Goal: Task Accomplishment & Management: Use online tool/utility

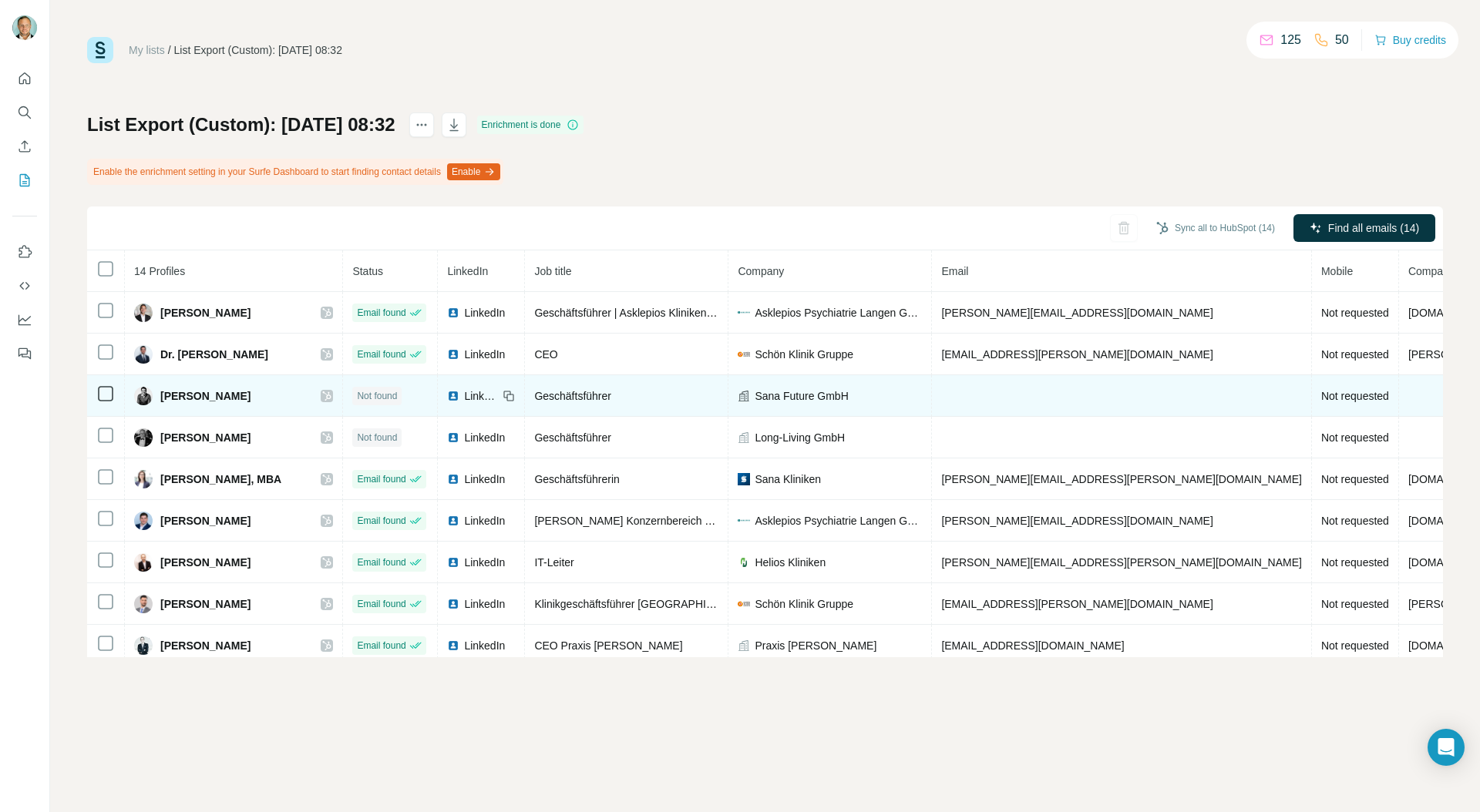
scroll to position [0, 61]
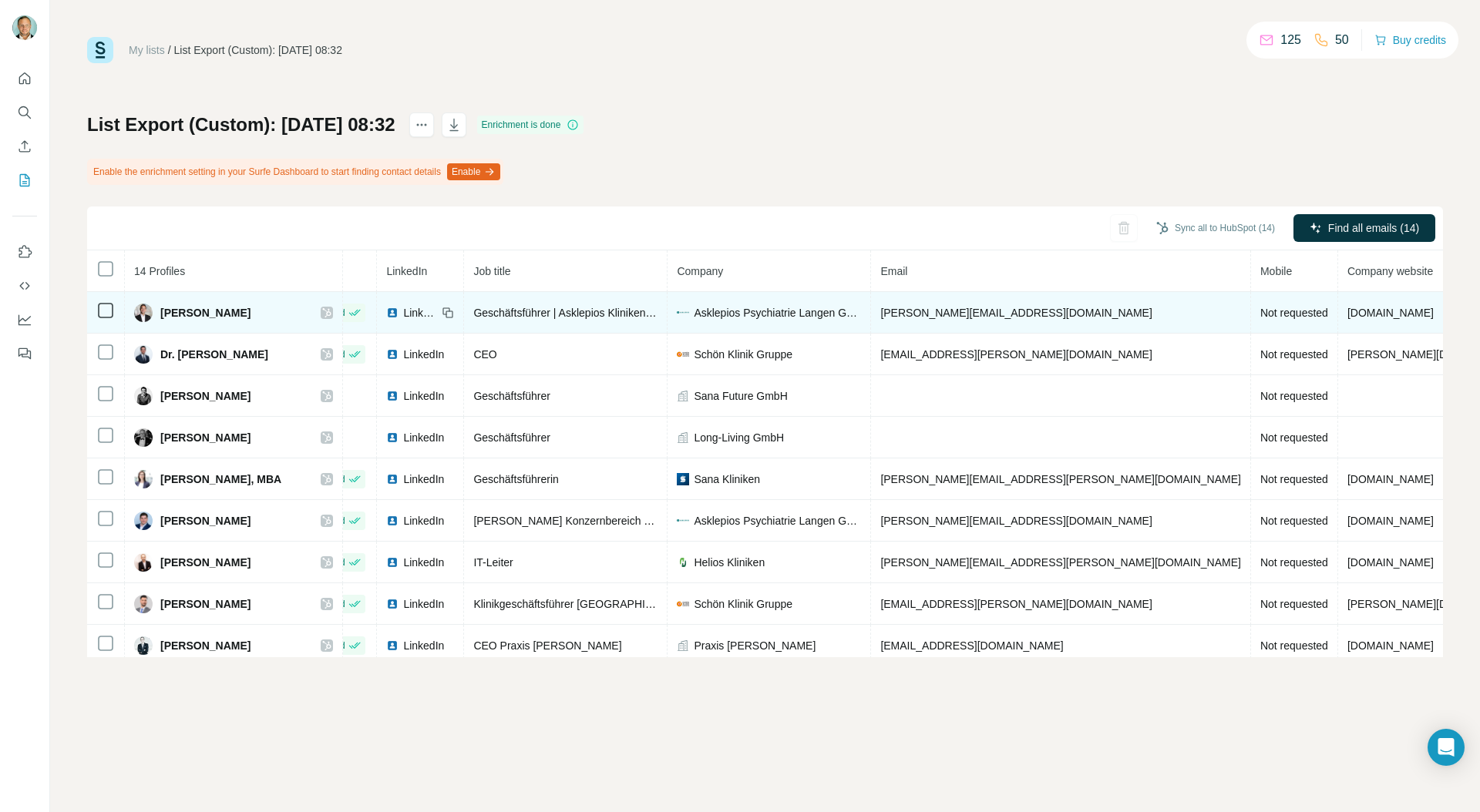
click at [1260, 308] on span "Not requested" at bounding box center [1294, 313] width 67 height 12
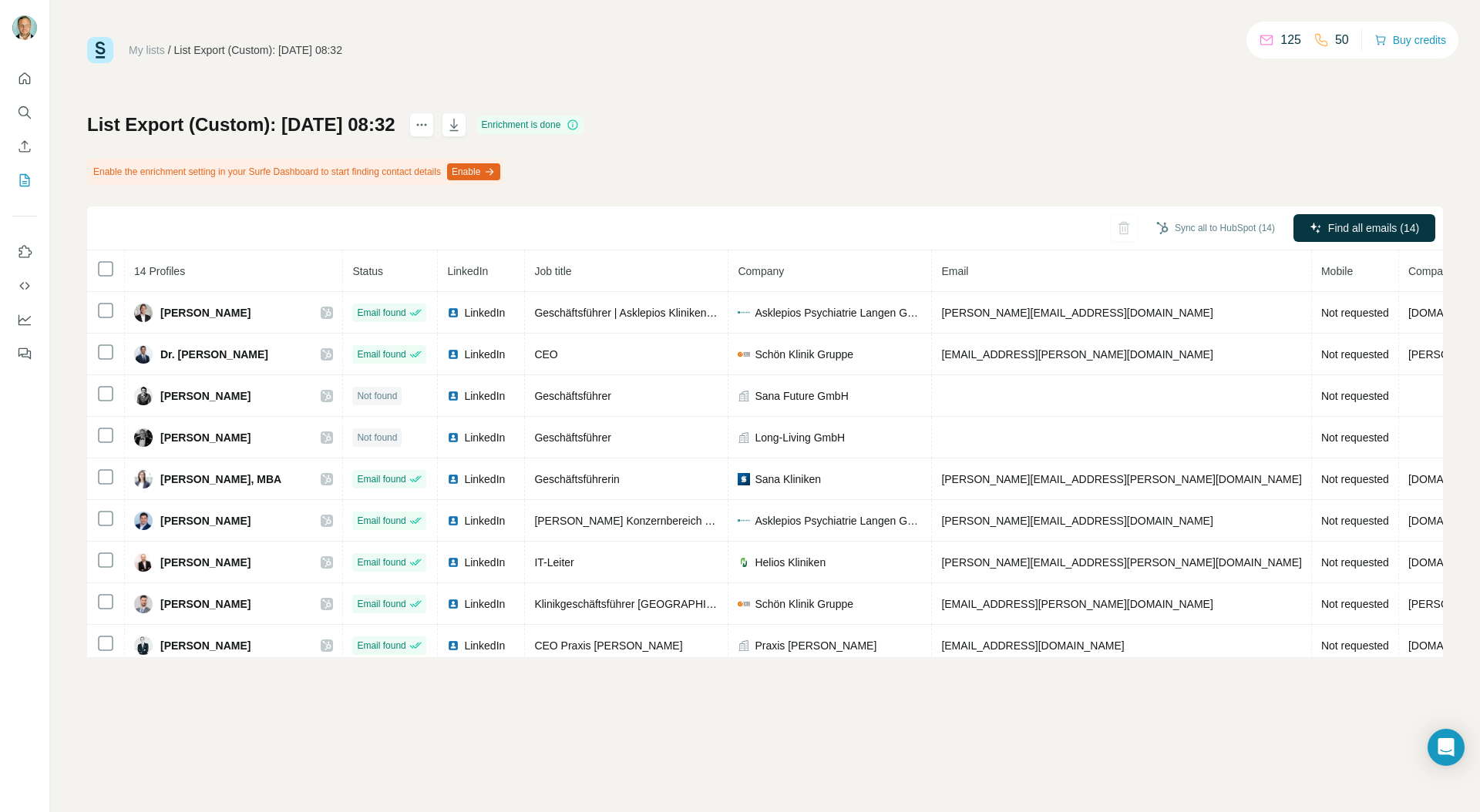
click at [500, 171] on button "Enable" at bounding box center [473, 172] width 53 height 17
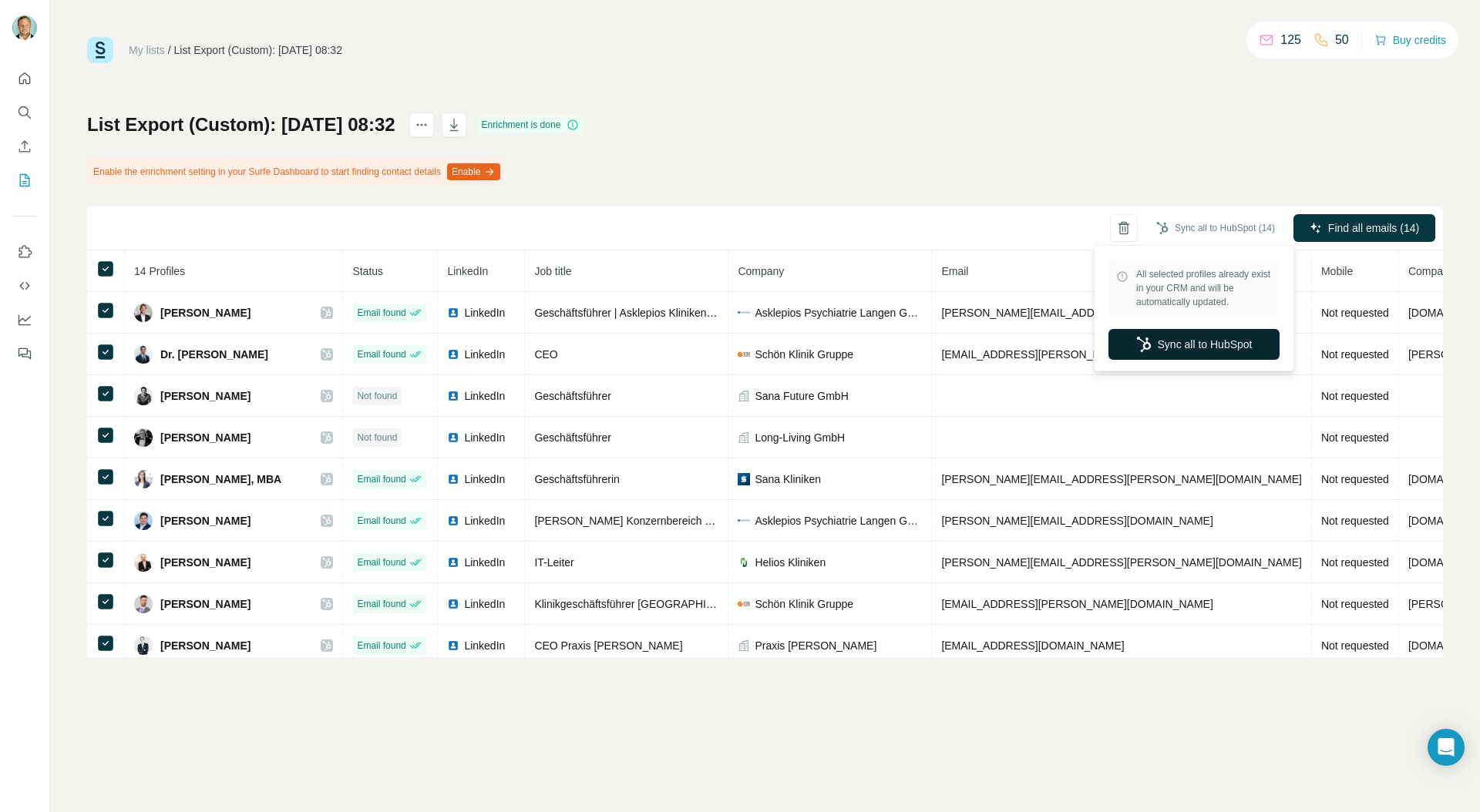
click at [1190, 343] on button "Sync all to HubSpot" at bounding box center [1194, 344] width 171 height 30
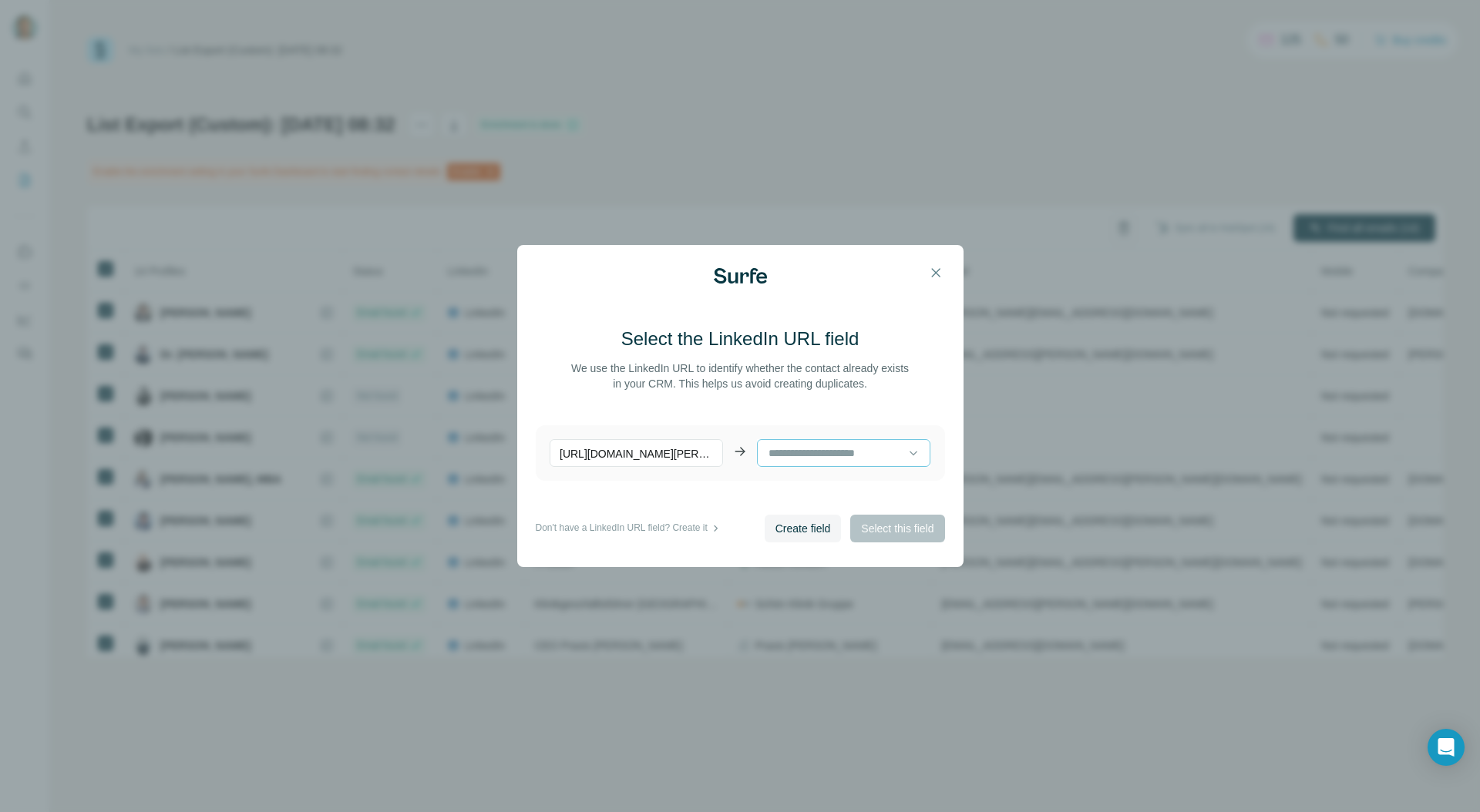
click at [789, 457] on input at bounding box center [837, 453] width 141 height 17
type input "****"
click at [819, 516] on p "LinkedIn URL" at bounding box center [803, 515] width 66 height 16
click at [787, 457] on p "LinkedIn URL" at bounding box center [800, 452] width 66 height 16
click at [800, 480] on p "LinkedIn Profile URL" at bounding box center [819, 488] width 99 height 16
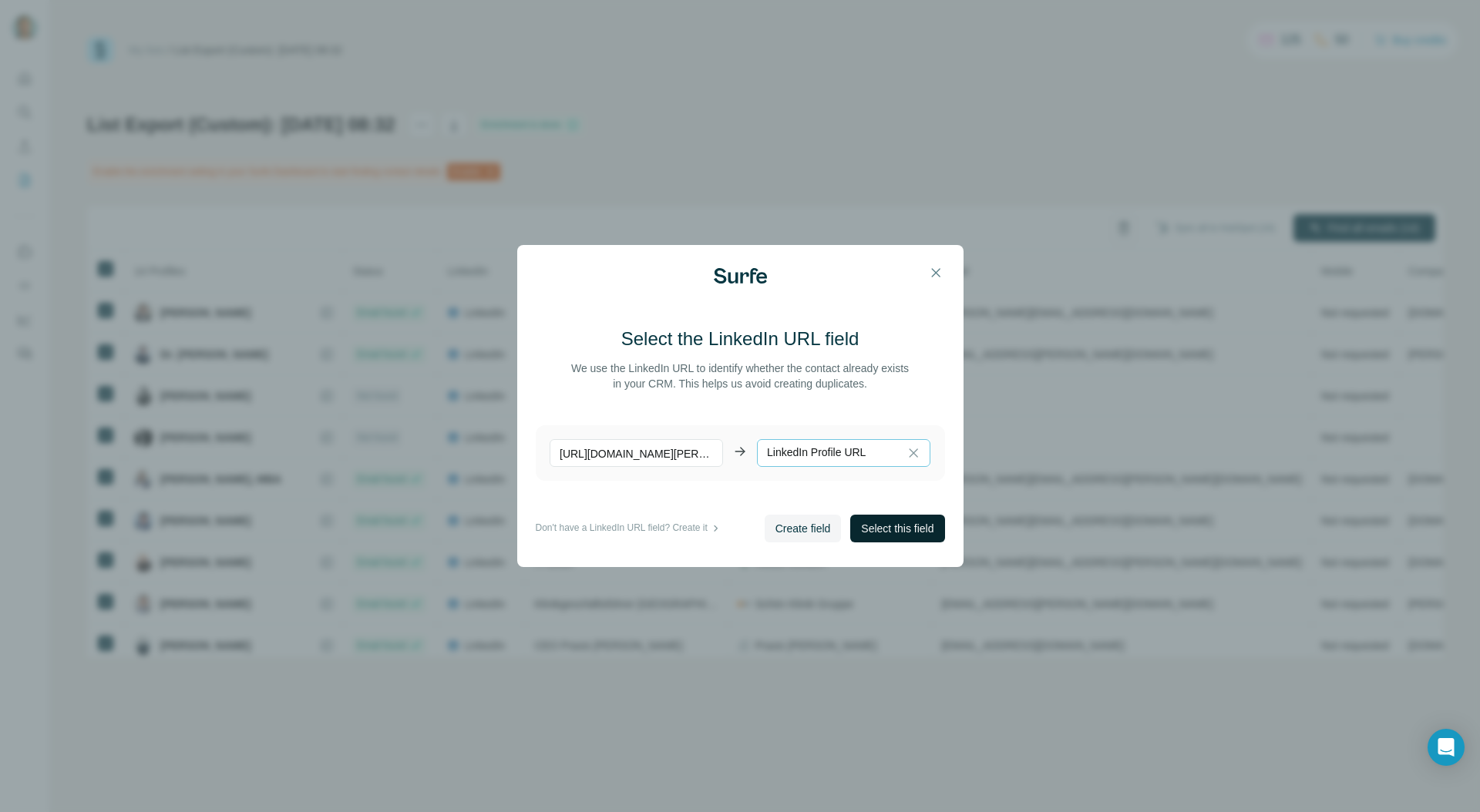
click at [891, 517] on button "Select this field" at bounding box center [897, 529] width 94 height 28
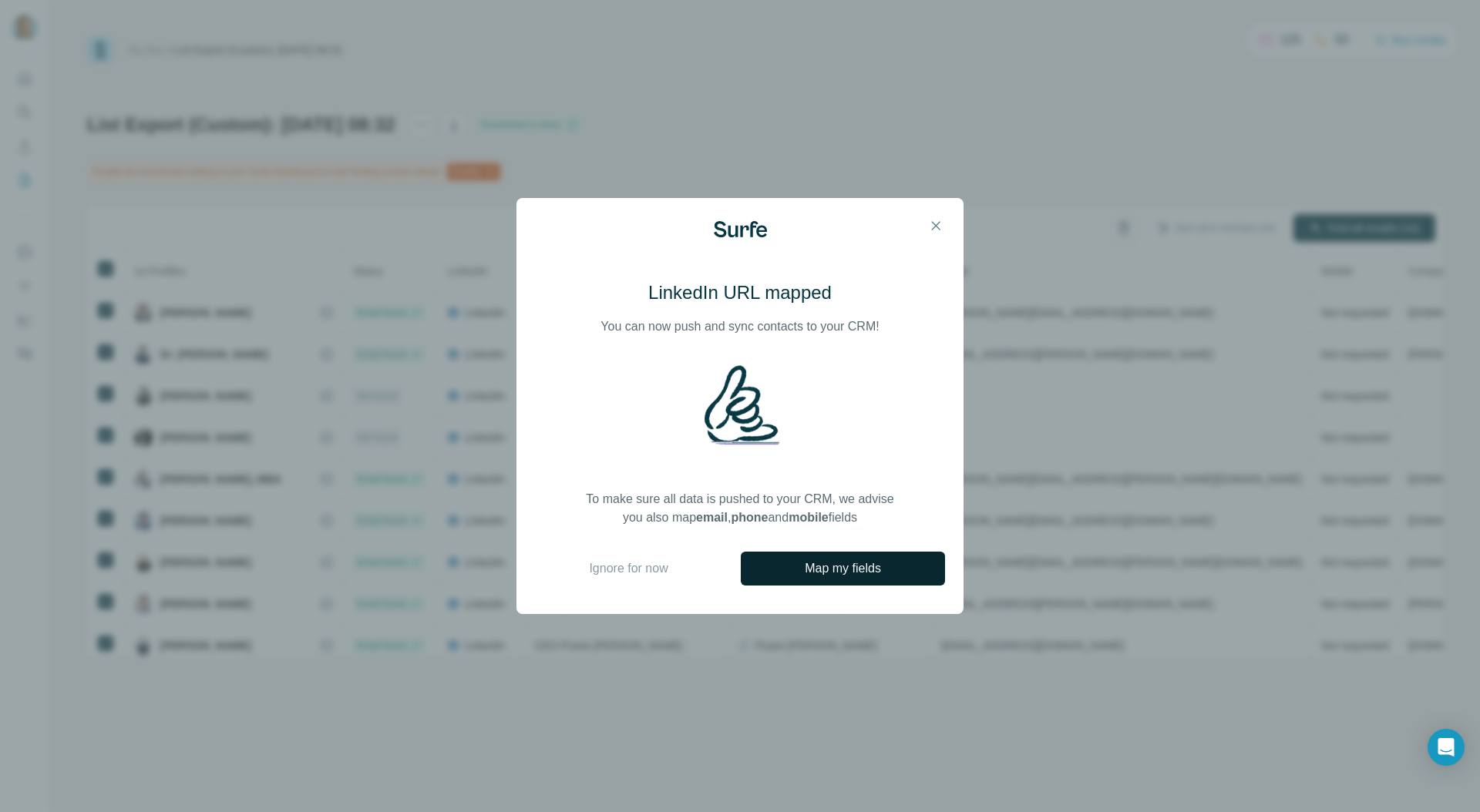
click at [811, 568] on span "Map my fields" at bounding box center [842, 568] width 77 height 18
click at [629, 571] on span "Ignore for now" at bounding box center [629, 568] width 79 height 18
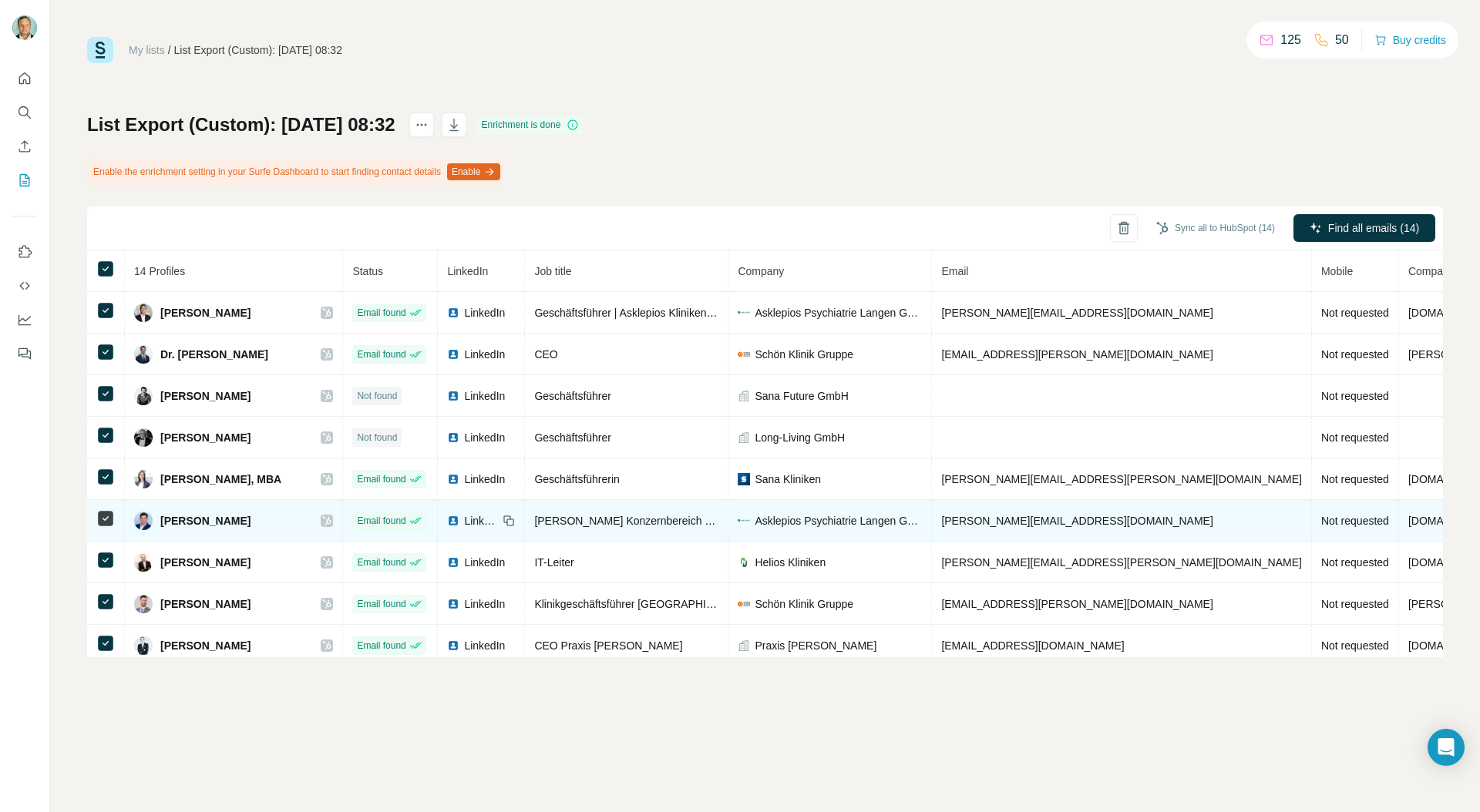
scroll to position [0, 61]
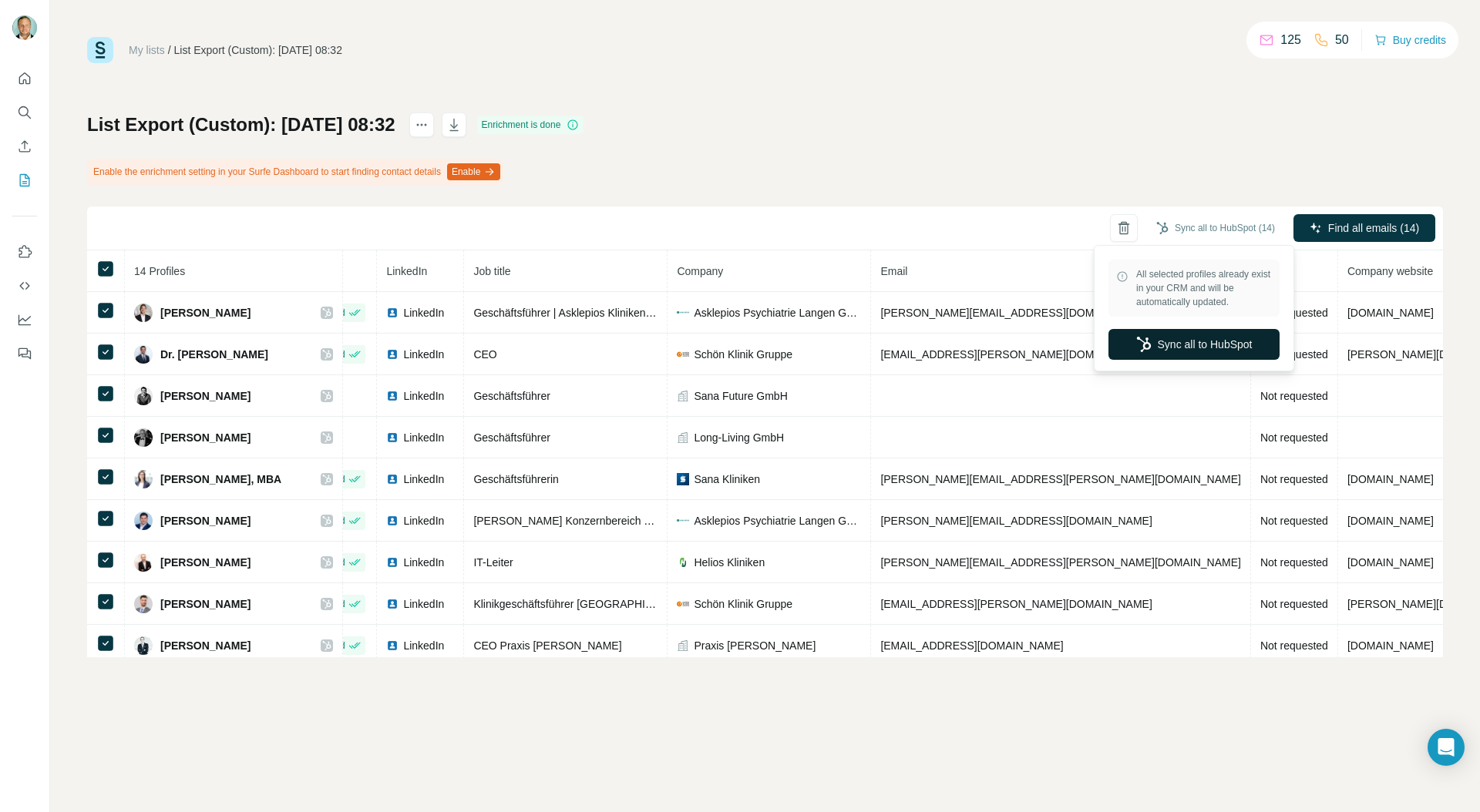
click at [1202, 332] on button "Sync all to HubSpot" at bounding box center [1194, 344] width 171 height 30
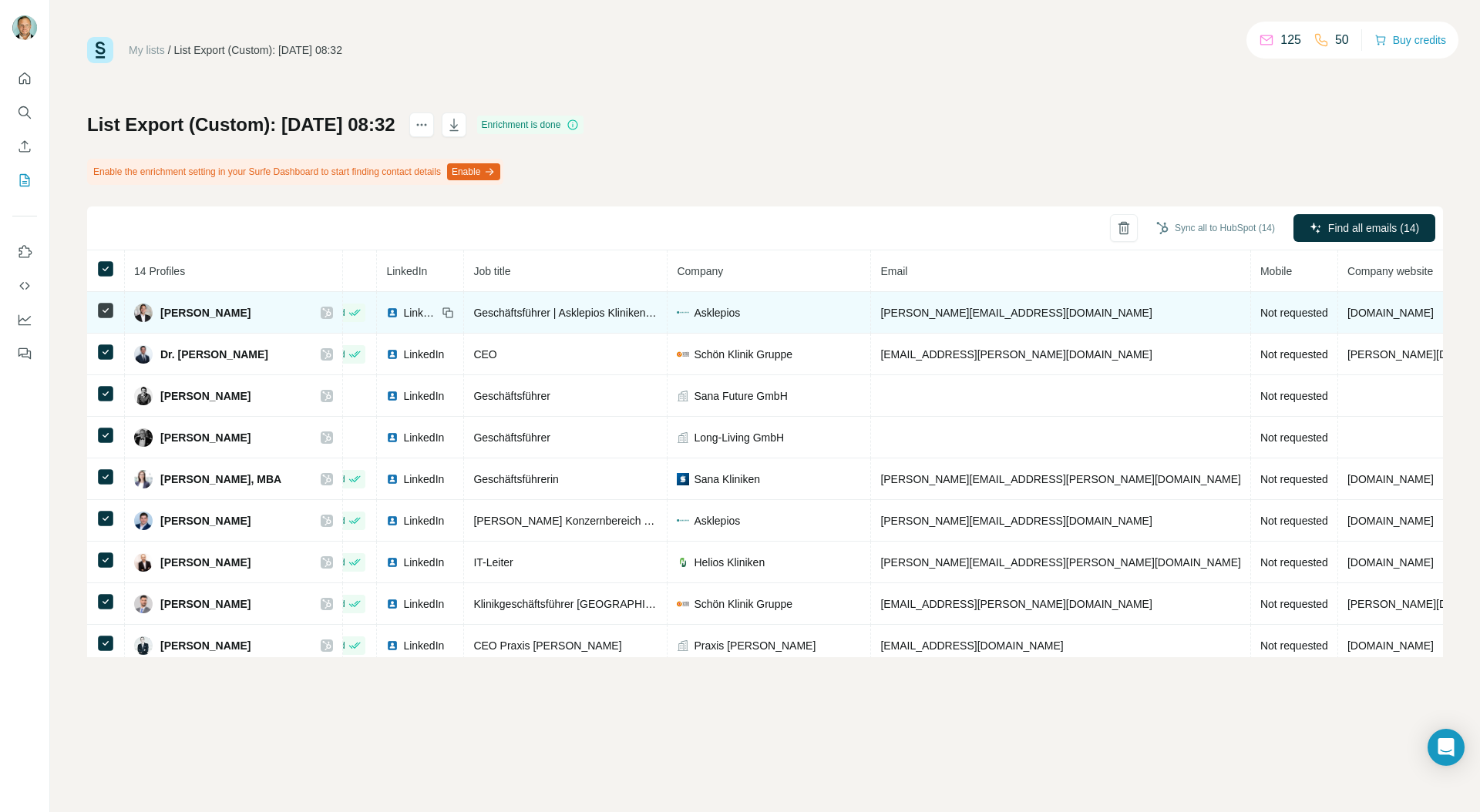
click at [332, 311] on icon at bounding box center [327, 313] width 9 height 12
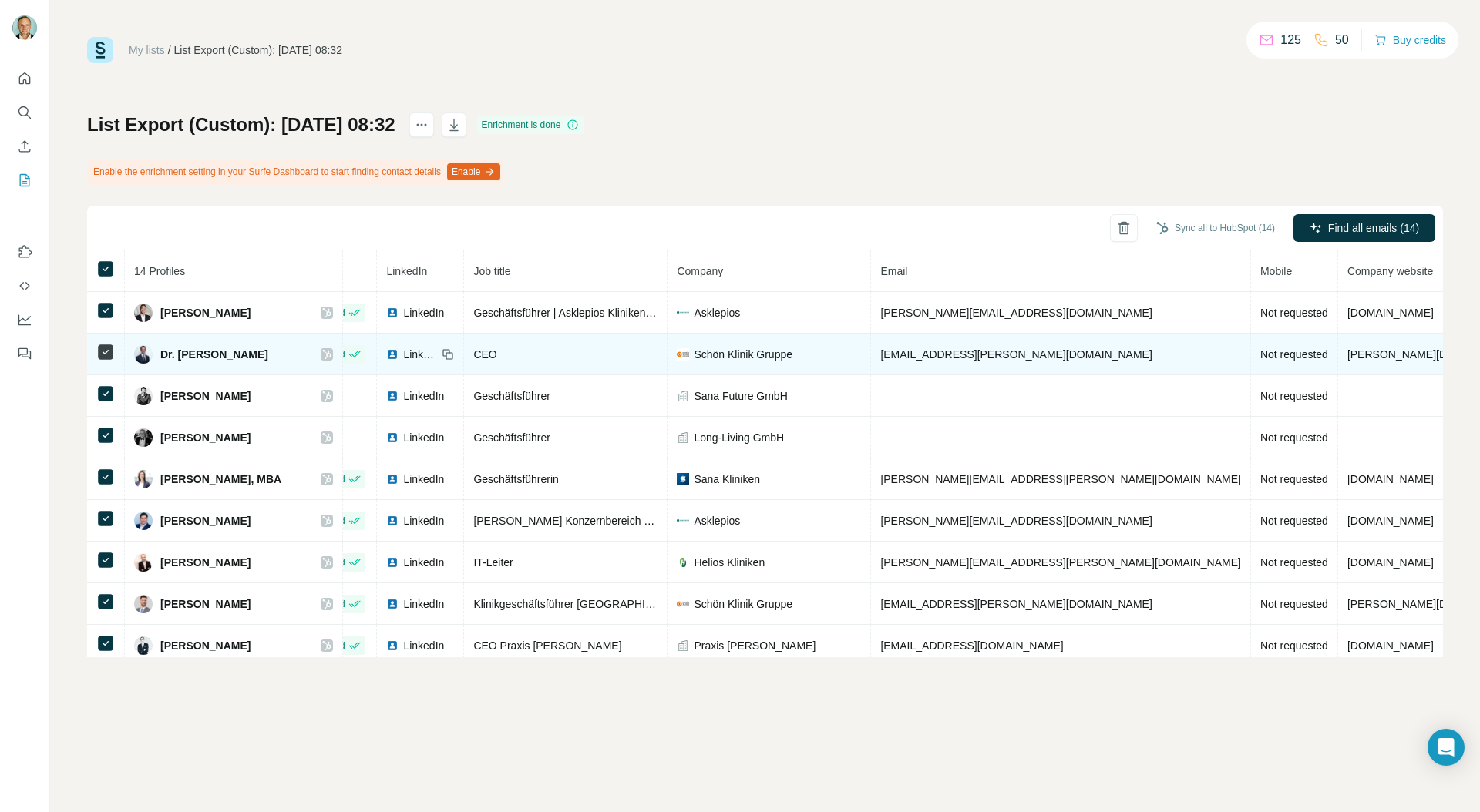
click at [332, 353] on icon at bounding box center [327, 354] width 8 height 9
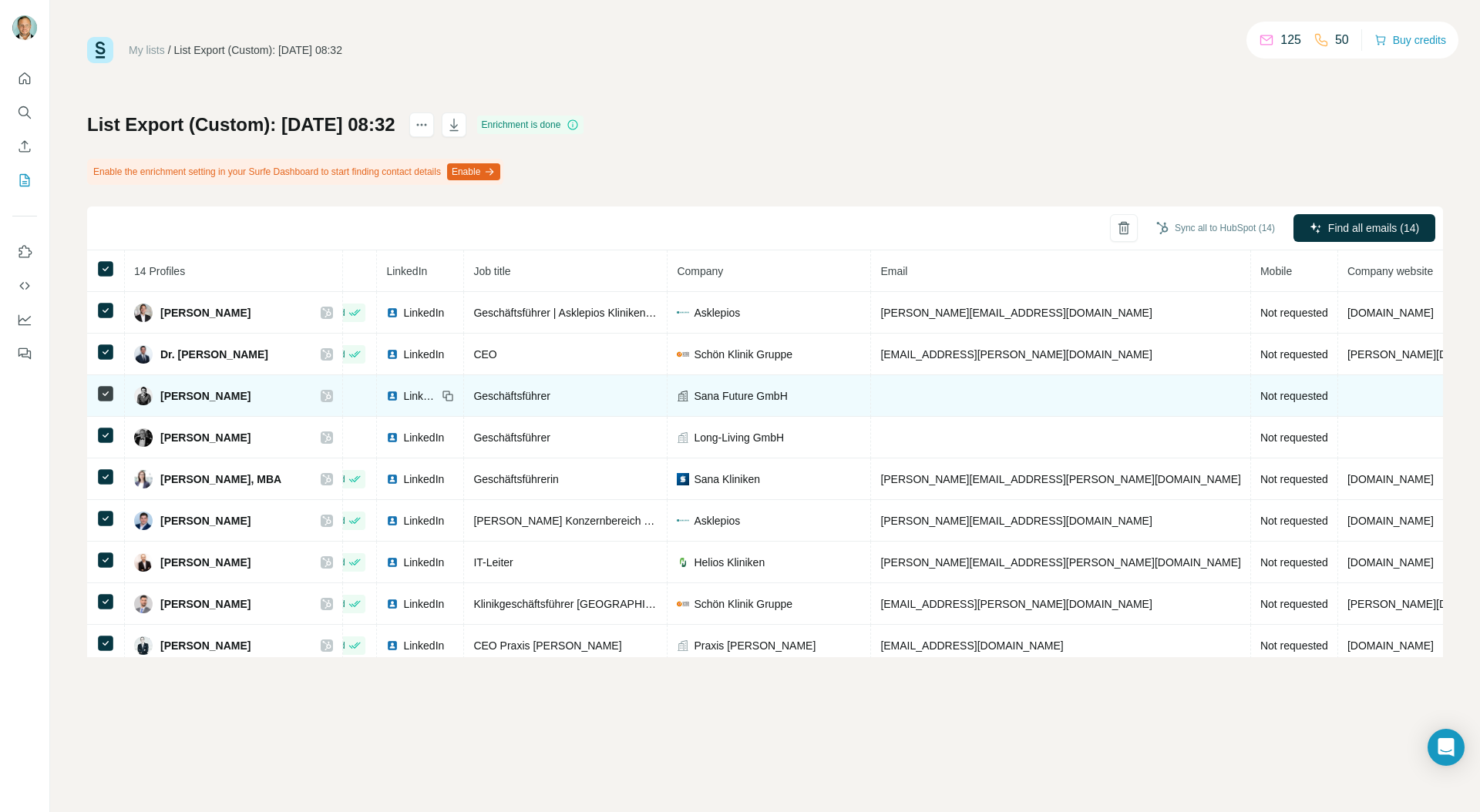
click at [332, 396] on icon at bounding box center [327, 396] width 9 height 12
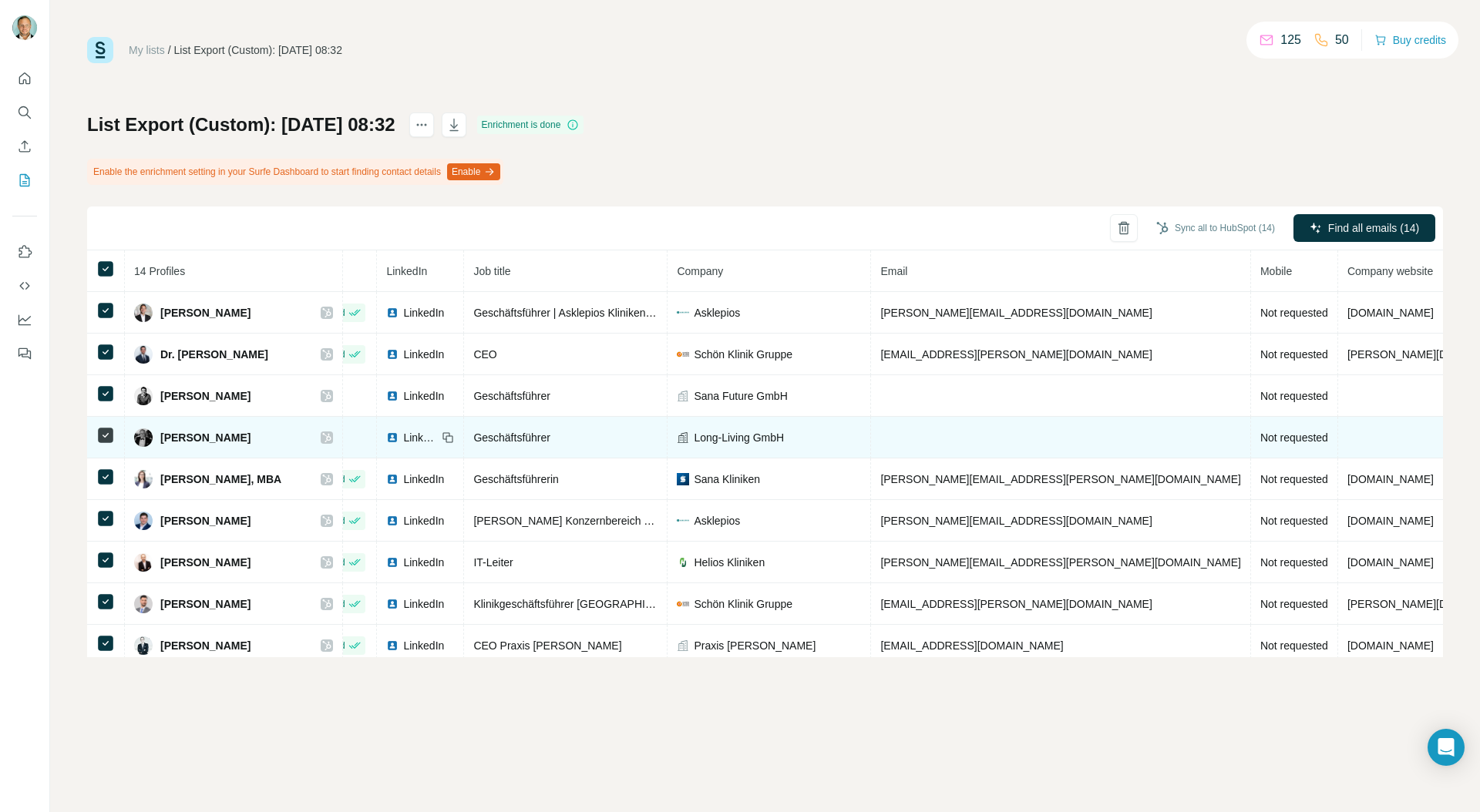
click at [332, 436] on icon at bounding box center [327, 438] width 8 height 9
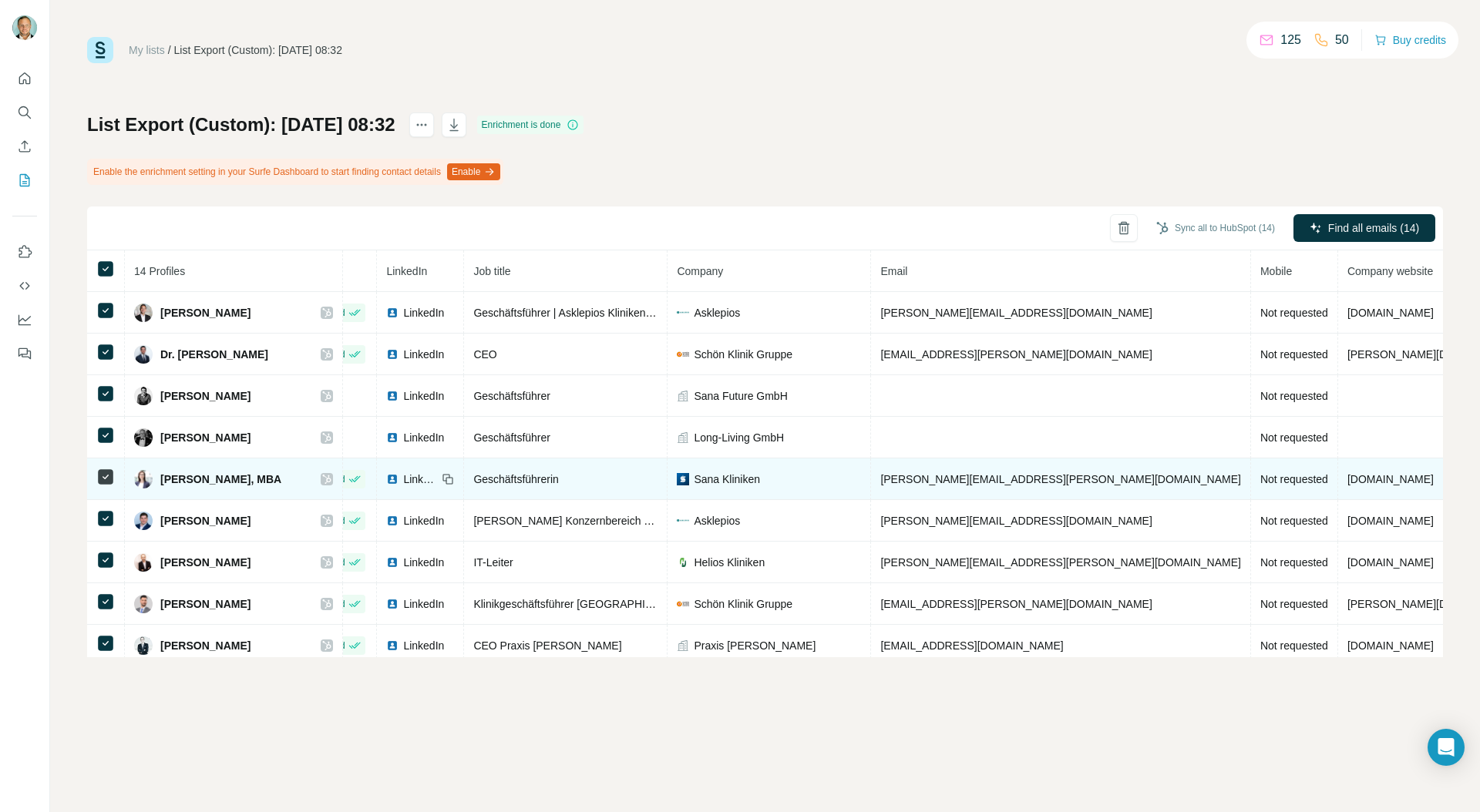
click at [332, 478] on icon at bounding box center [327, 479] width 8 height 9
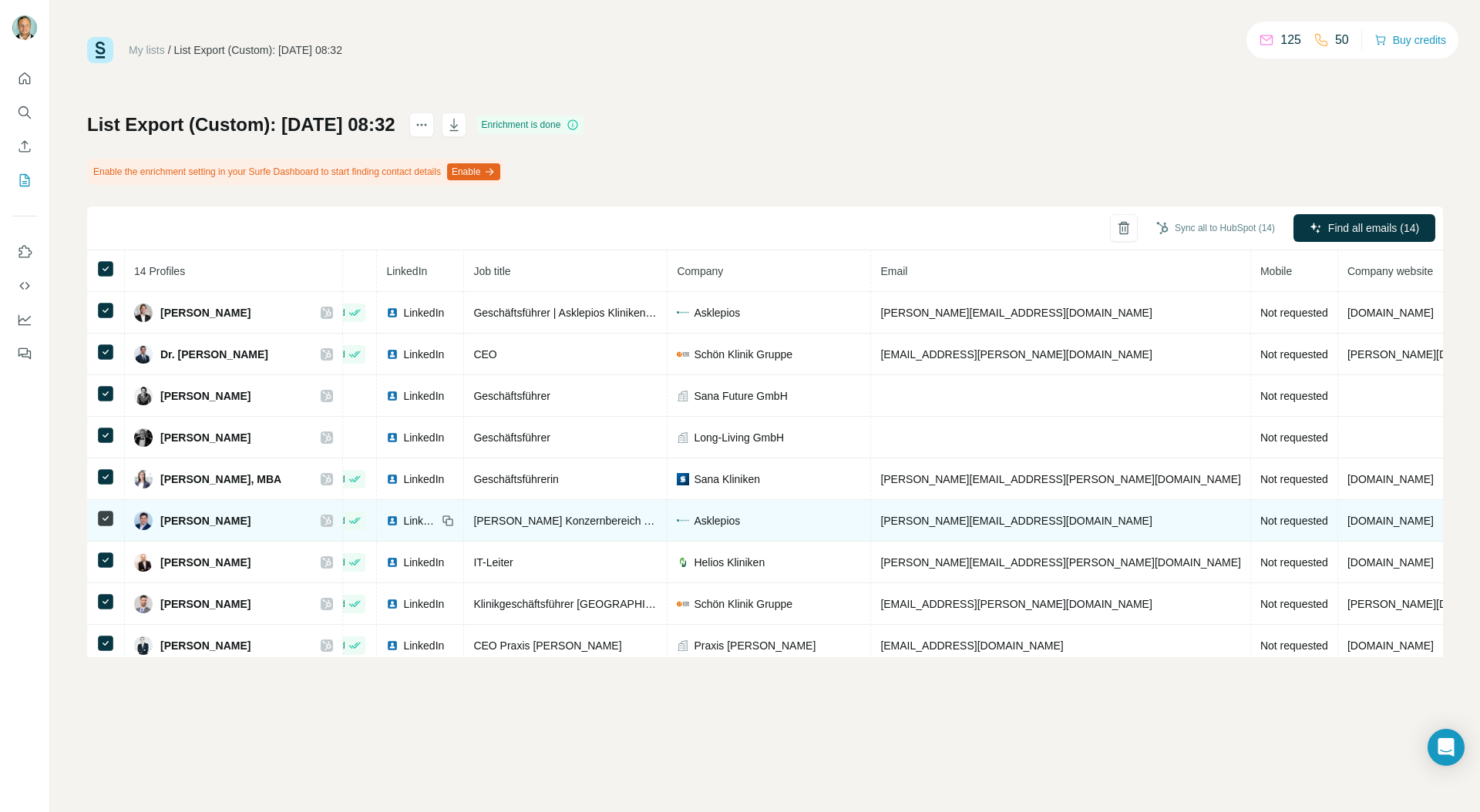
click at [332, 520] on icon at bounding box center [327, 521] width 9 height 12
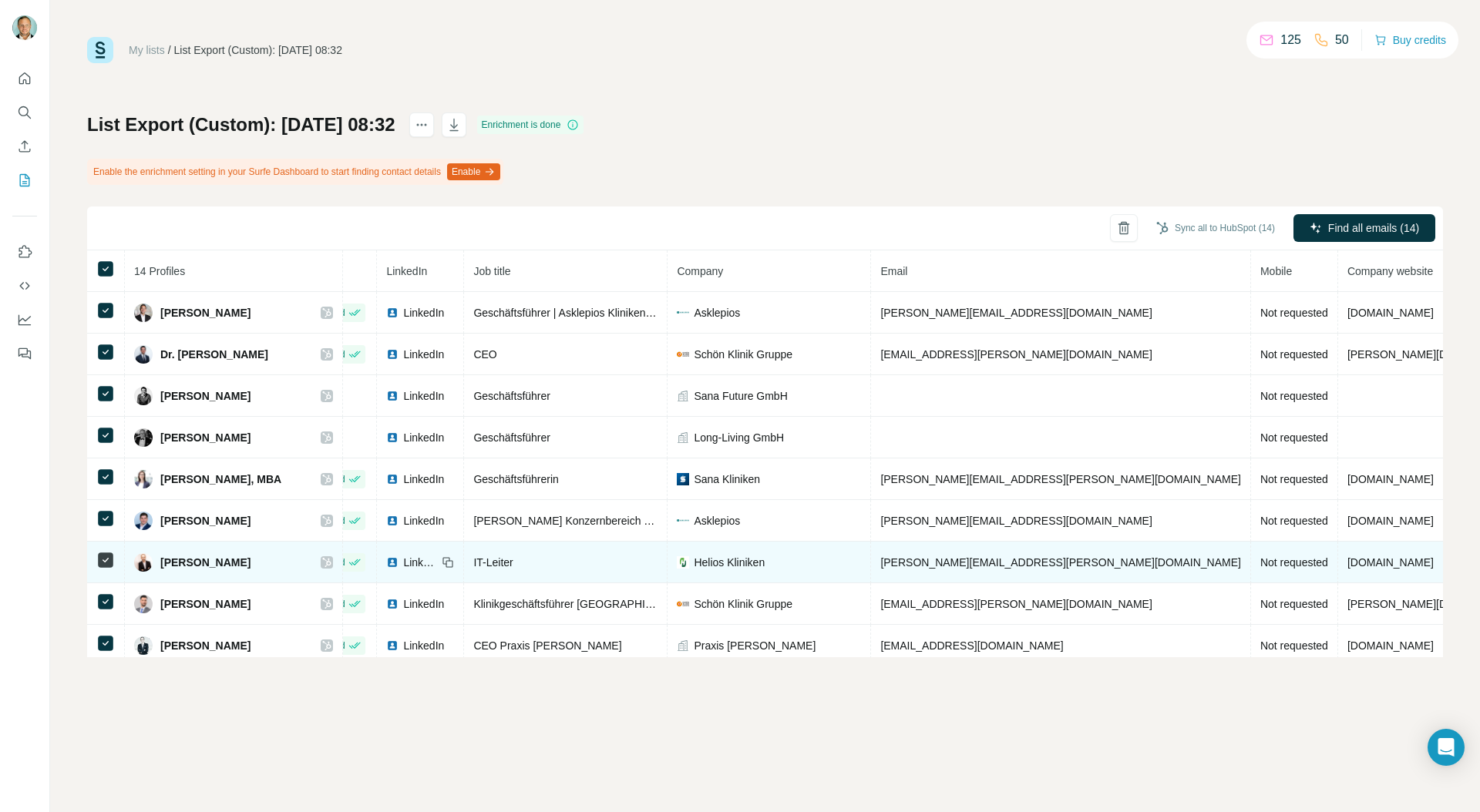
click at [332, 559] on icon at bounding box center [327, 562] width 8 height 9
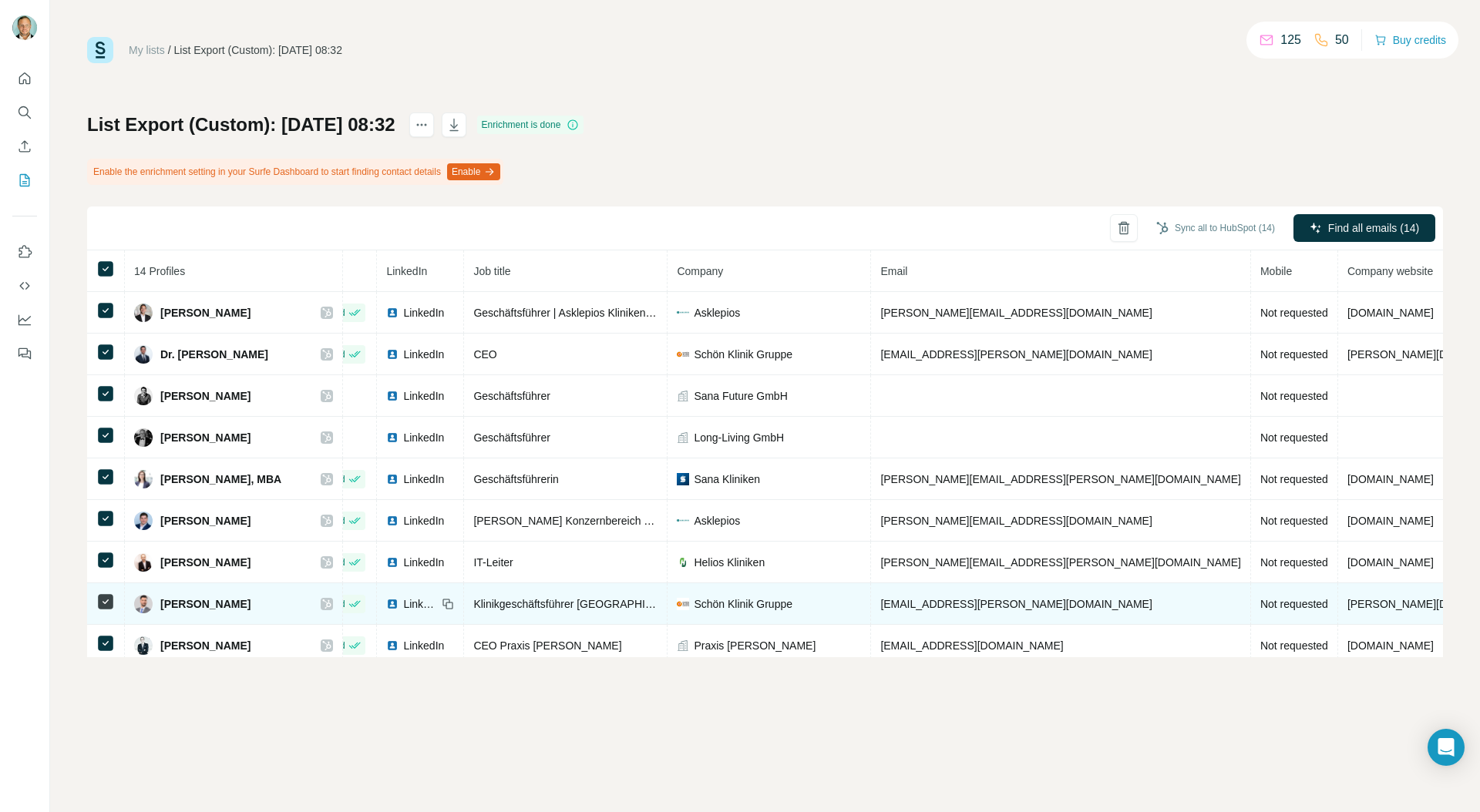
click at [332, 604] on icon at bounding box center [327, 604] width 9 height 12
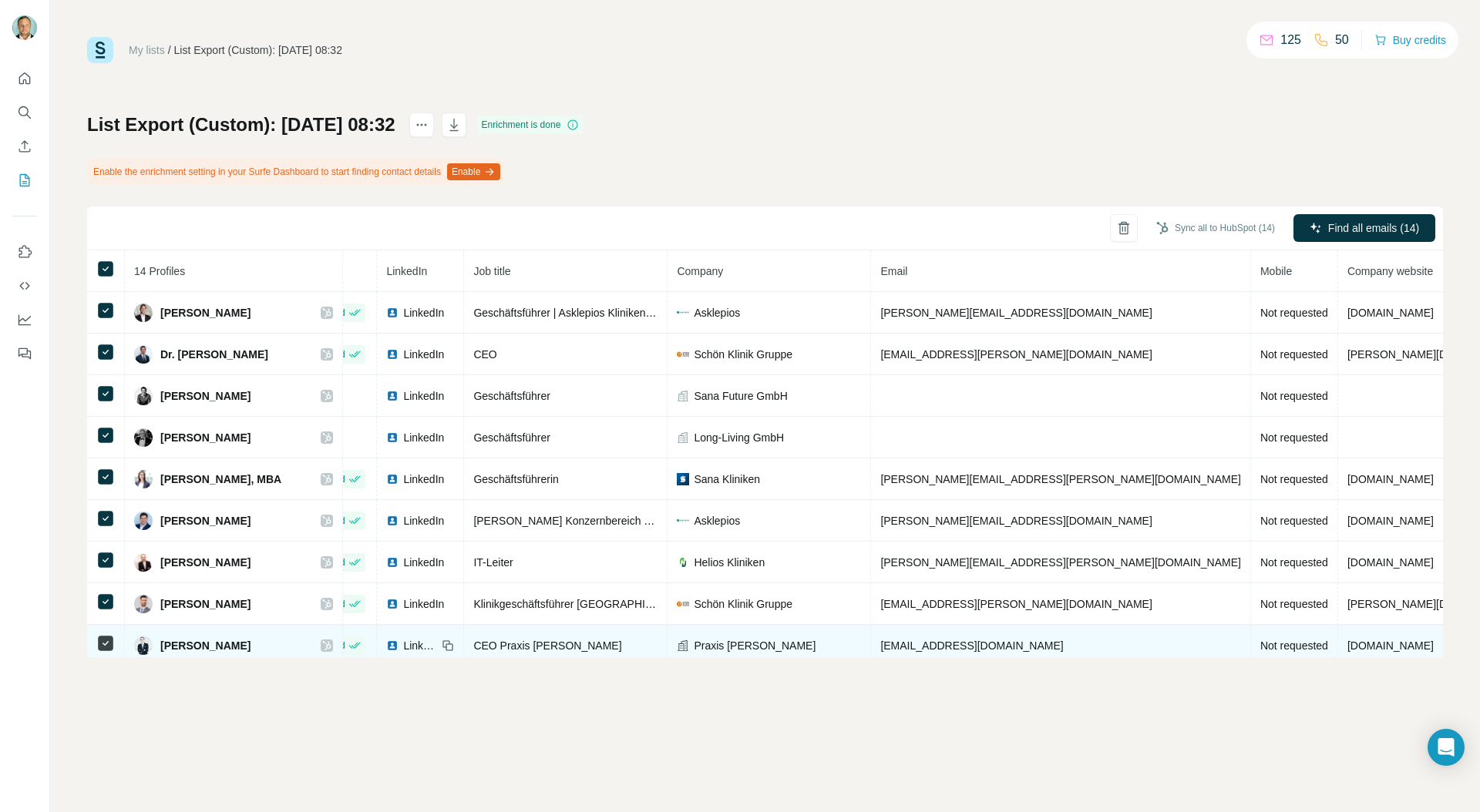
click at [332, 646] on icon at bounding box center [327, 645] width 8 height 9
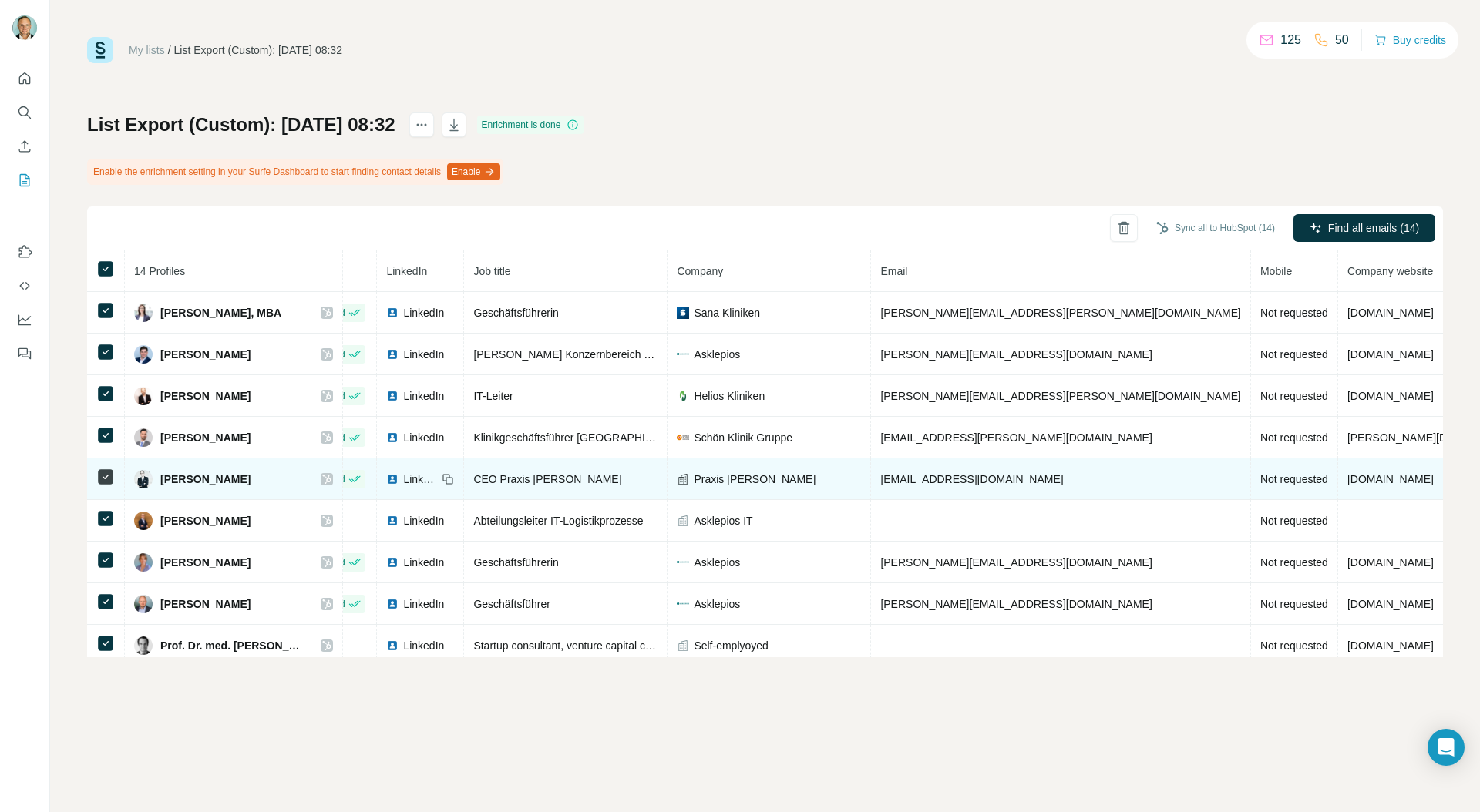
scroll to position [217, 61]
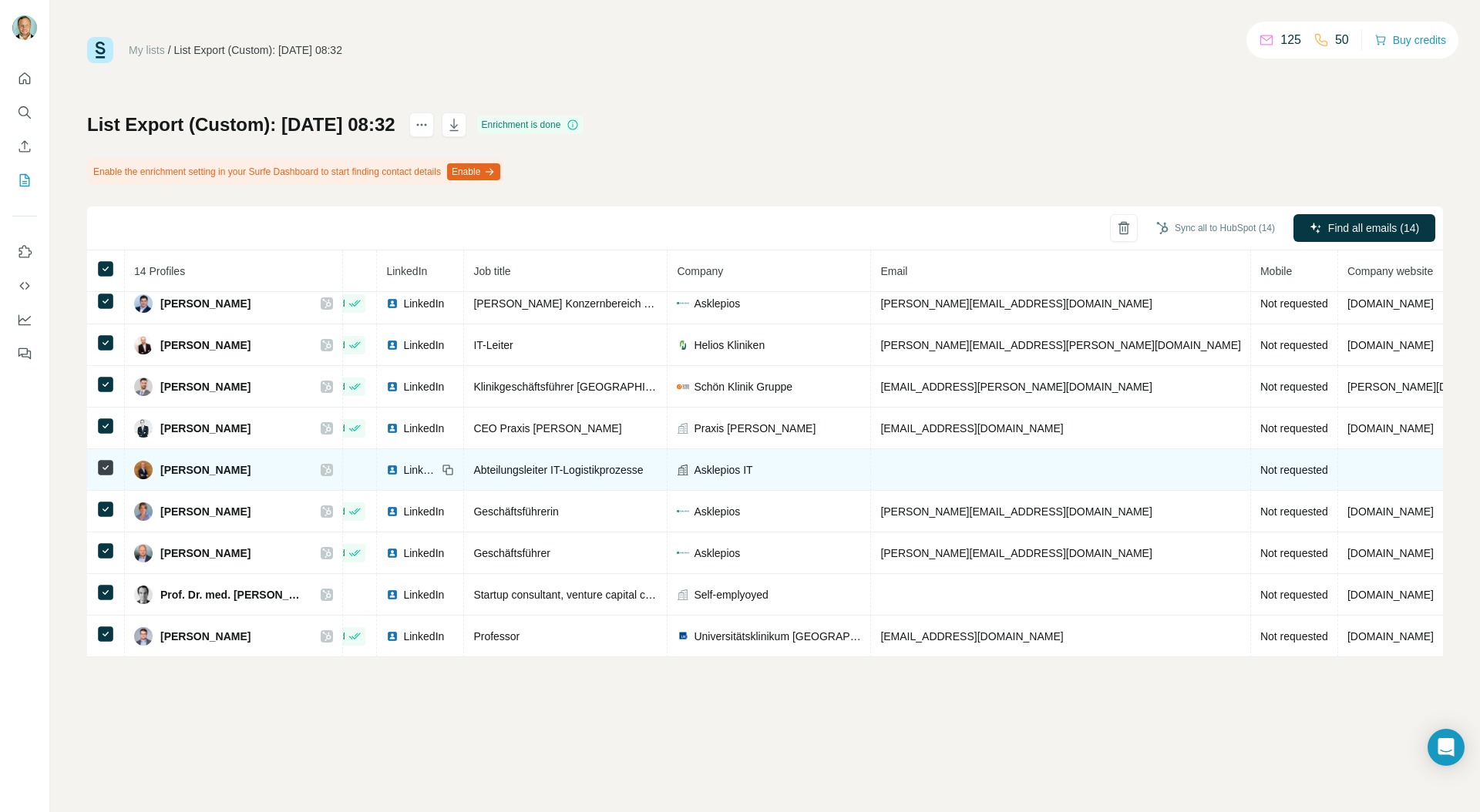
click at [330, 471] on icon at bounding box center [327, 470] width 9 height 12
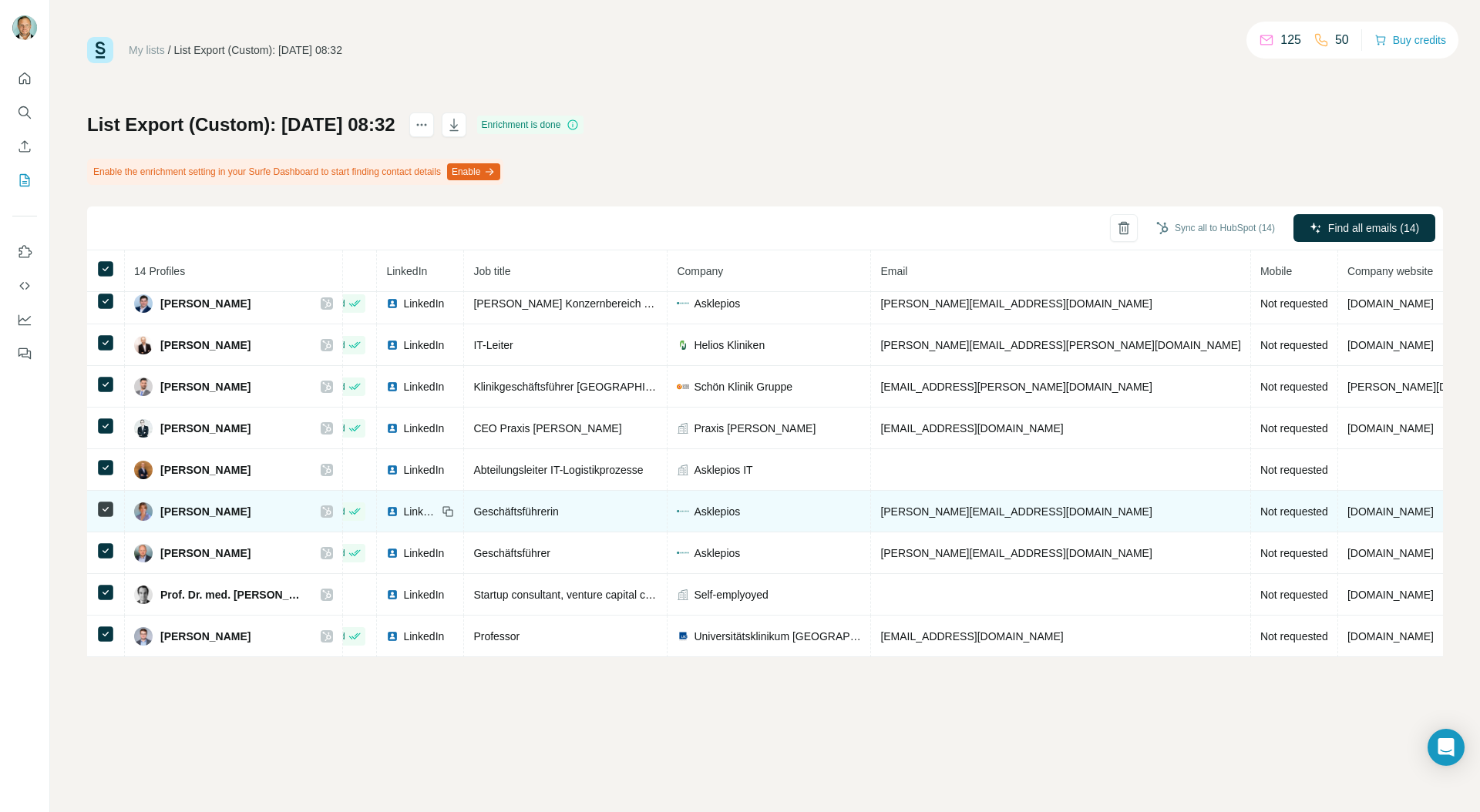
click at [332, 510] on icon at bounding box center [327, 511] width 8 height 9
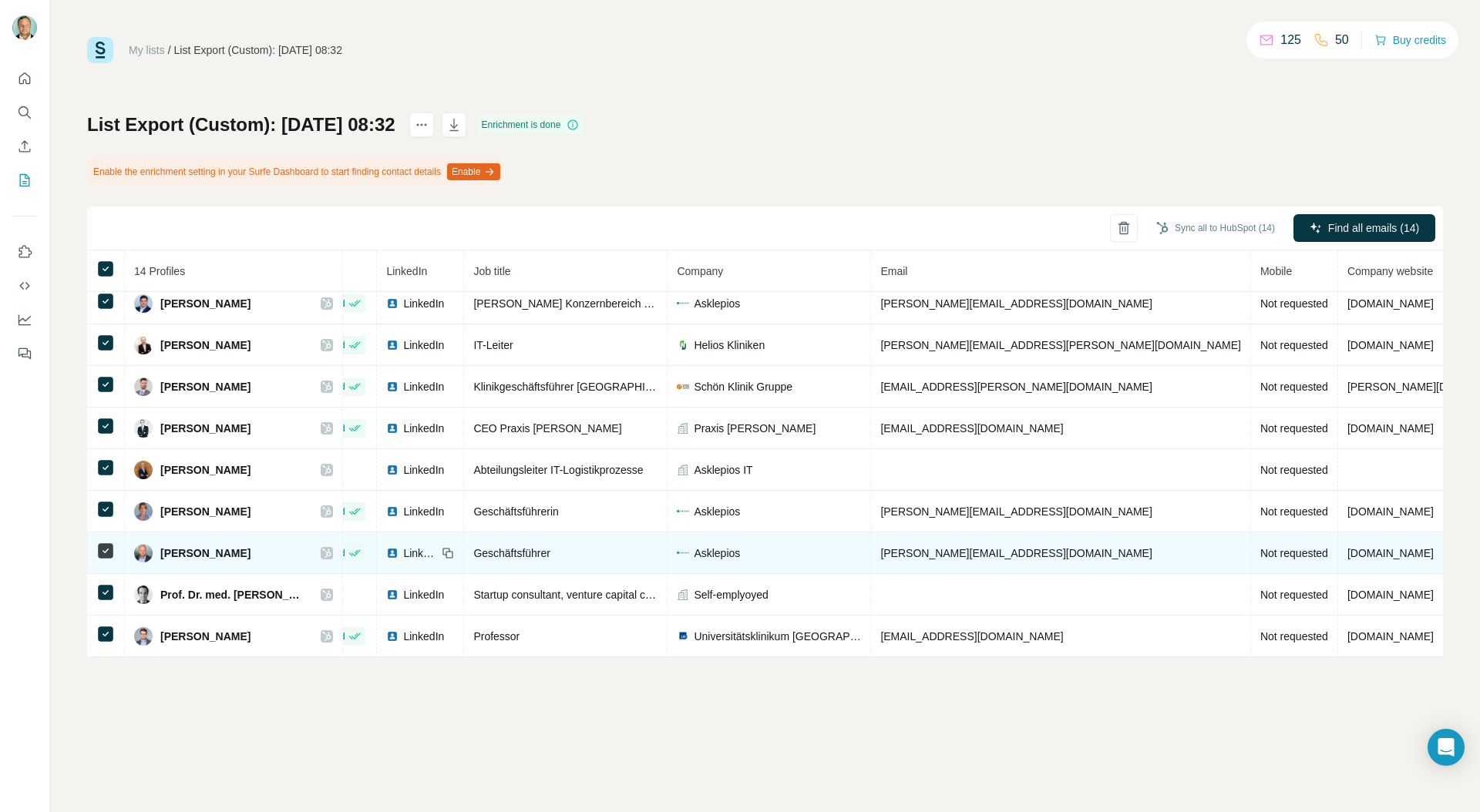
click at [332, 552] on icon at bounding box center [327, 553] width 9 height 12
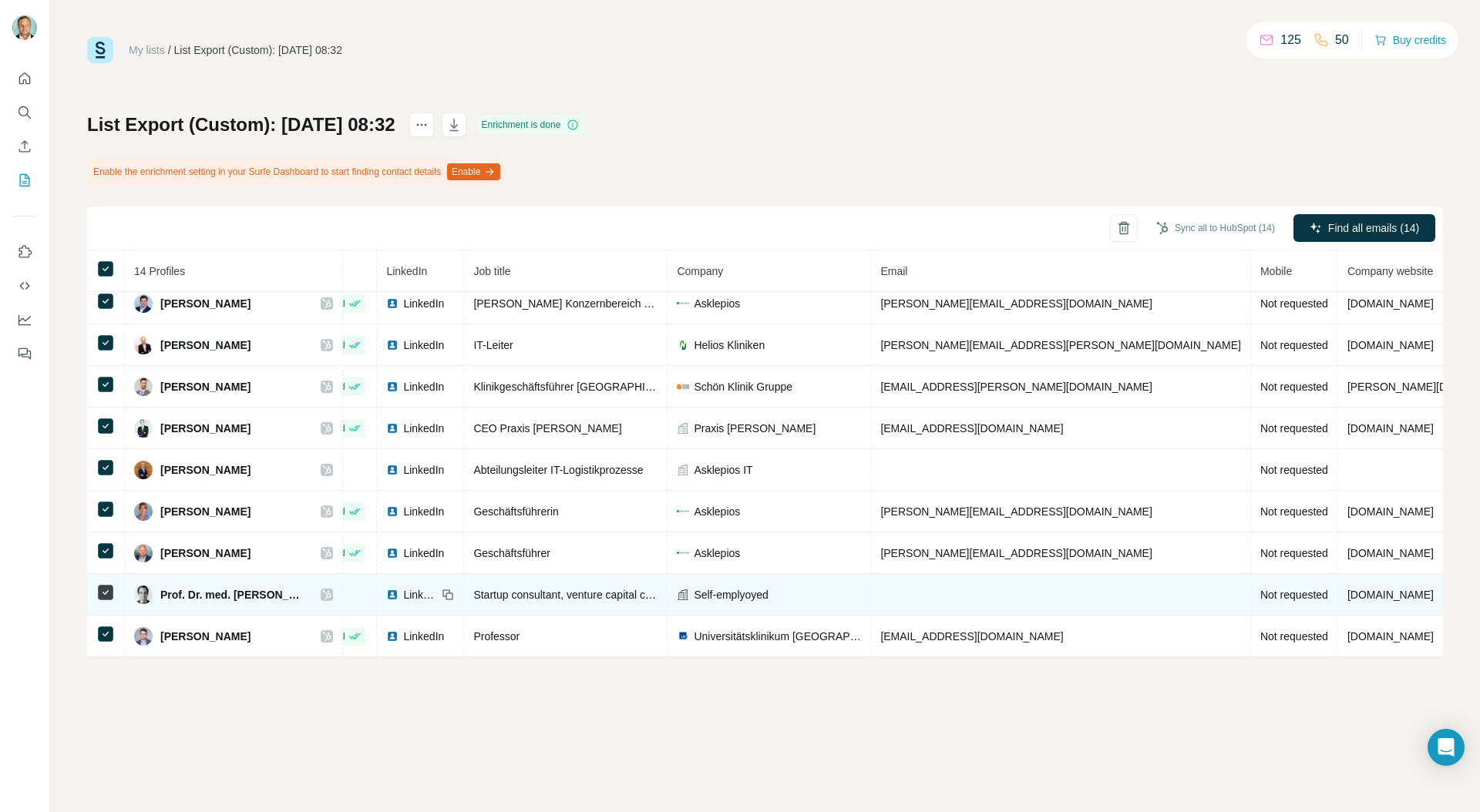
click at [332, 593] on icon at bounding box center [327, 595] width 9 height 12
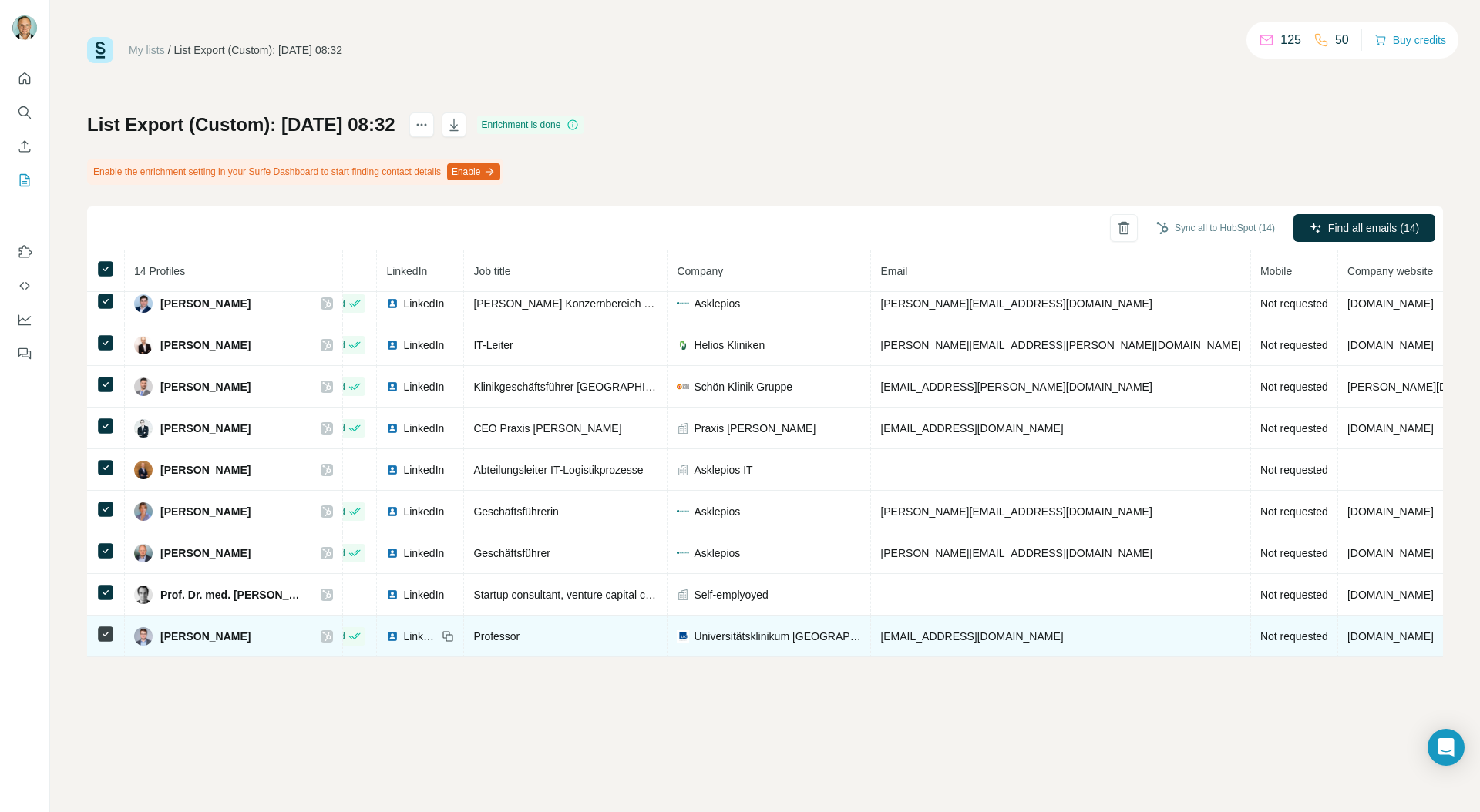
click at [332, 636] on icon at bounding box center [327, 636] width 9 height 12
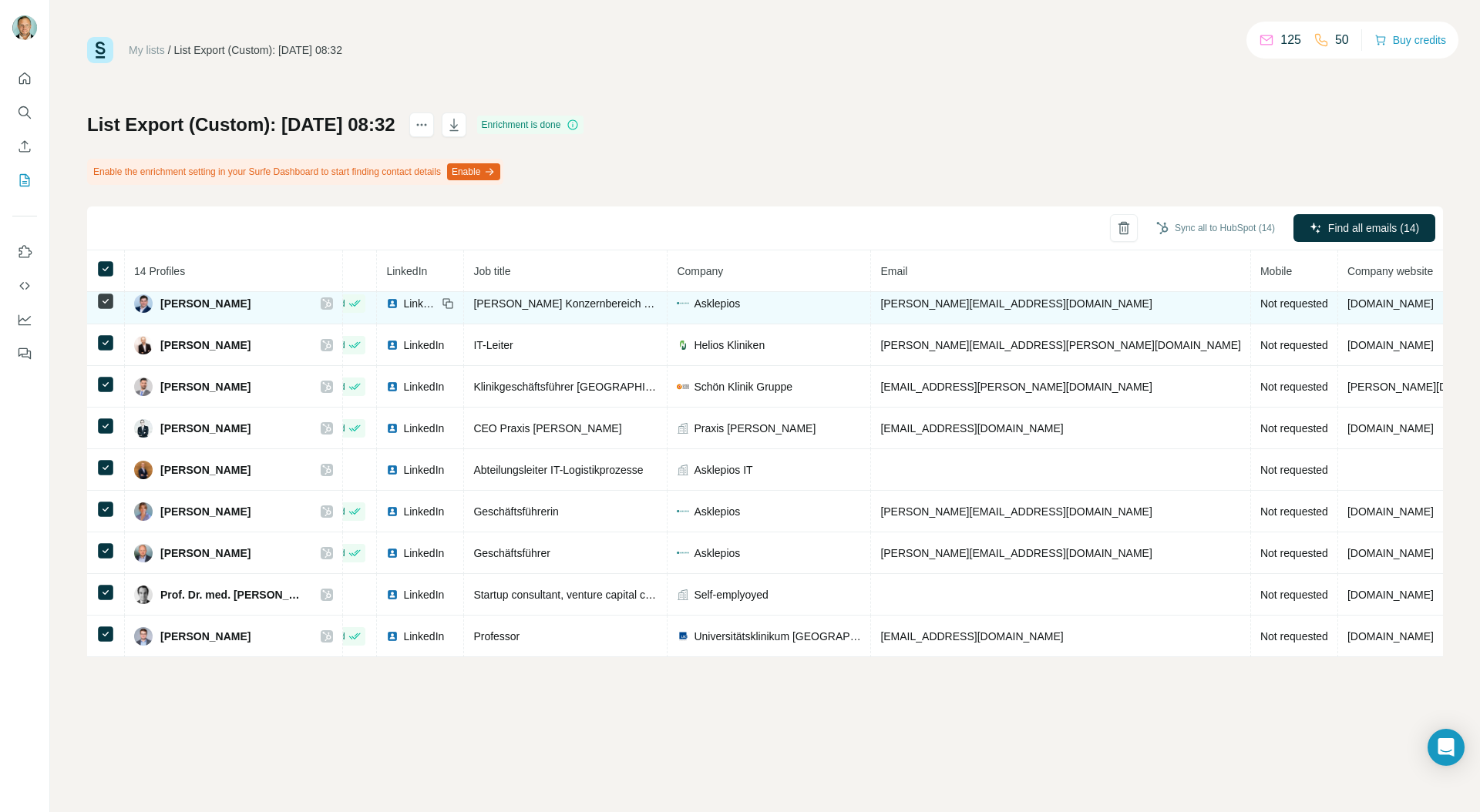
click at [332, 305] on icon at bounding box center [327, 304] width 9 height 12
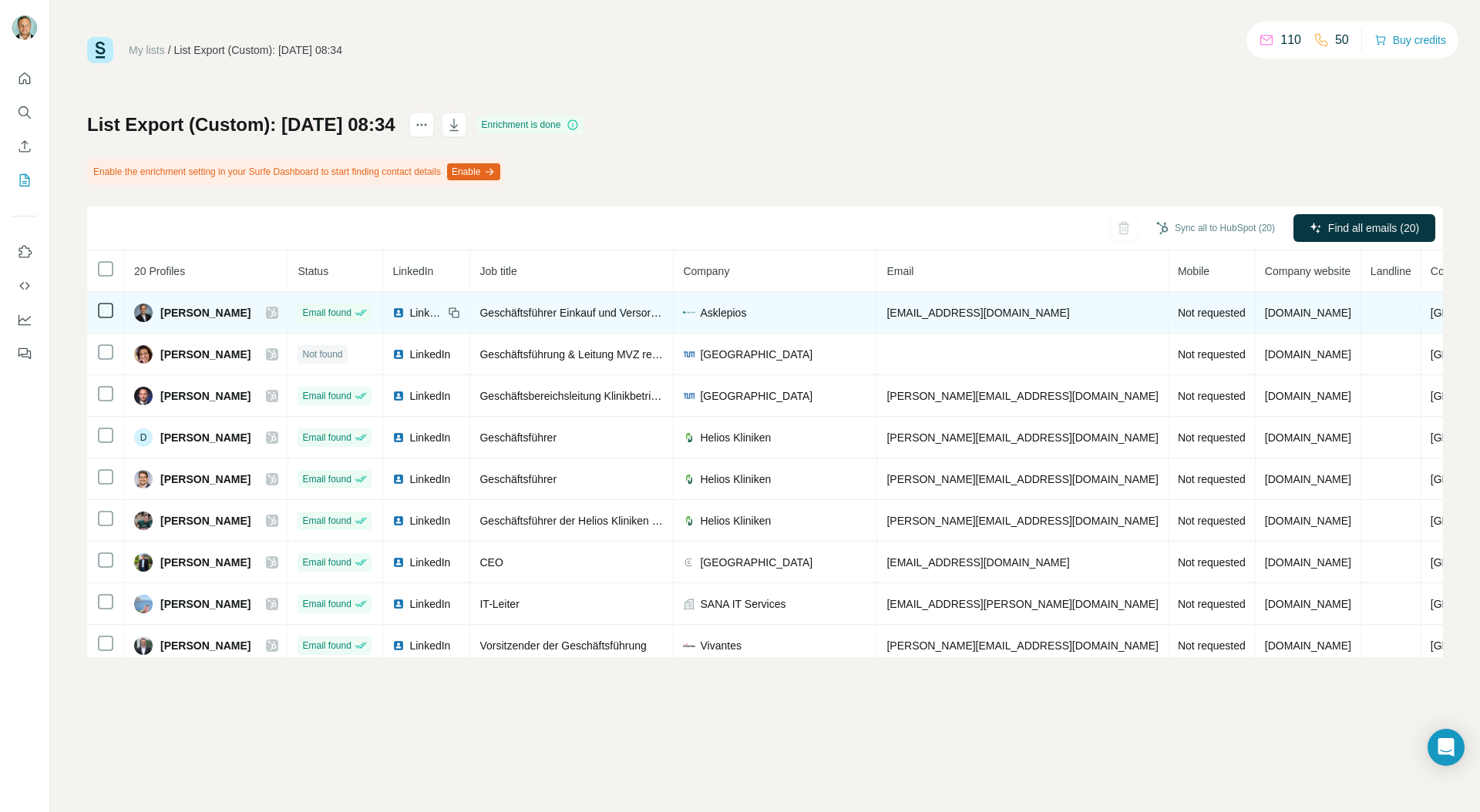
click at [276, 314] on icon at bounding box center [272, 313] width 8 height 9
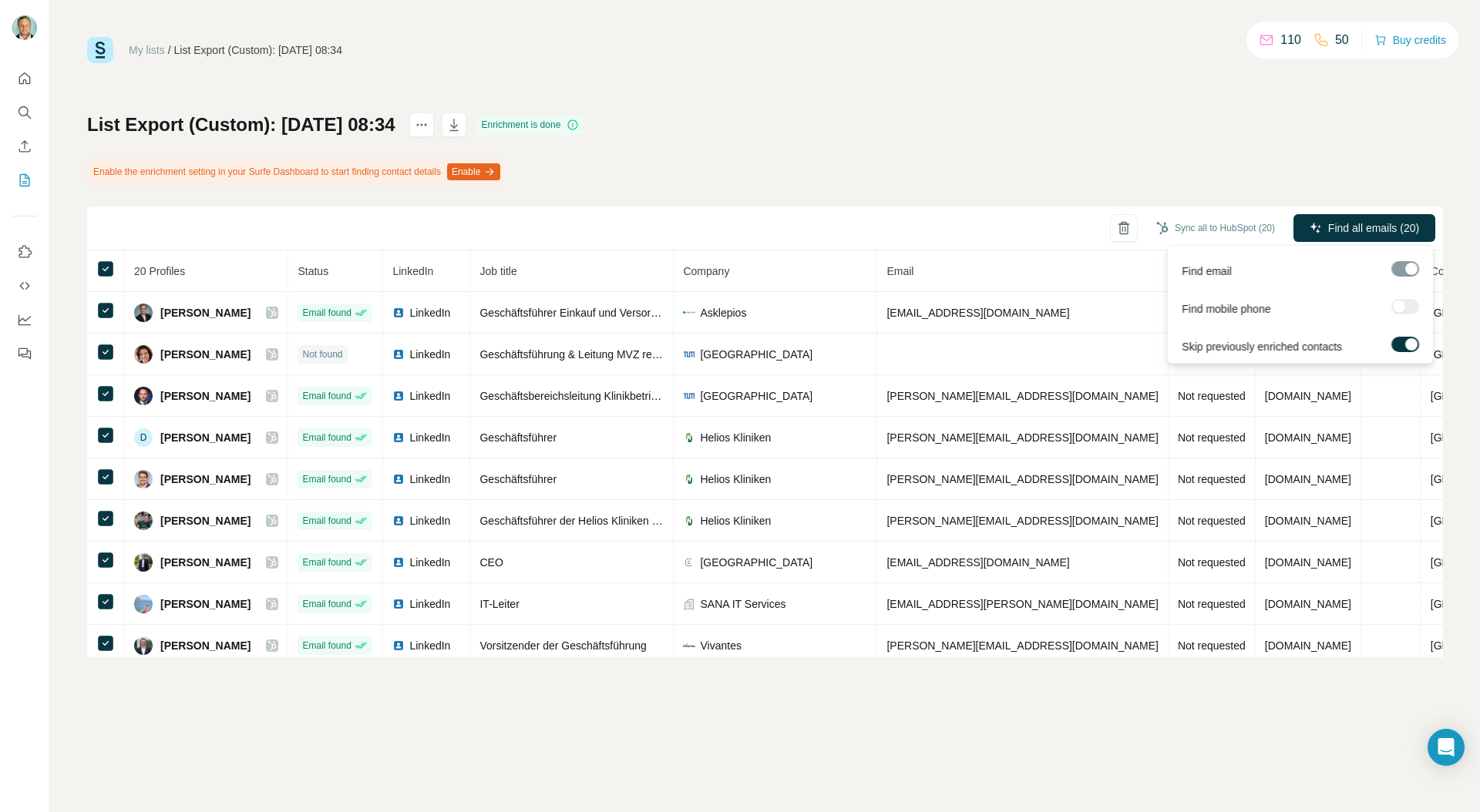
click at [1402, 302] on div at bounding box center [1405, 306] width 28 height 16
click at [1399, 307] on div at bounding box center [1405, 306] width 28 height 16
click at [1085, 65] on div "My lists / List Export (Custom): 18/08/2025 08:34 110 50 Buy credits List Expor…" at bounding box center [765, 347] width 1356 height 620
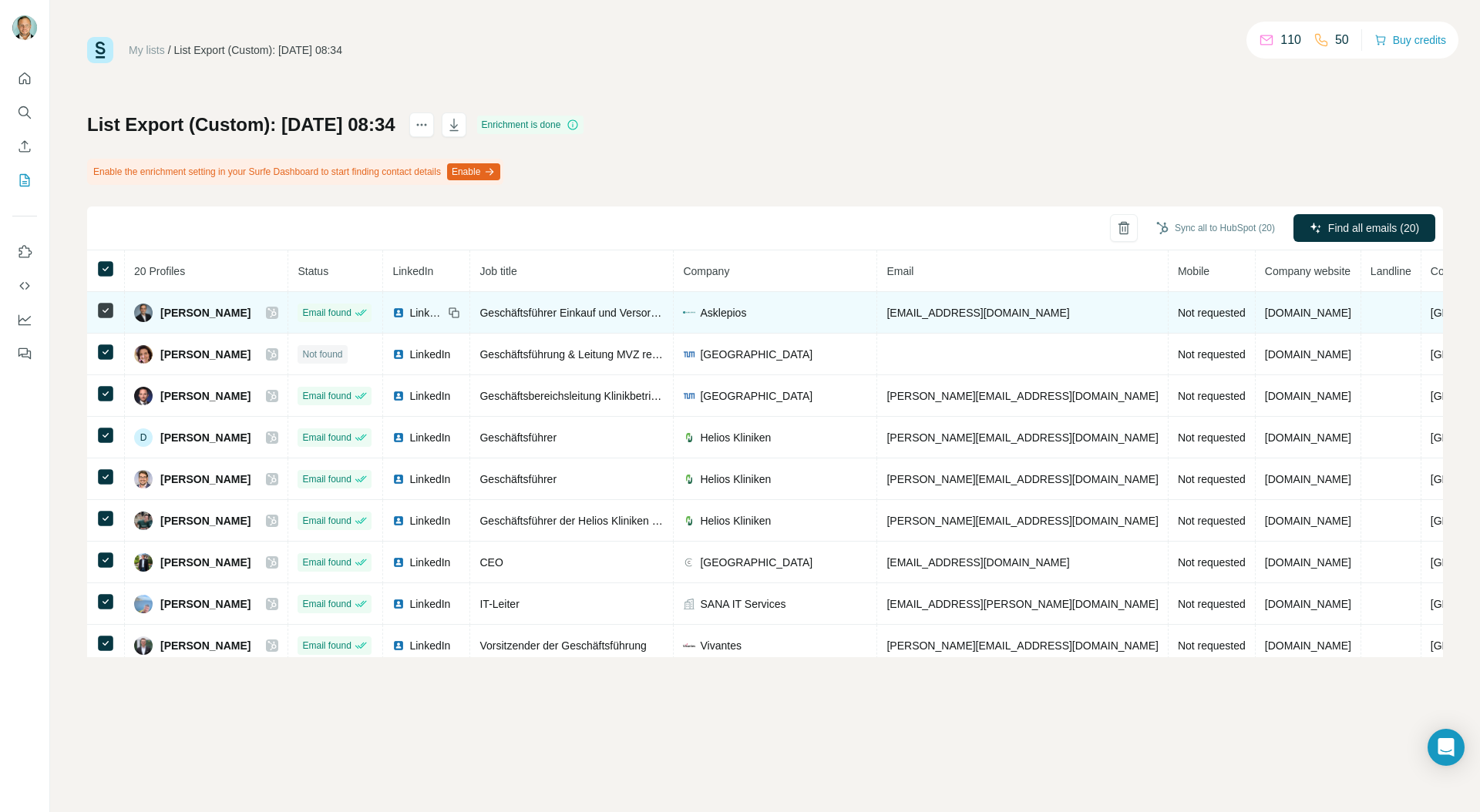
click at [276, 315] on icon at bounding box center [271, 313] width 9 height 12
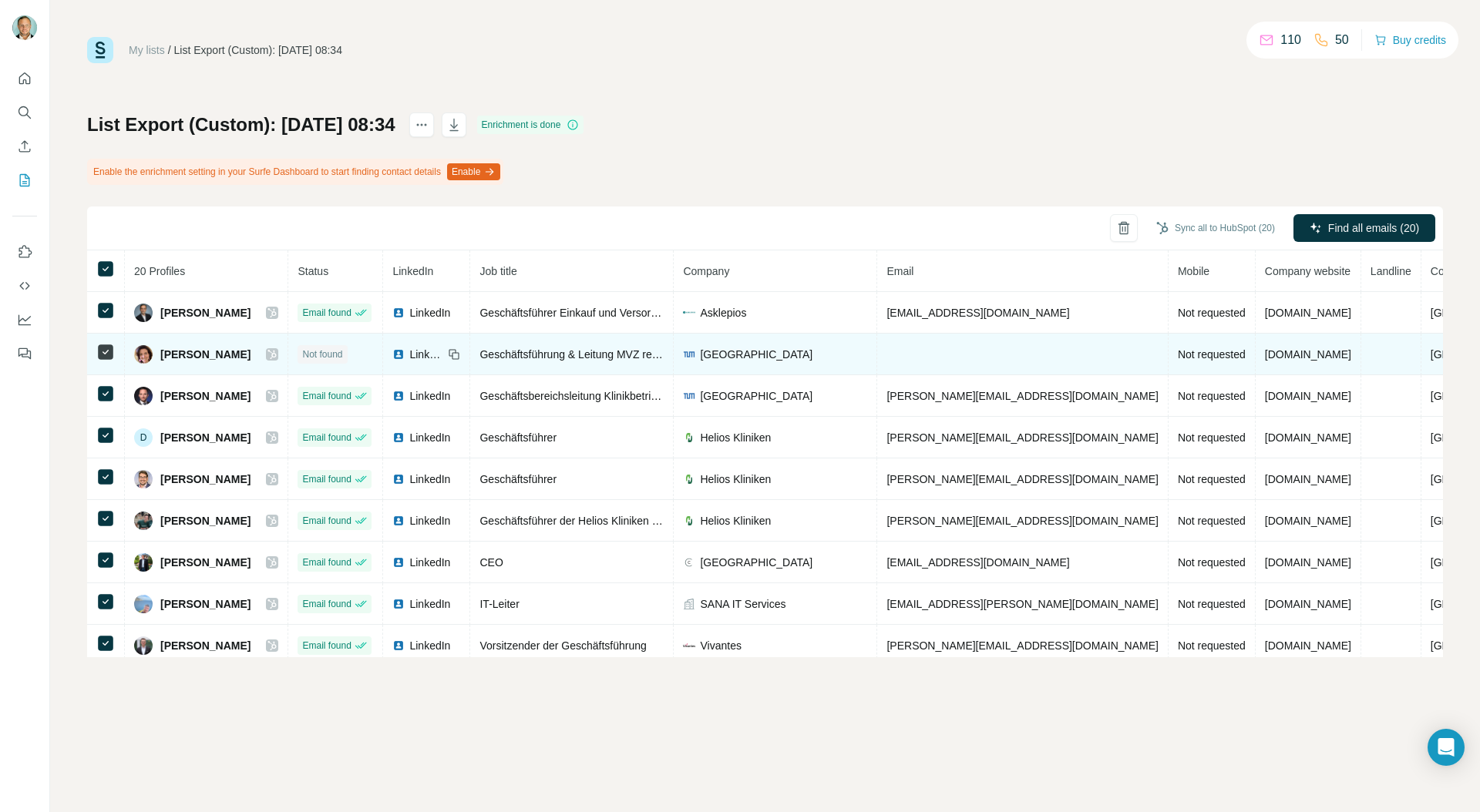
click at [276, 352] on icon at bounding box center [271, 354] width 9 height 12
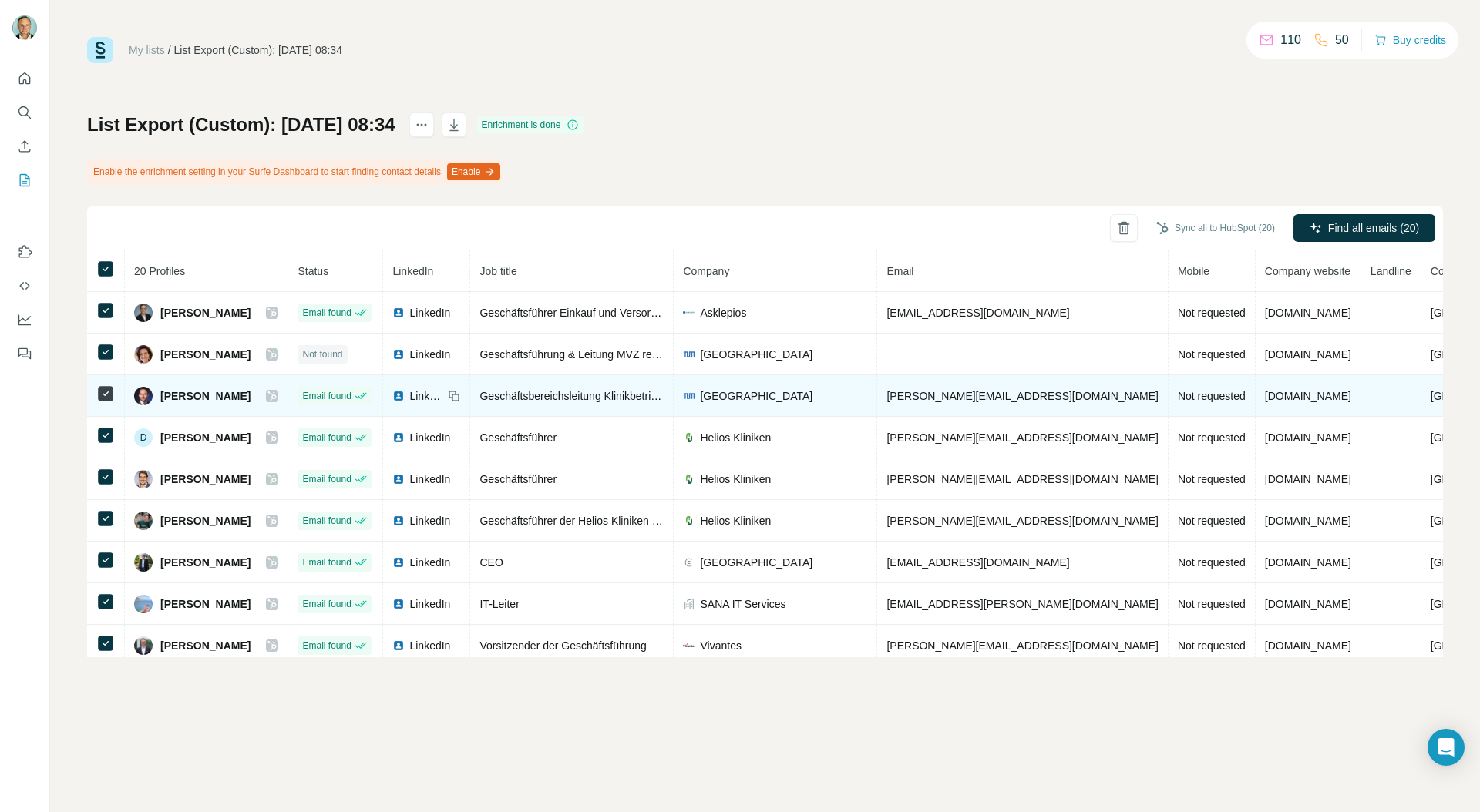
click at [276, 397] on icon at bounding box center [272, 396] width 8 height 9
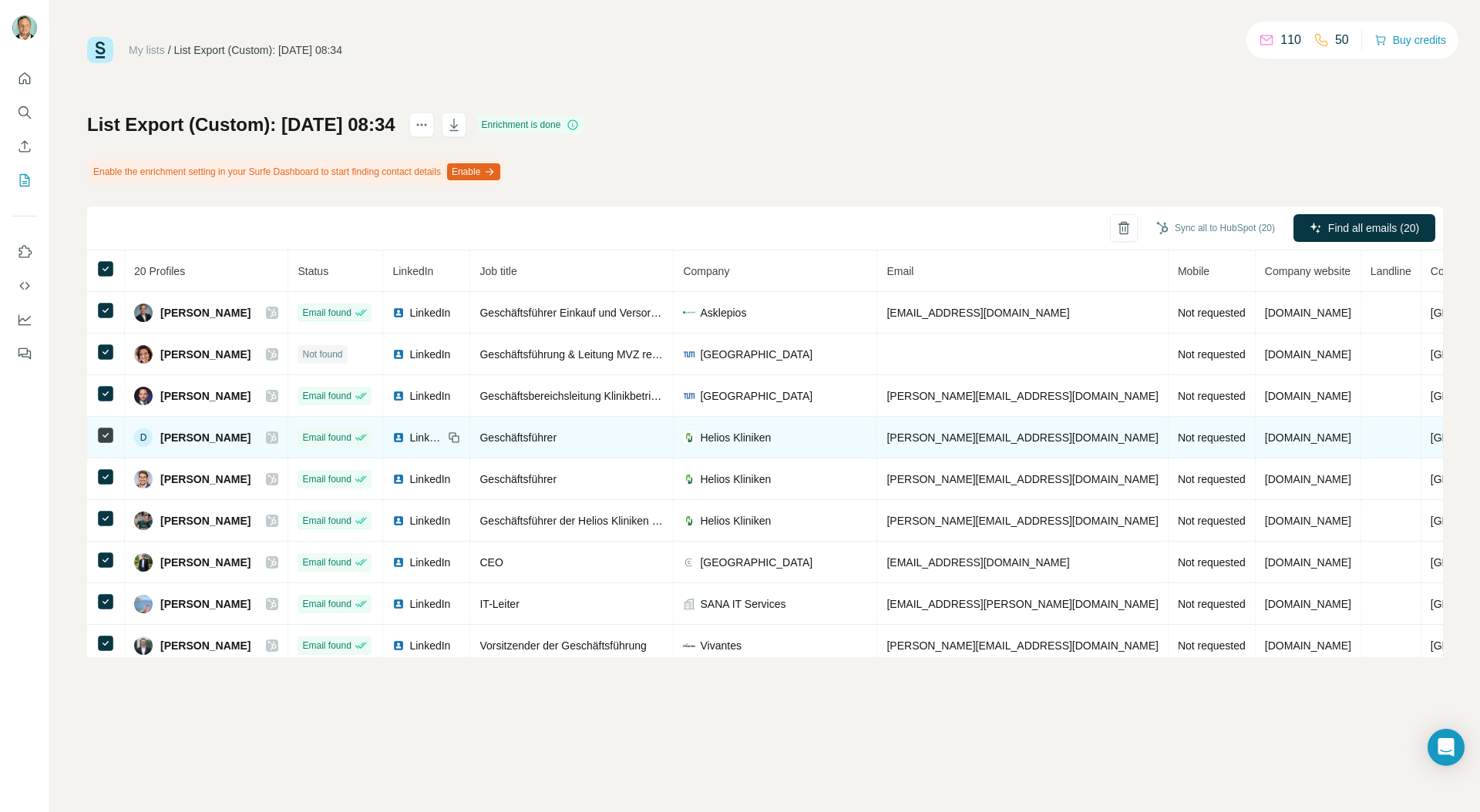
click at [276, 435] on icon at bounding box center [271, 438] width 9 height 12
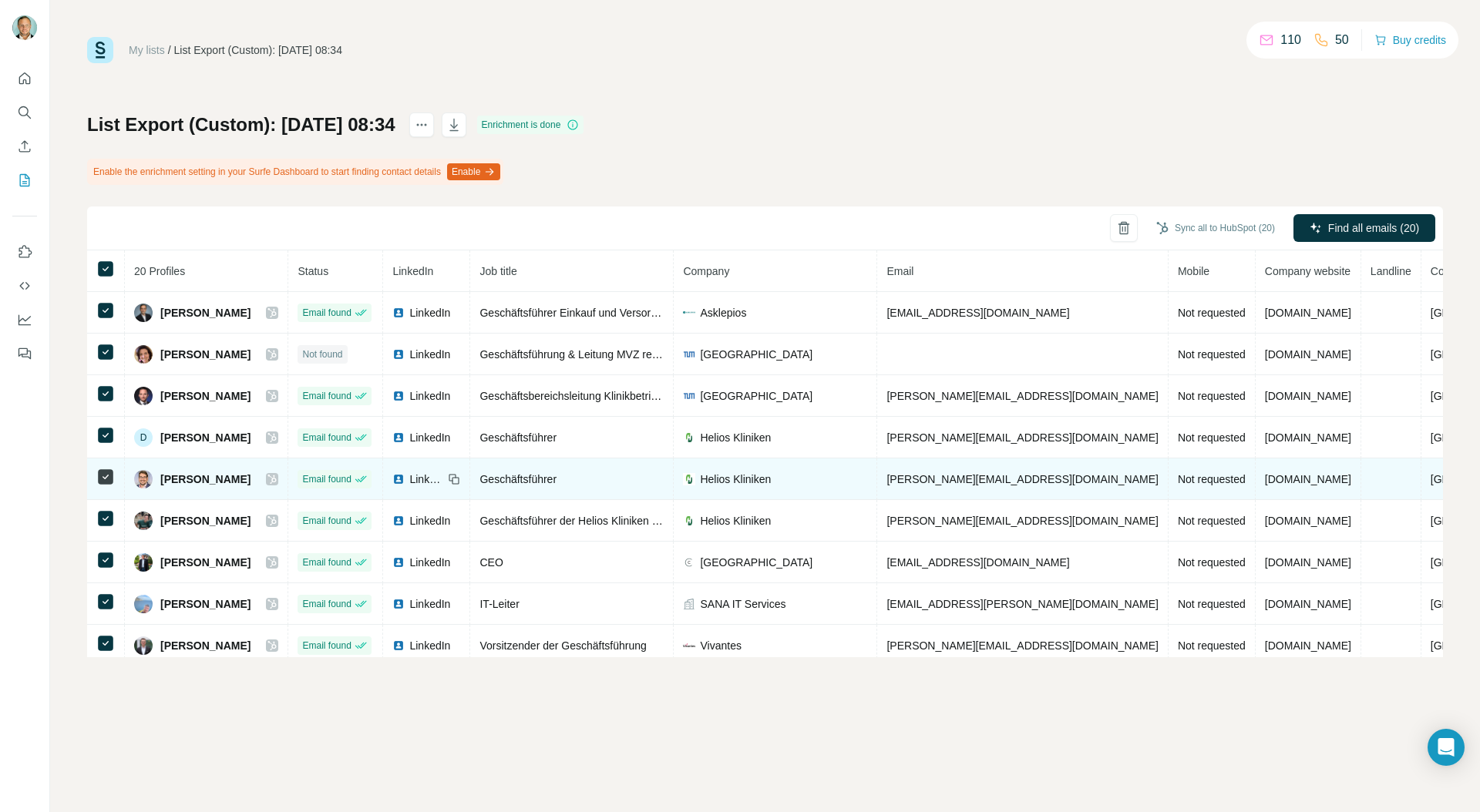
click at [276, 479] on icon at bounding box center [272, 479] width 8 height 9
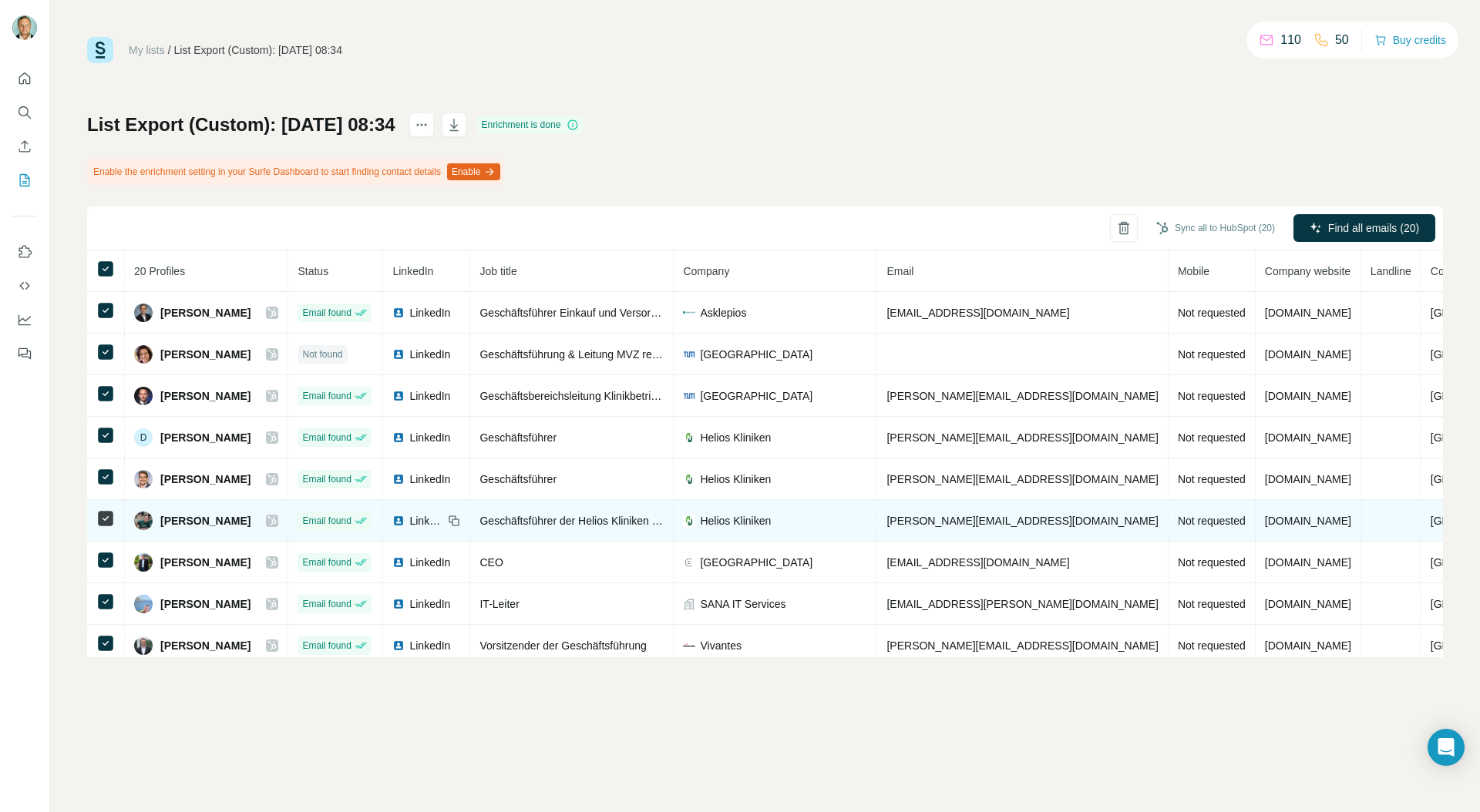
click at [276, 520] on icon at bounding box center [271, 521] width 9 height 12
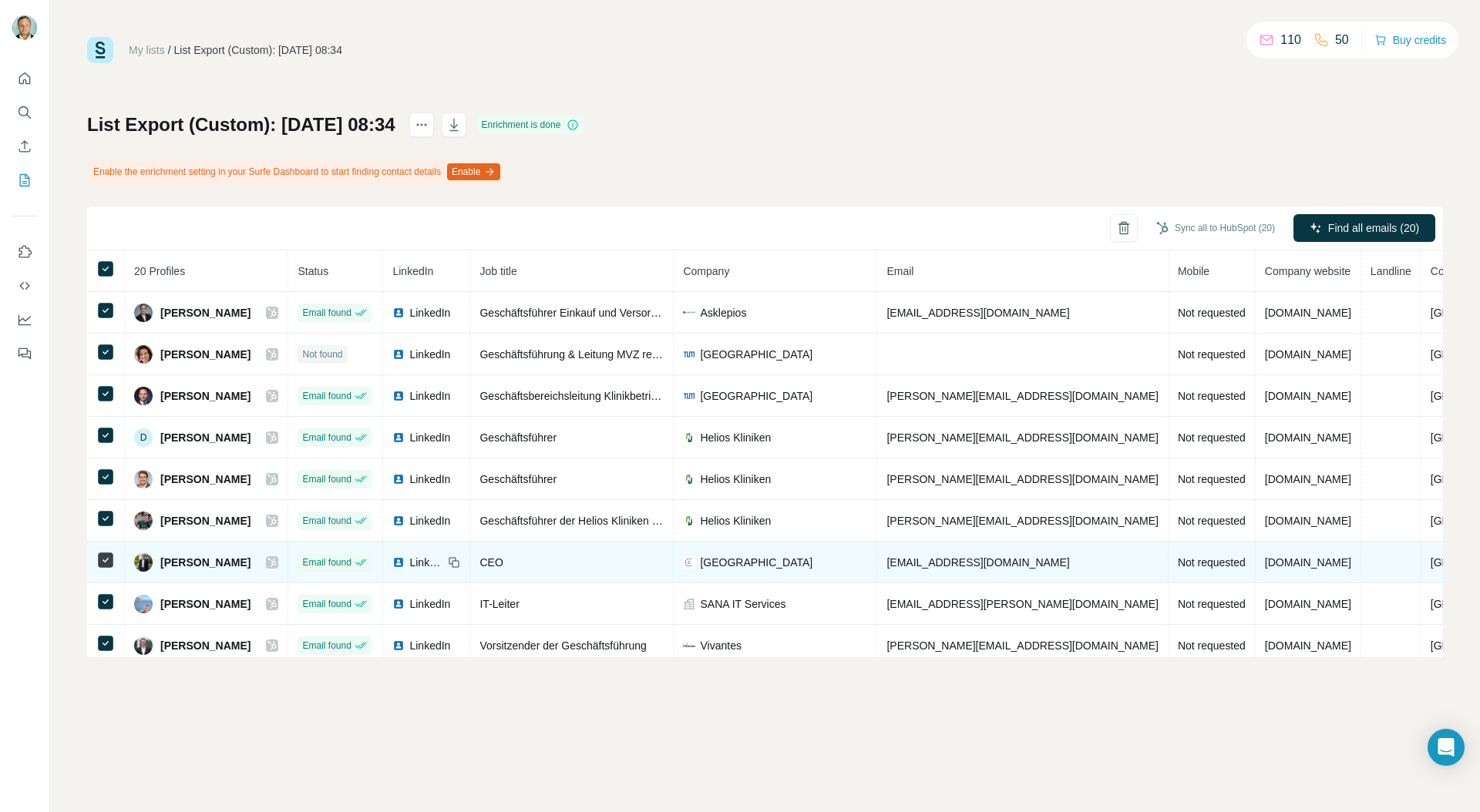
click at [276, 562] on icon at bounding box center [271, 562] width 9 height 12
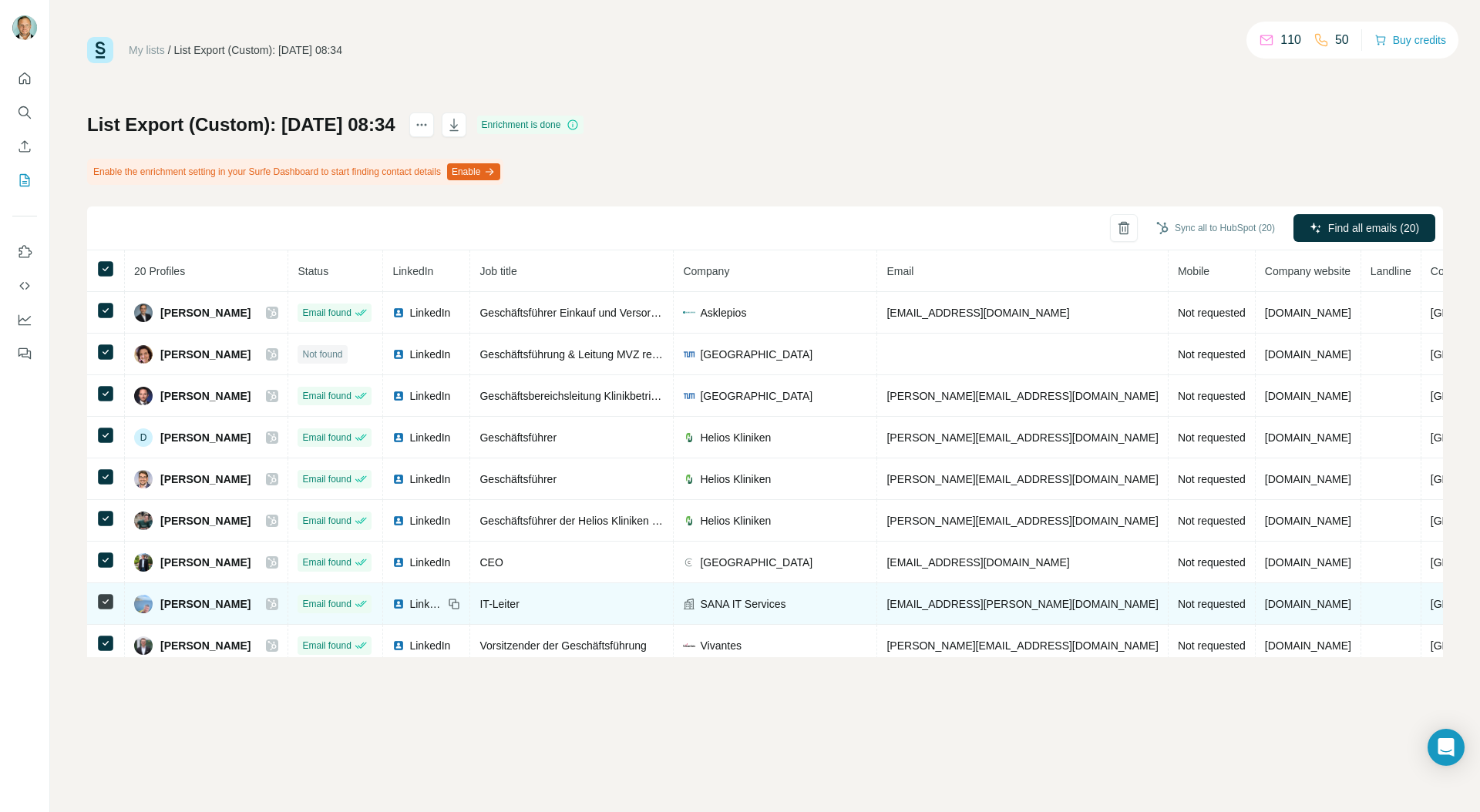
click at [276, 604] on icon at bounding box center [271, 604] width 9 height 12
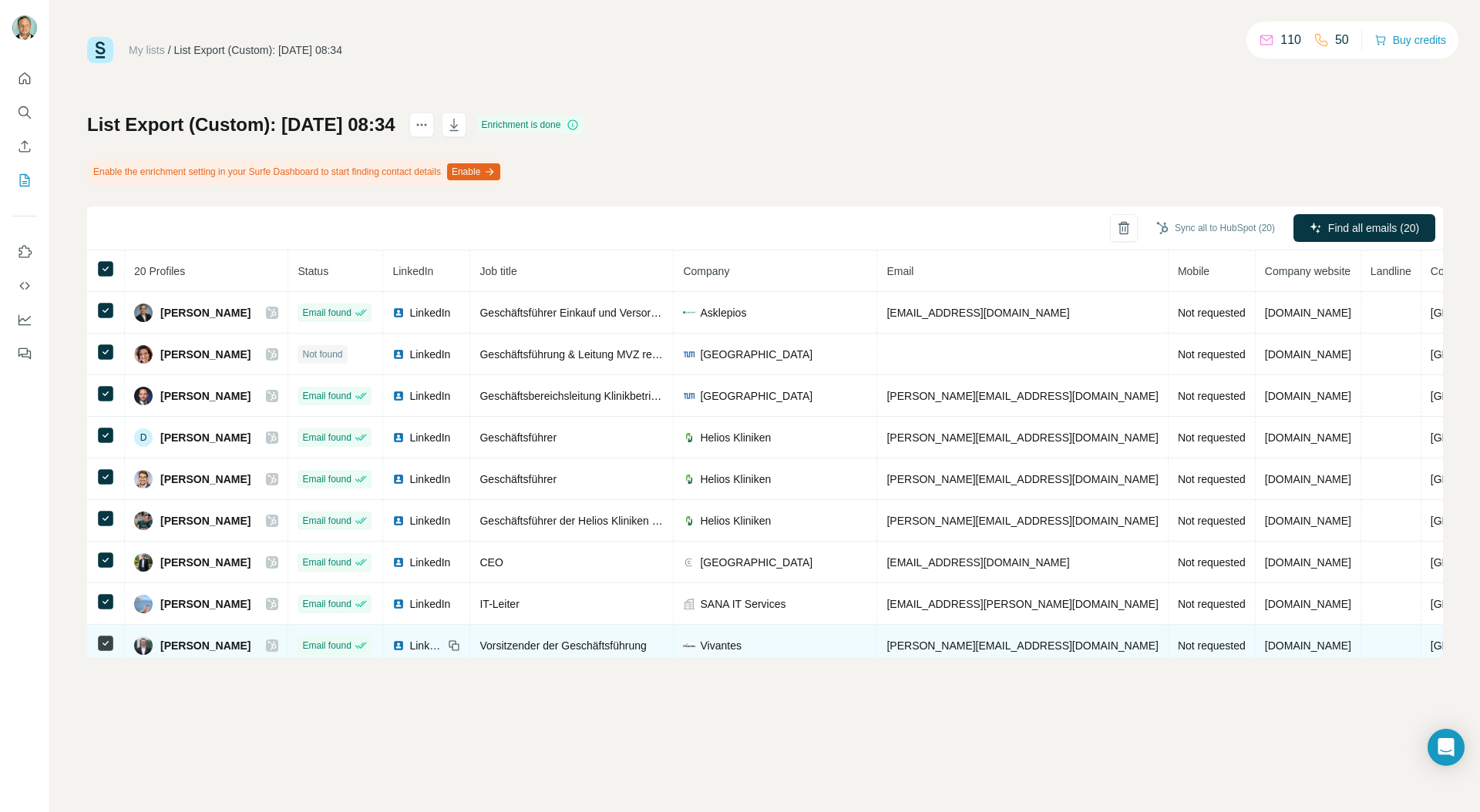
click at [276, 651] on icon at bounding box center [271, 646] width 9 height 12
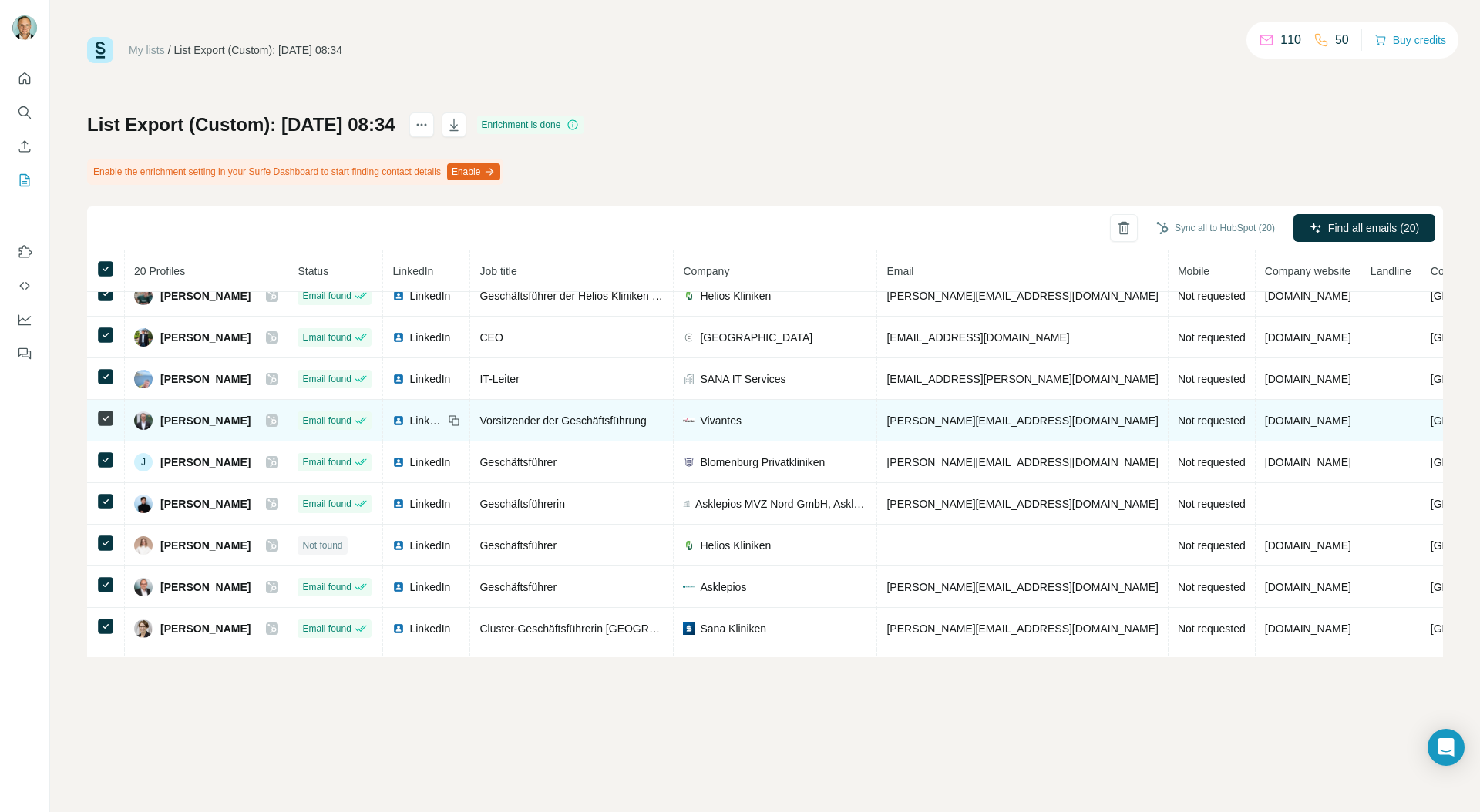
scroll to position [336, 0]
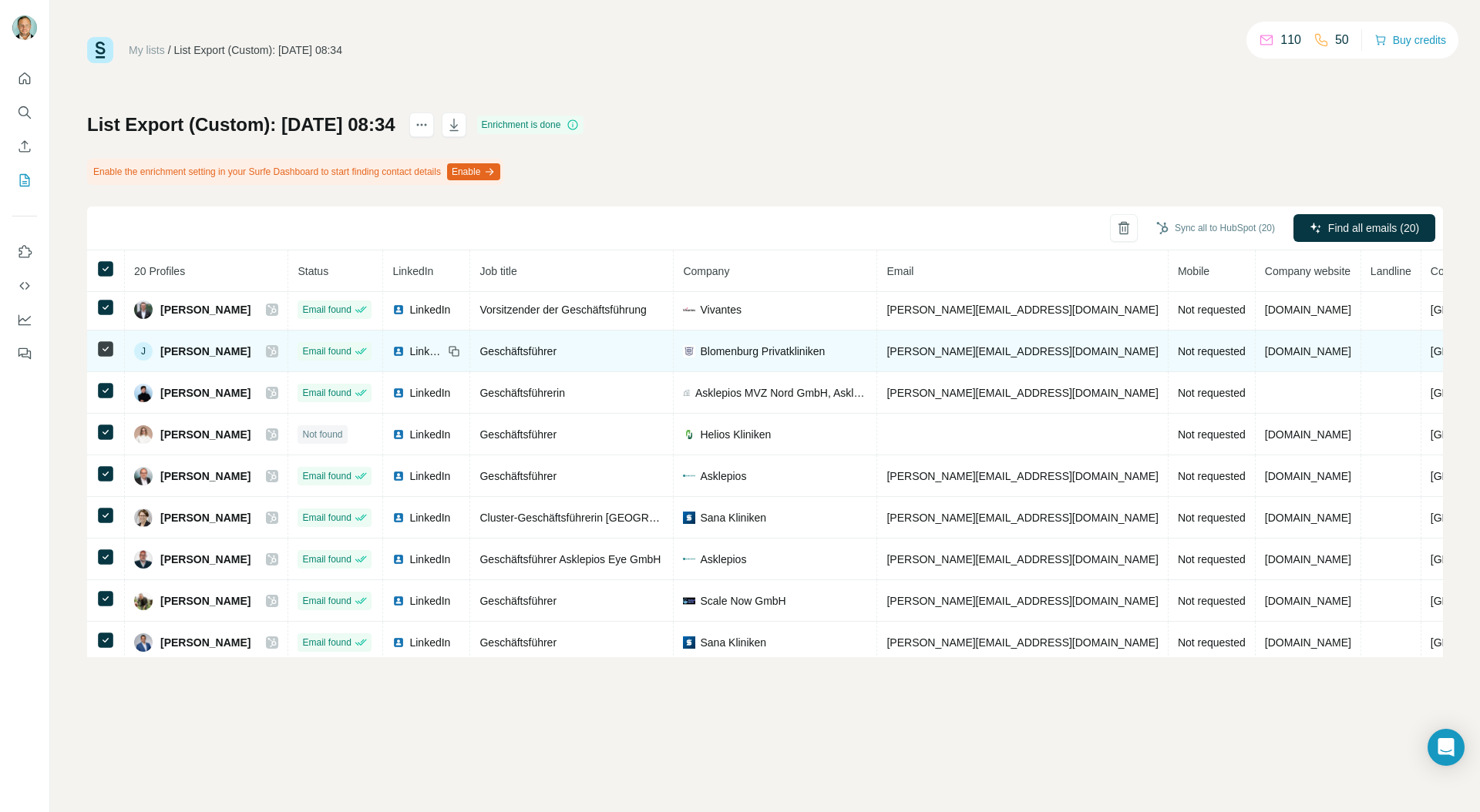
click at [276, 346] on icon at bounding box center [271, 351] width 9 height 12
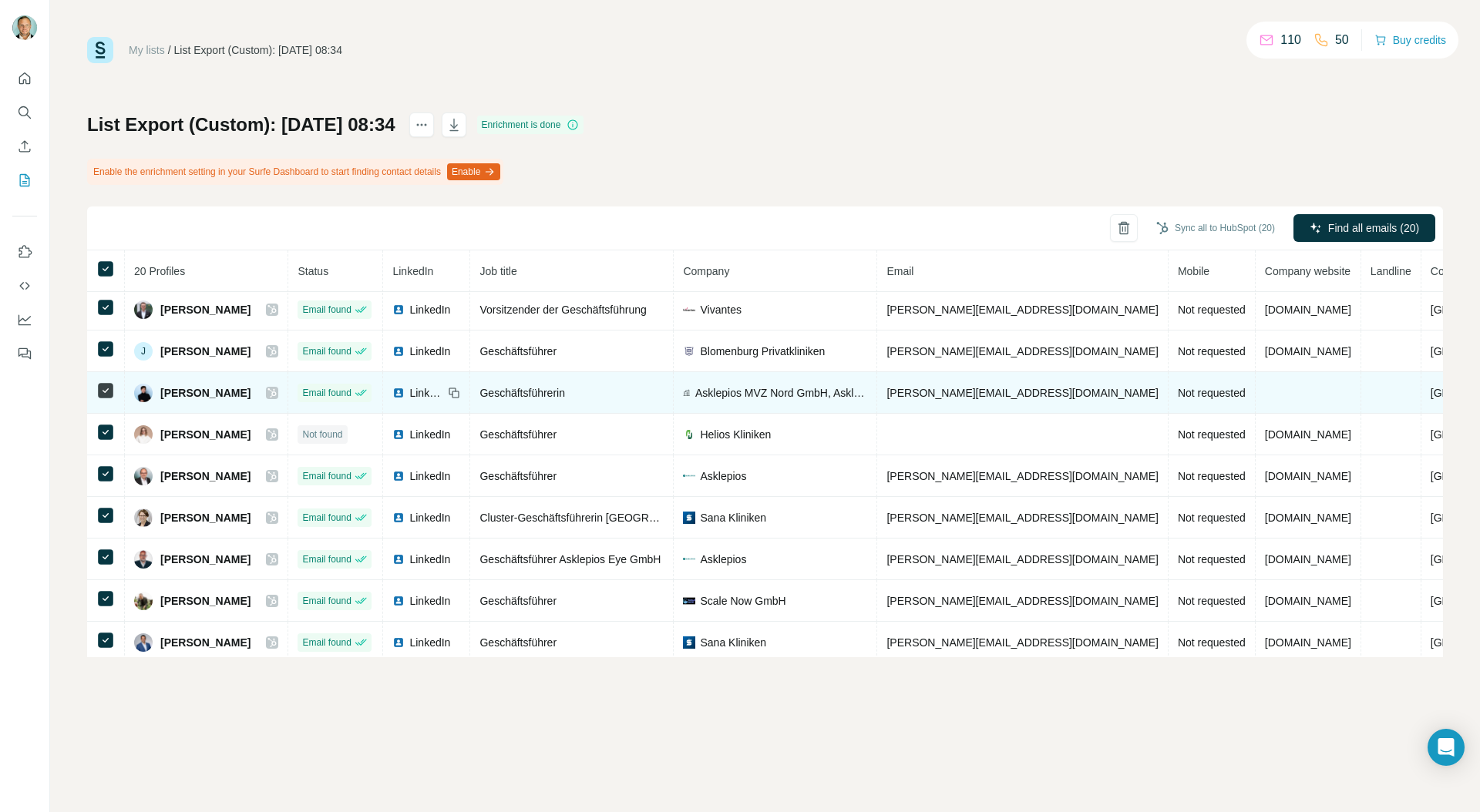
click at [276, 393] on icon at bounding box center [271, 392] width 9 height 12
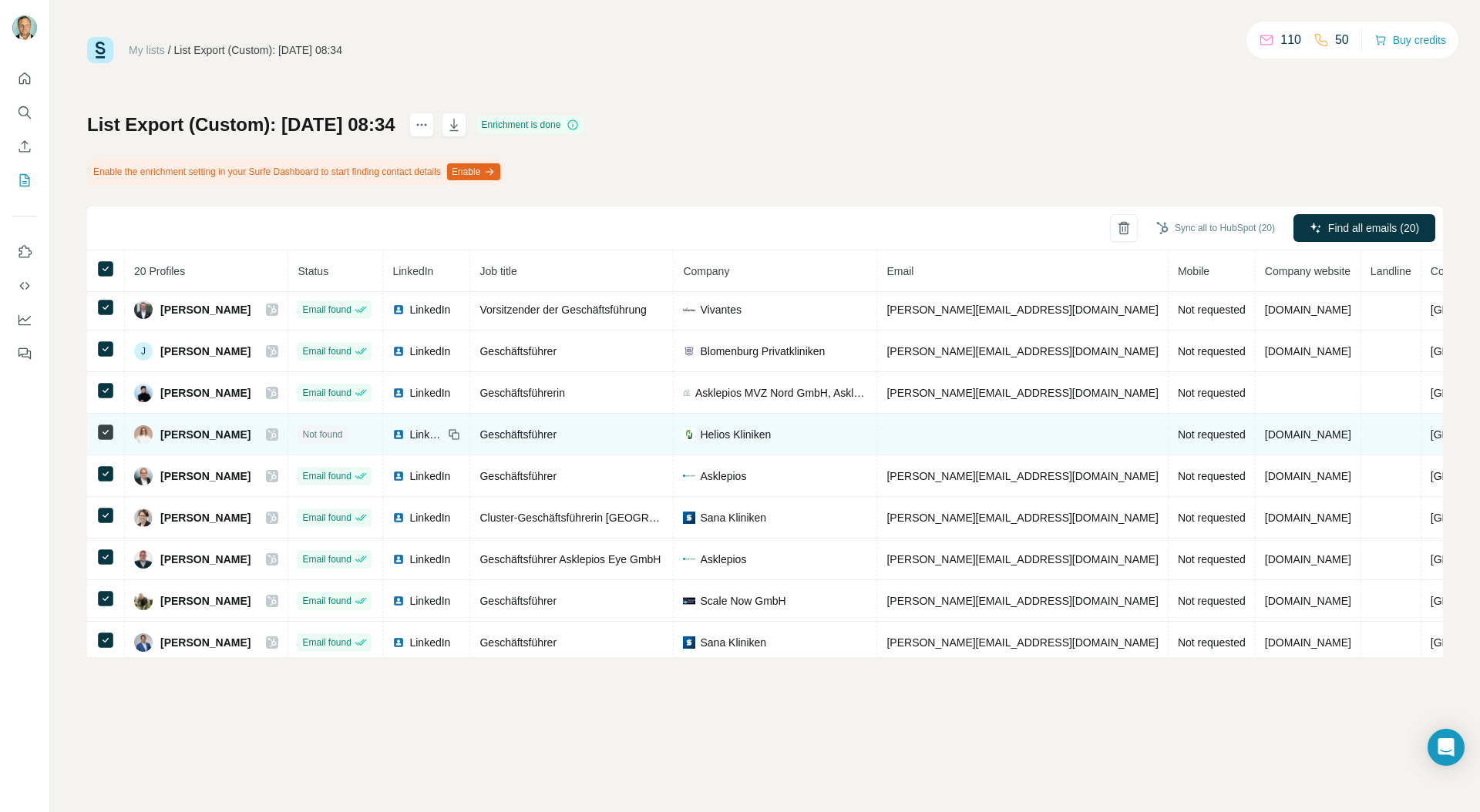
click at [276, 434] on icon at bounding box center [271, 434] width 9 height 12
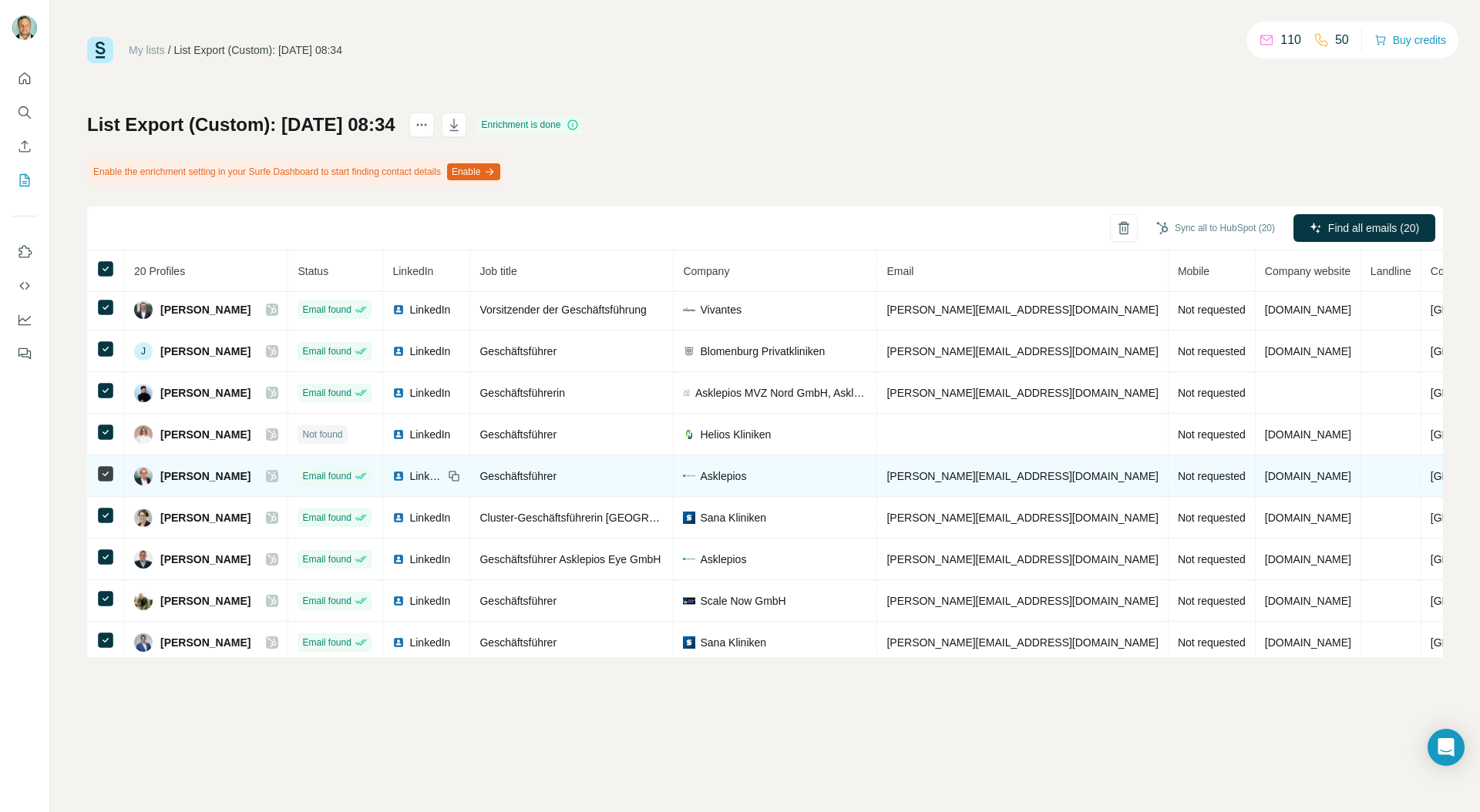
click at [276, 476] on icon at bounding box center [272, 476] width 8 height 9
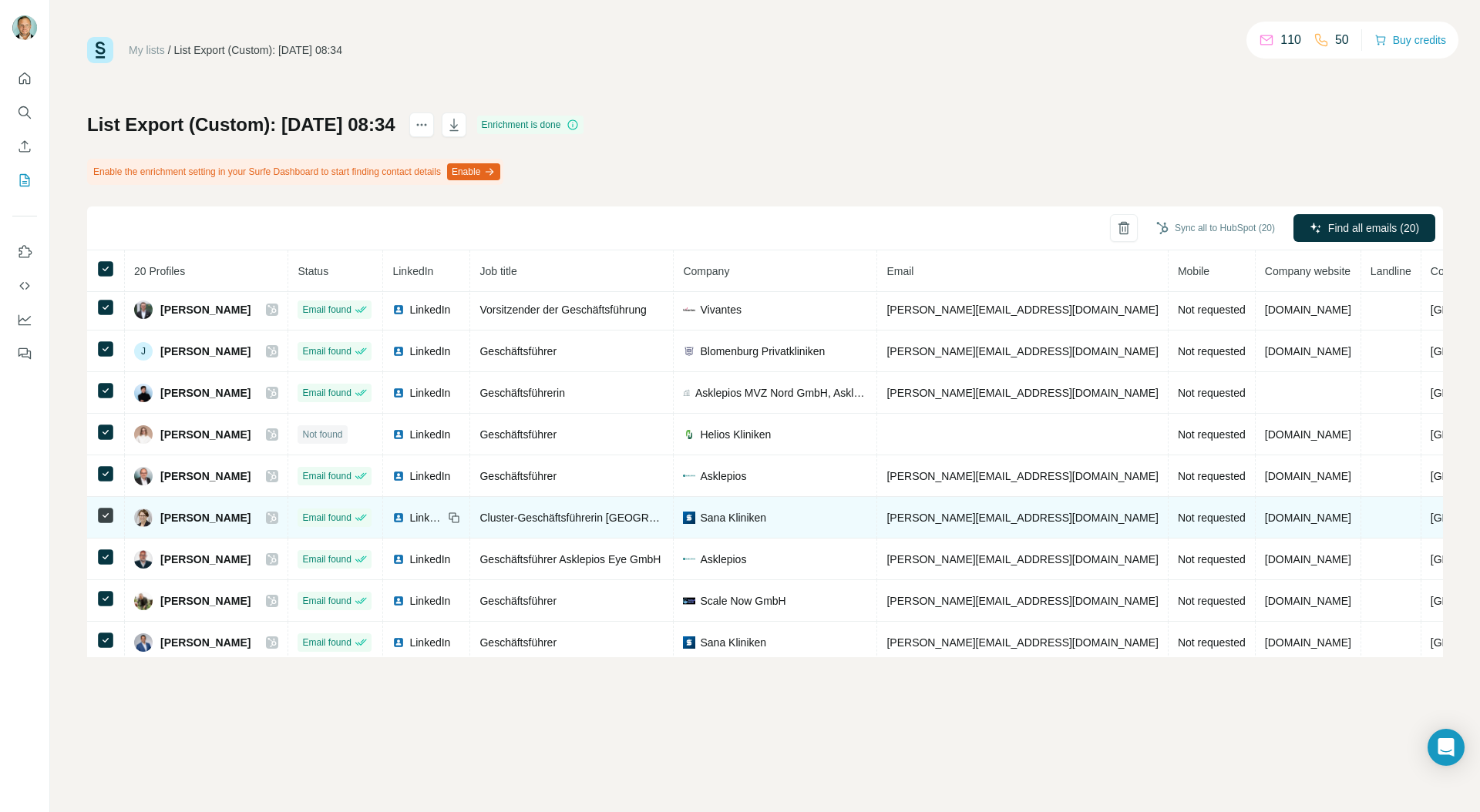
click at [276, 517] on icon at bounding box center [271, 517] width 9 height 12
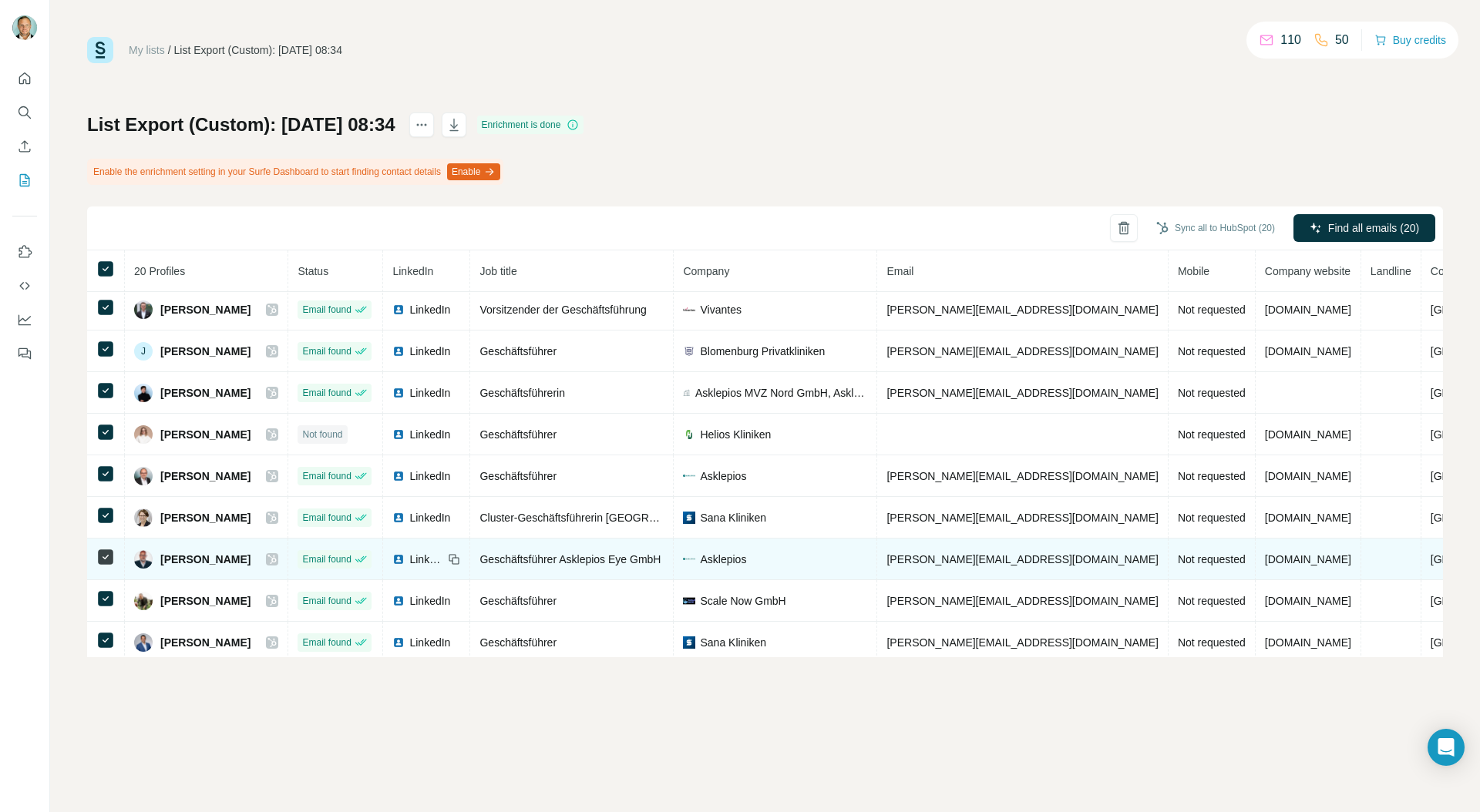
click at [276, 559] on icon at bounding box center [272, 559] width 8 height 9
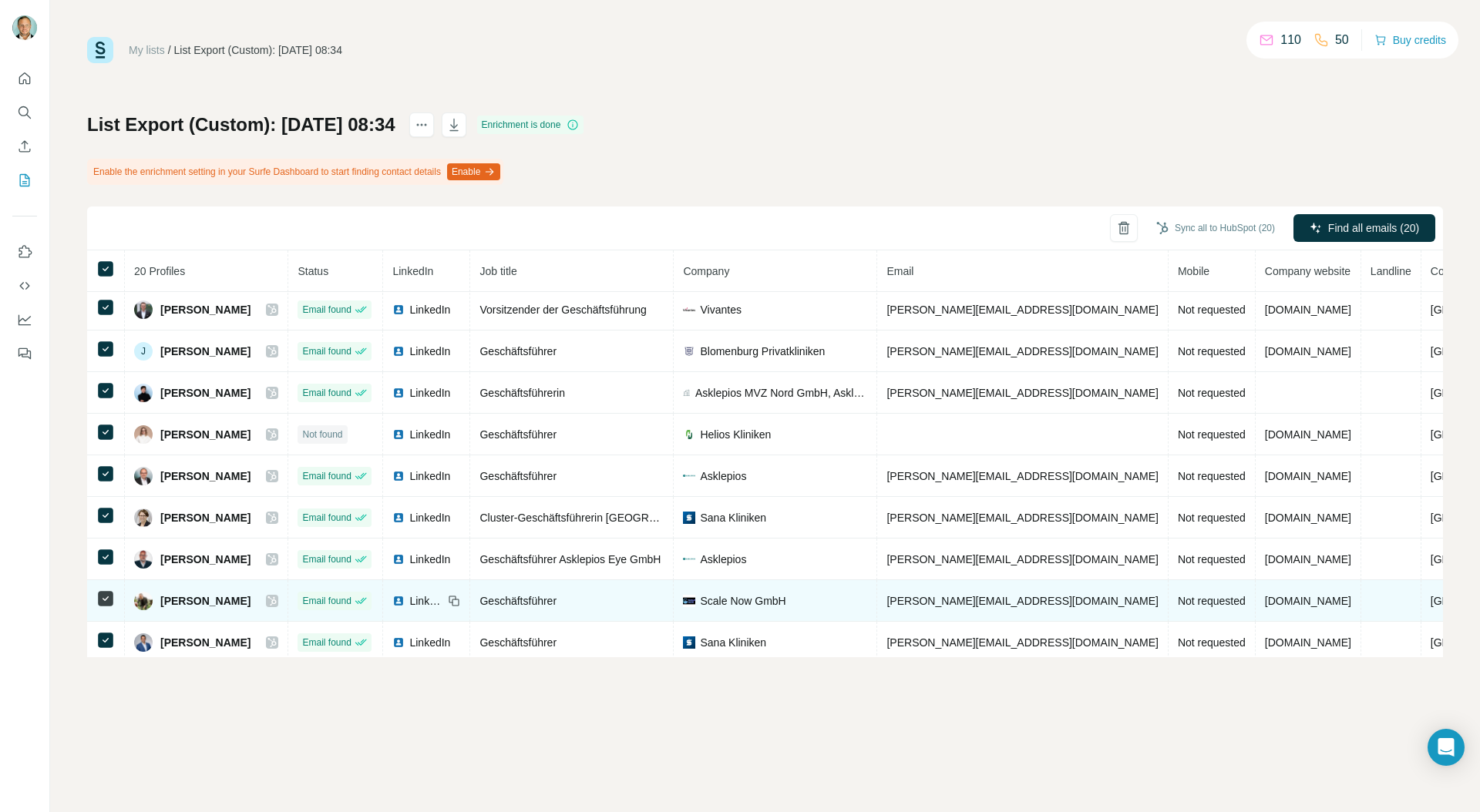
click at [276, 602] on icon at bounding box center [272, 601] width 8 height 9
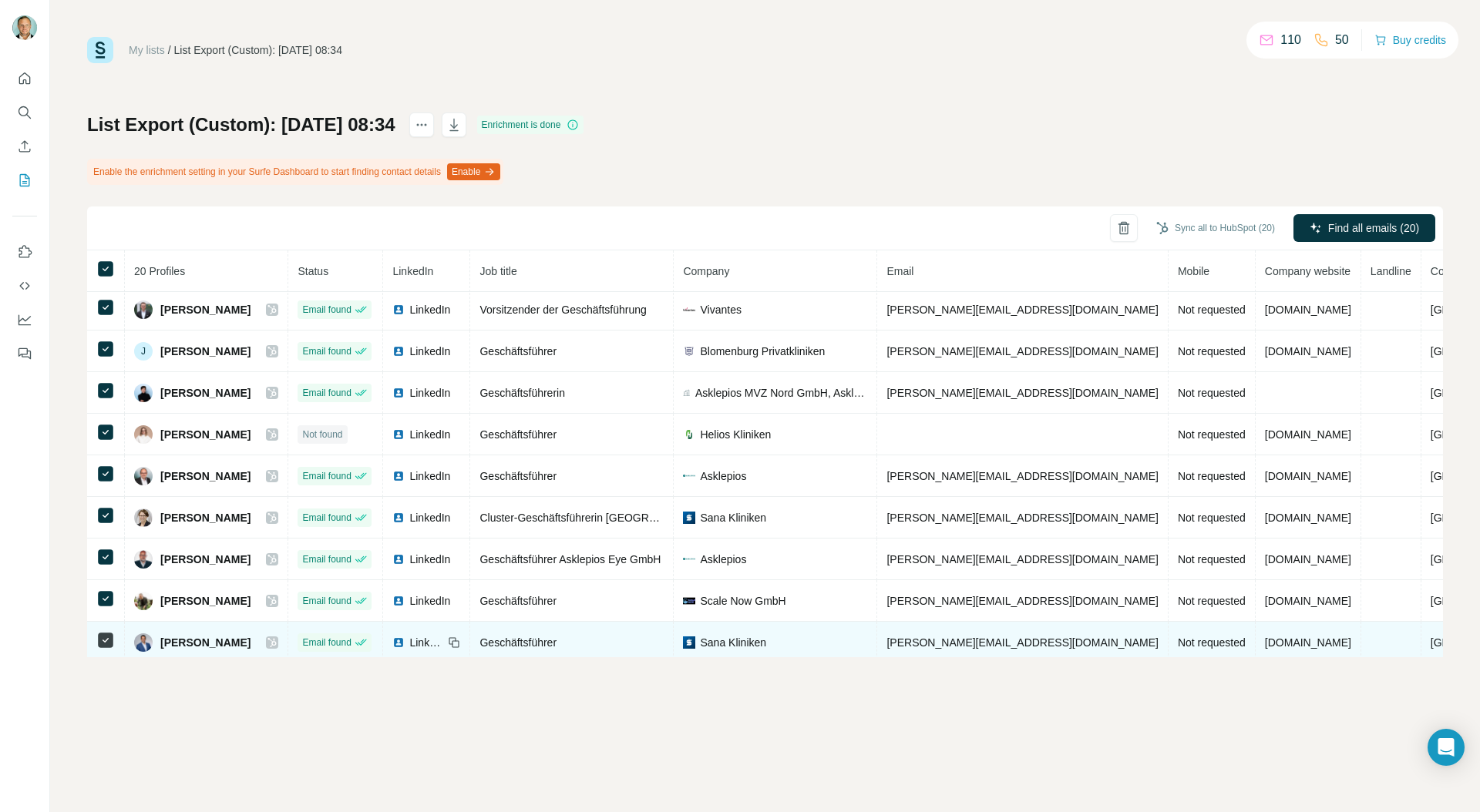
click at [276, 641] on icon at bounding box center [271, 643] width 9 height 12
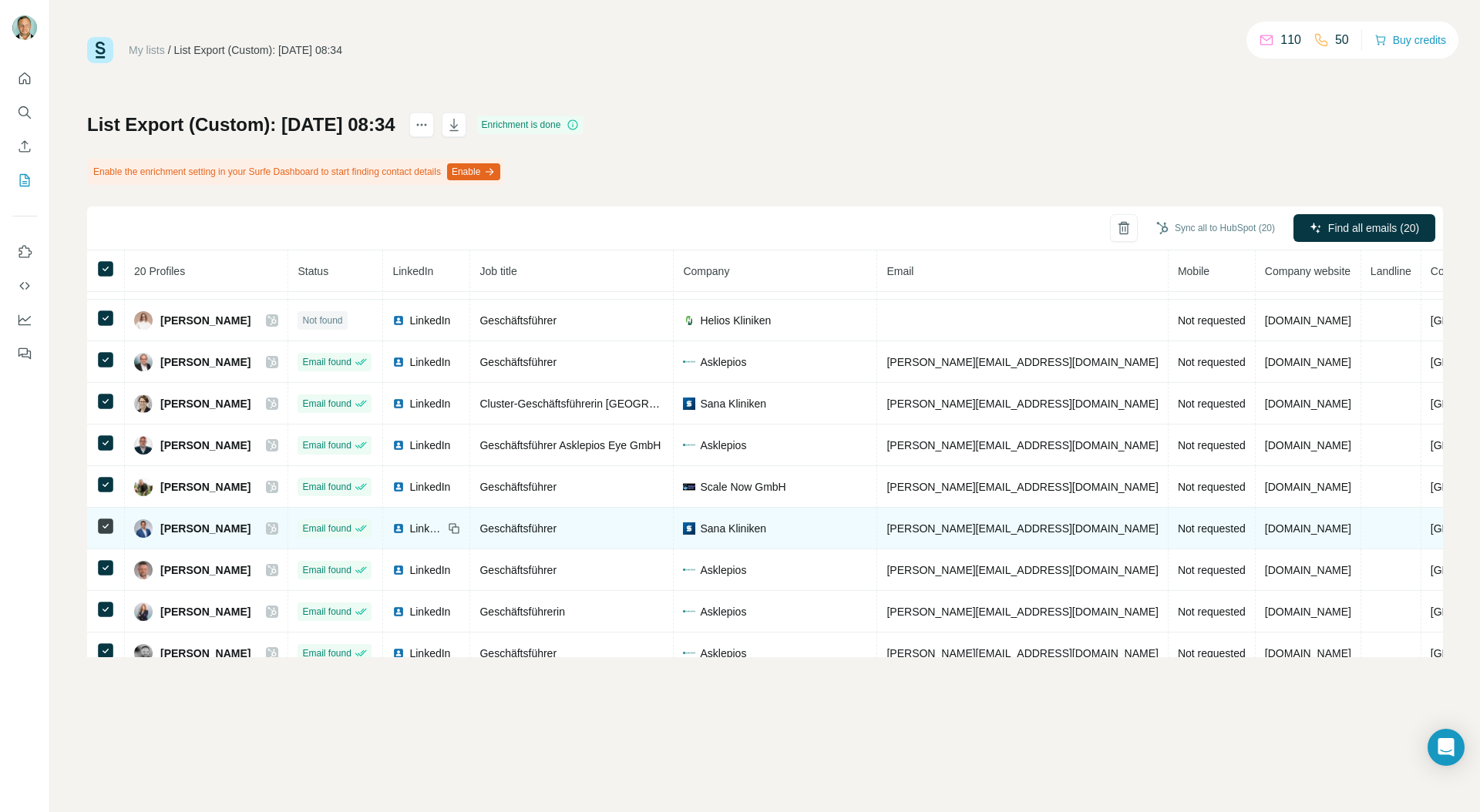
scroll to position [467, 0]
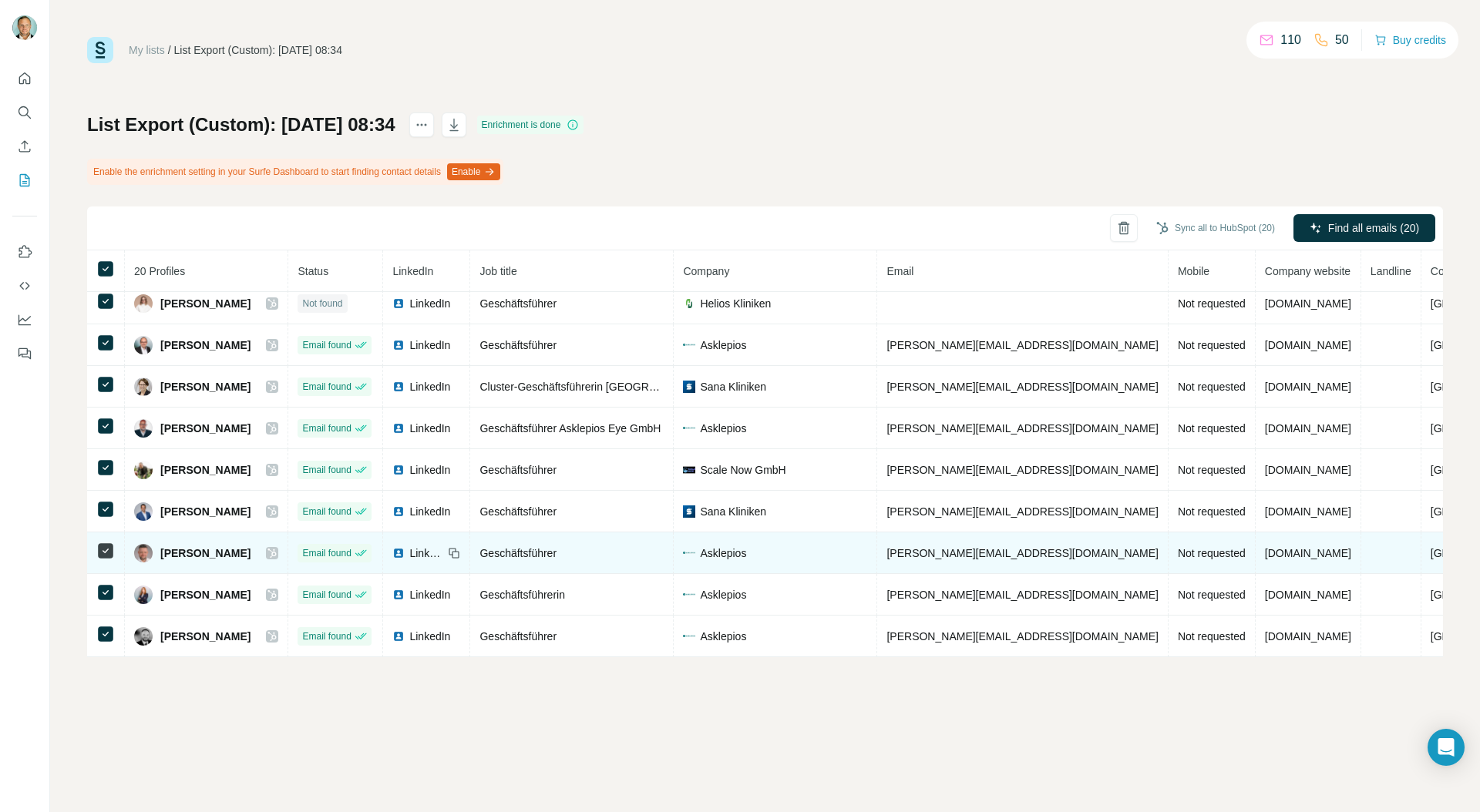
click at [276, 551] on icon at bounding box center [272, 553] width 8 height 9
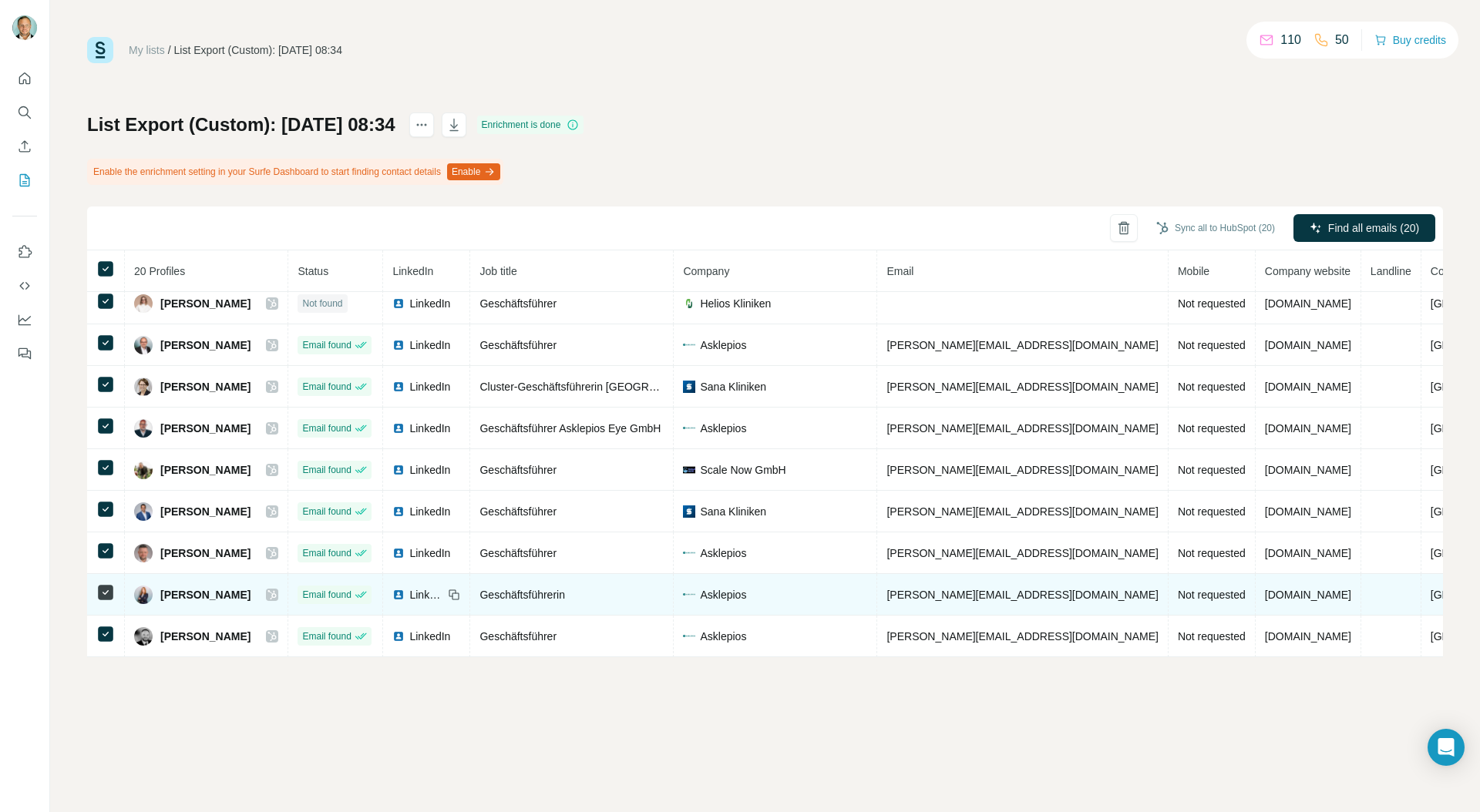
click at [276, 594] on icon at bounding box center [271, 595] width 9 height 12
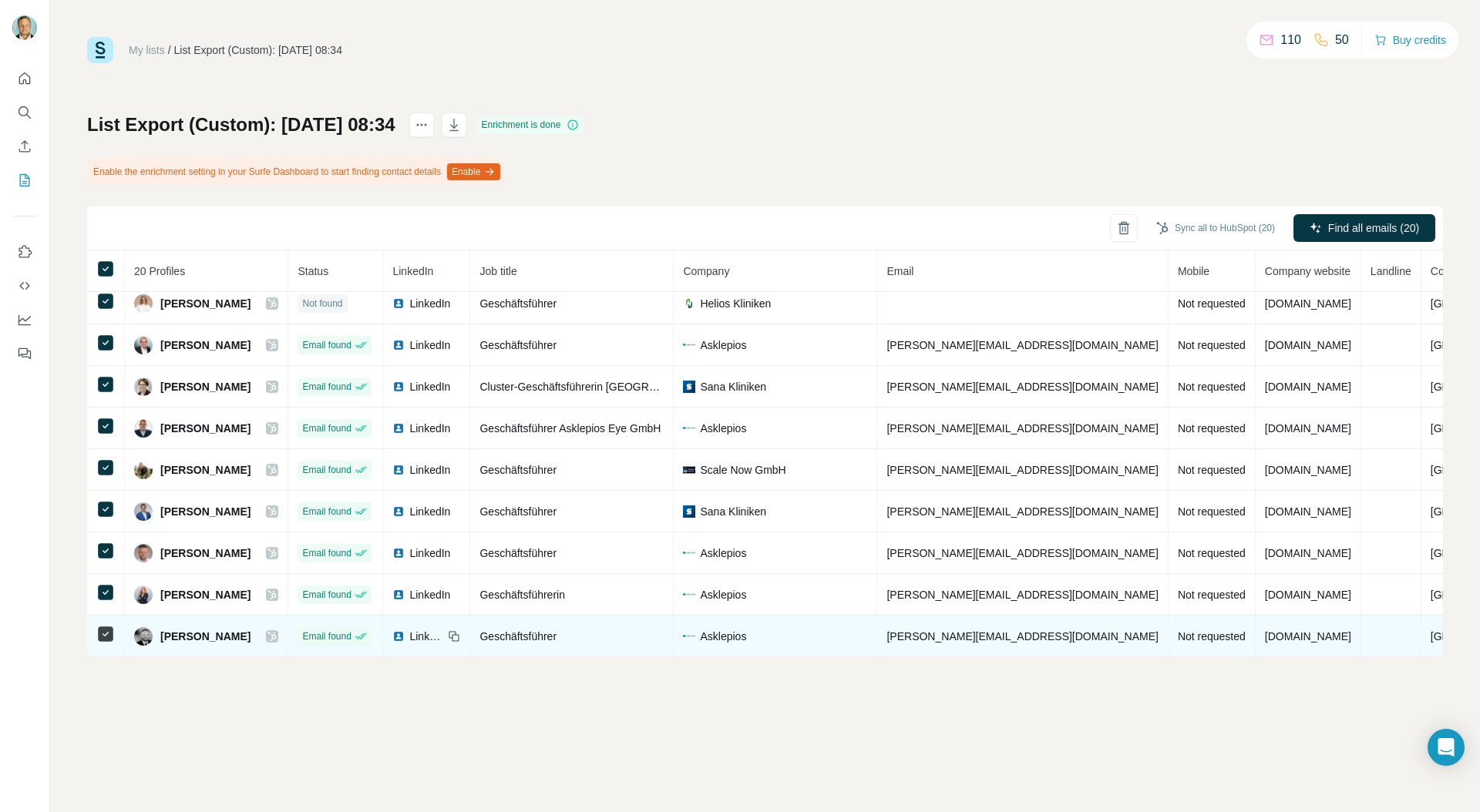
click at [276, 639] on icon at bounding box center [272, 636] width 8 height 9
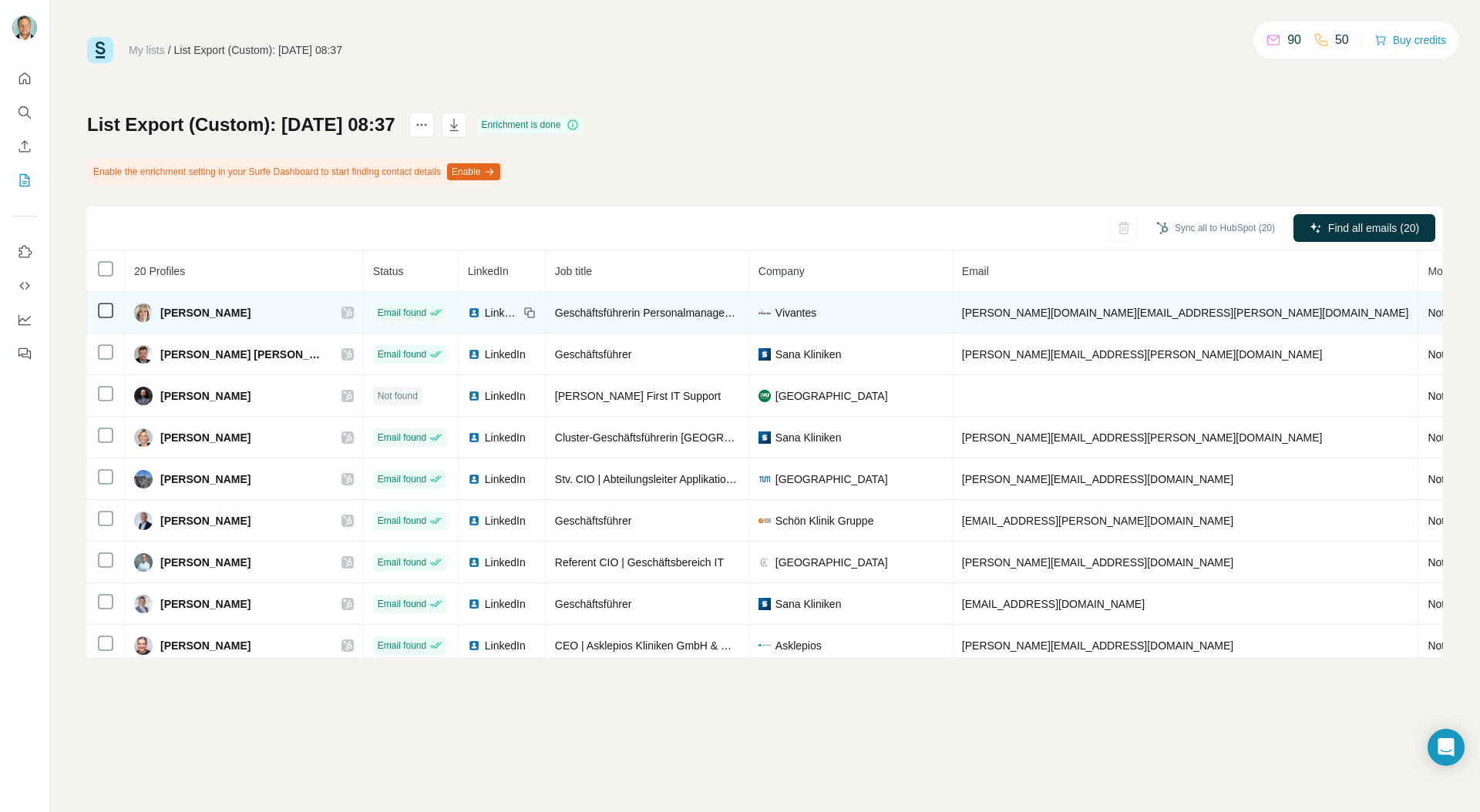
click at [343, 310] on icon at bounding box center [347, 313] width 9 height 12
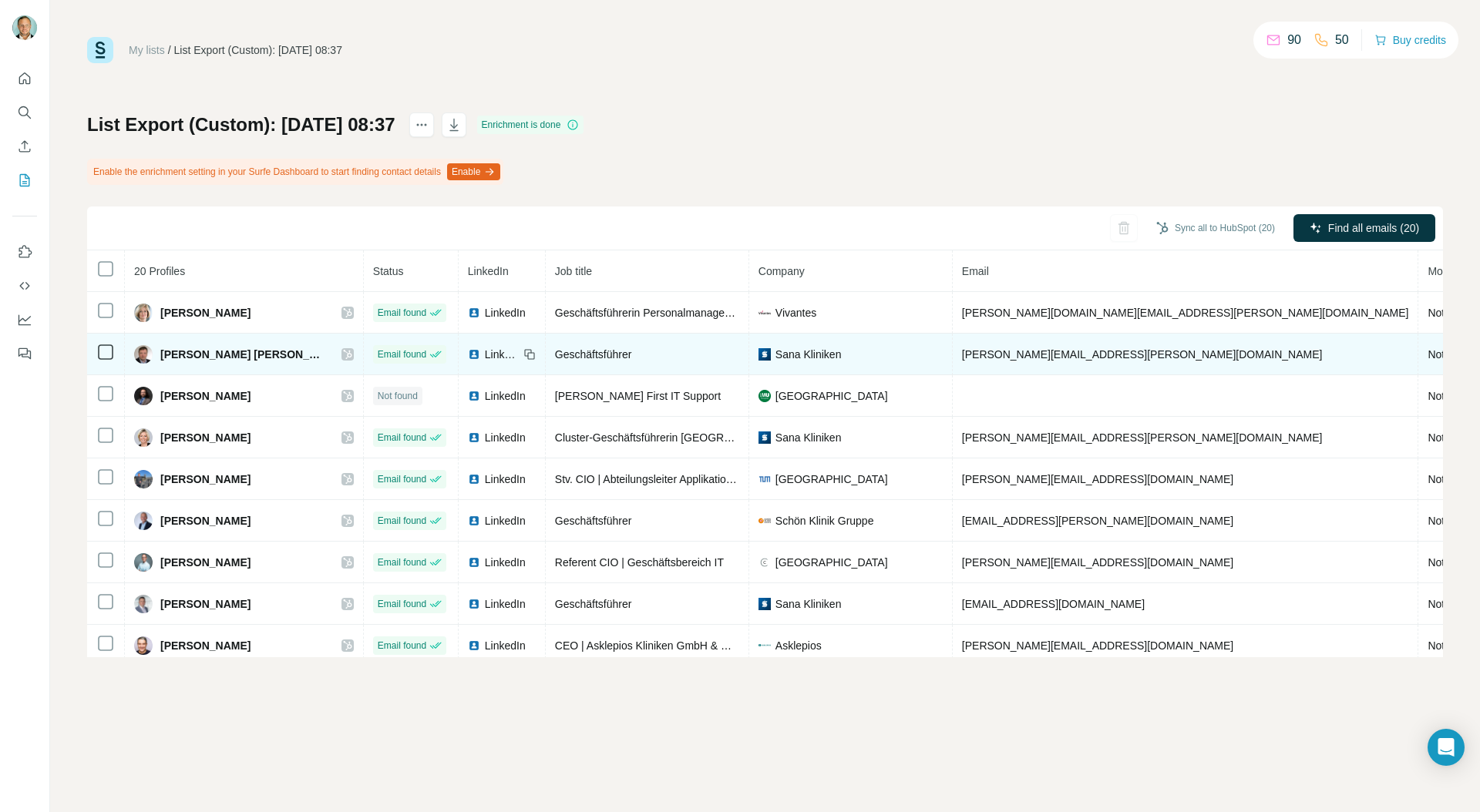
click at [343, 354] on icon at bounding box center [347, 354] width 9 height 12
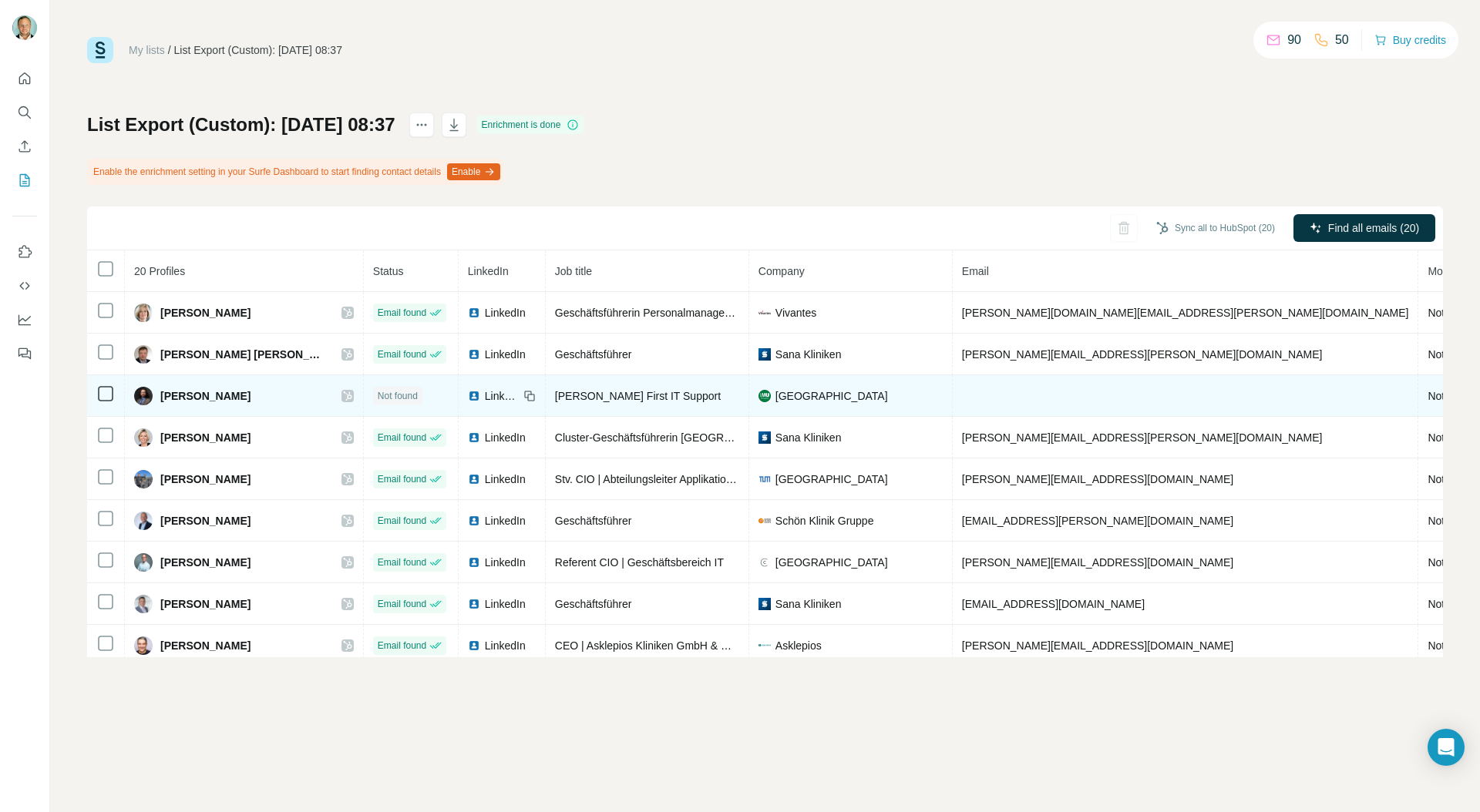
click at [343, 396] on icon at bounding box center [347, 396] width 9 height 12
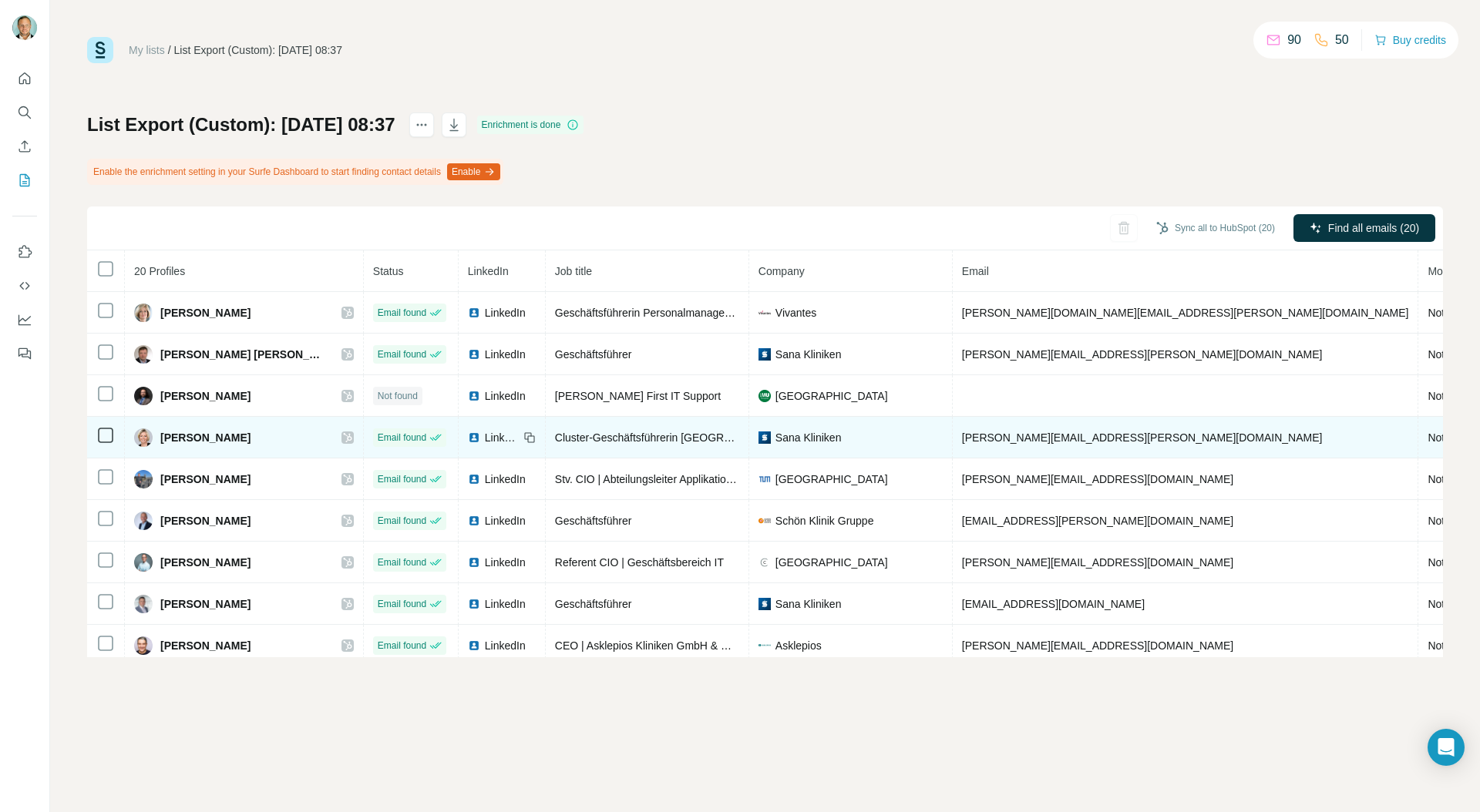
click at [343, 438] on icon at bounding box center [347, 438] width 9 height 12
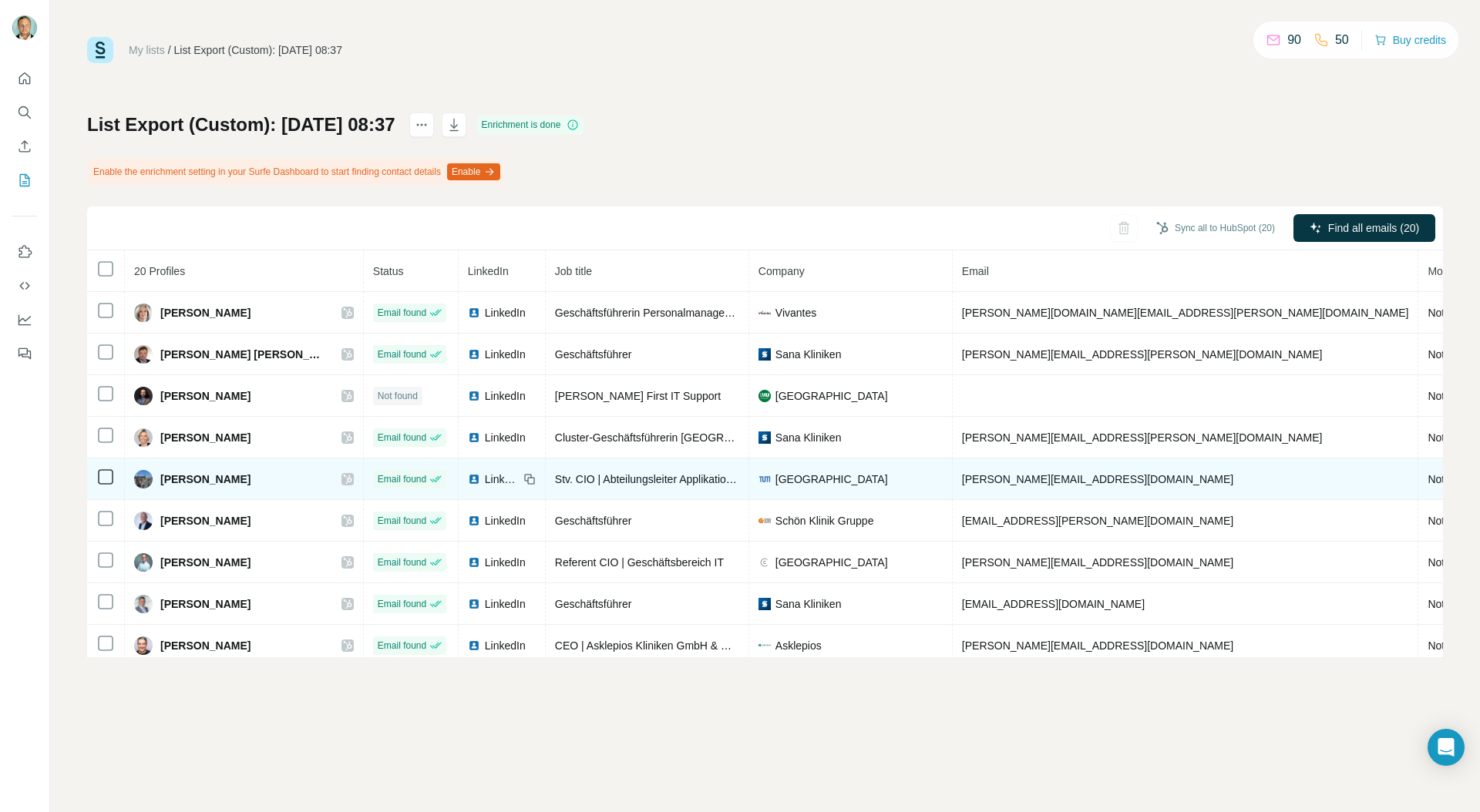
click at [343, 478] on icon at bounding box center [347, 479] width 8 height 9
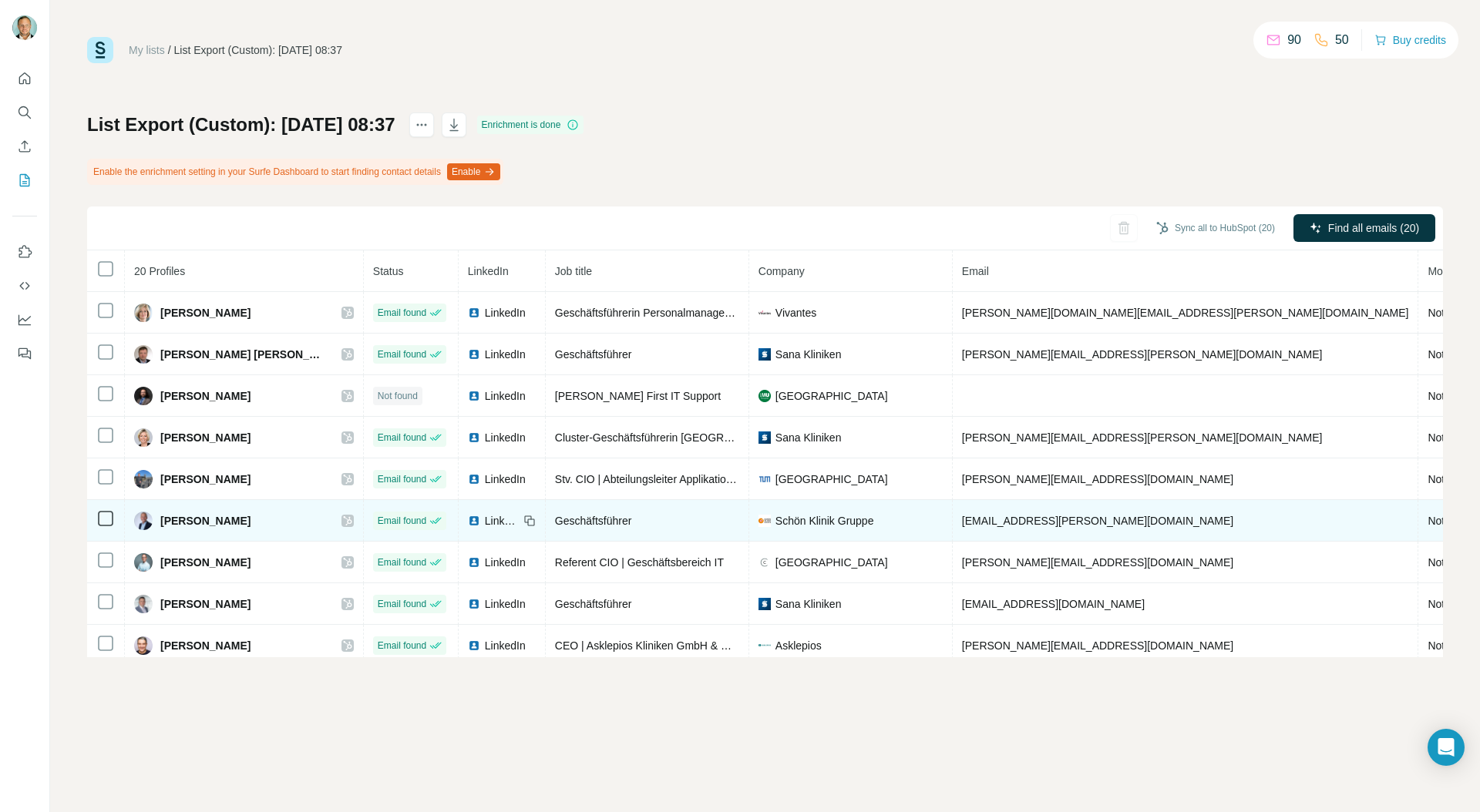
click at [343, 522] on icon at bounding box center [347, 521] width 8 height 9
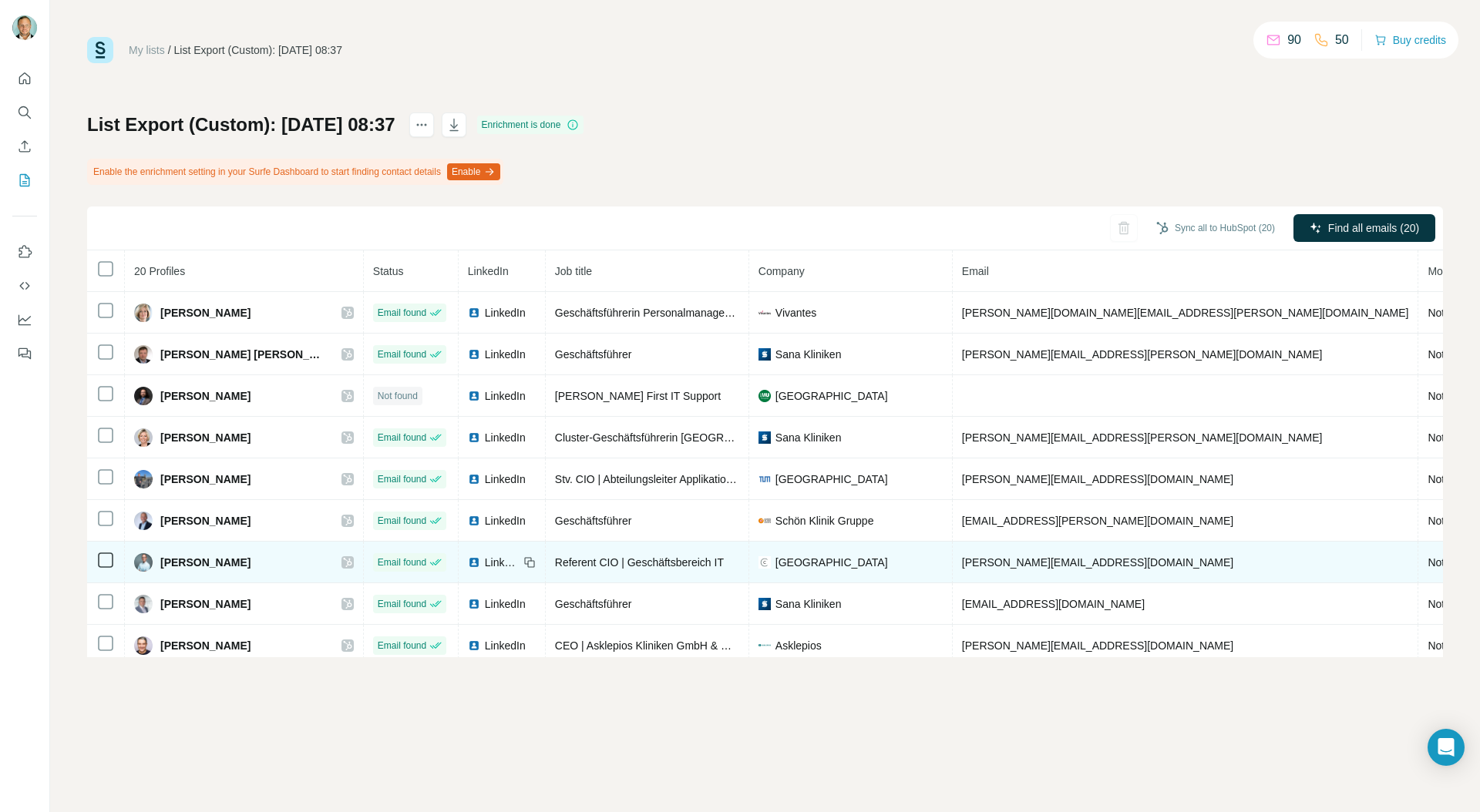
click at [343, 560] on icon at bounding box center [347, 562] width 9 height 12
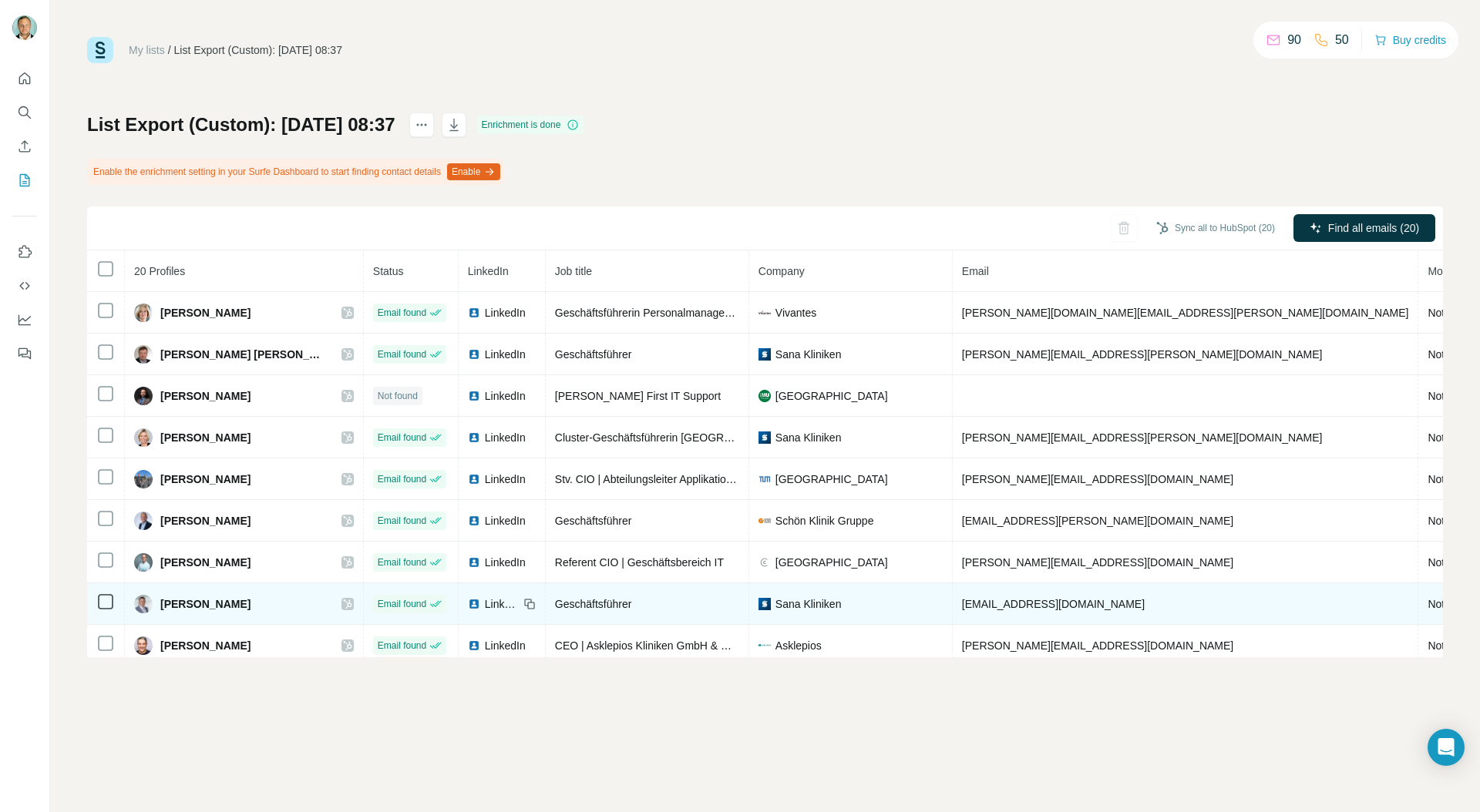
click at [343, 608] on icon at bounding box center [347, 604] width 9 height 12
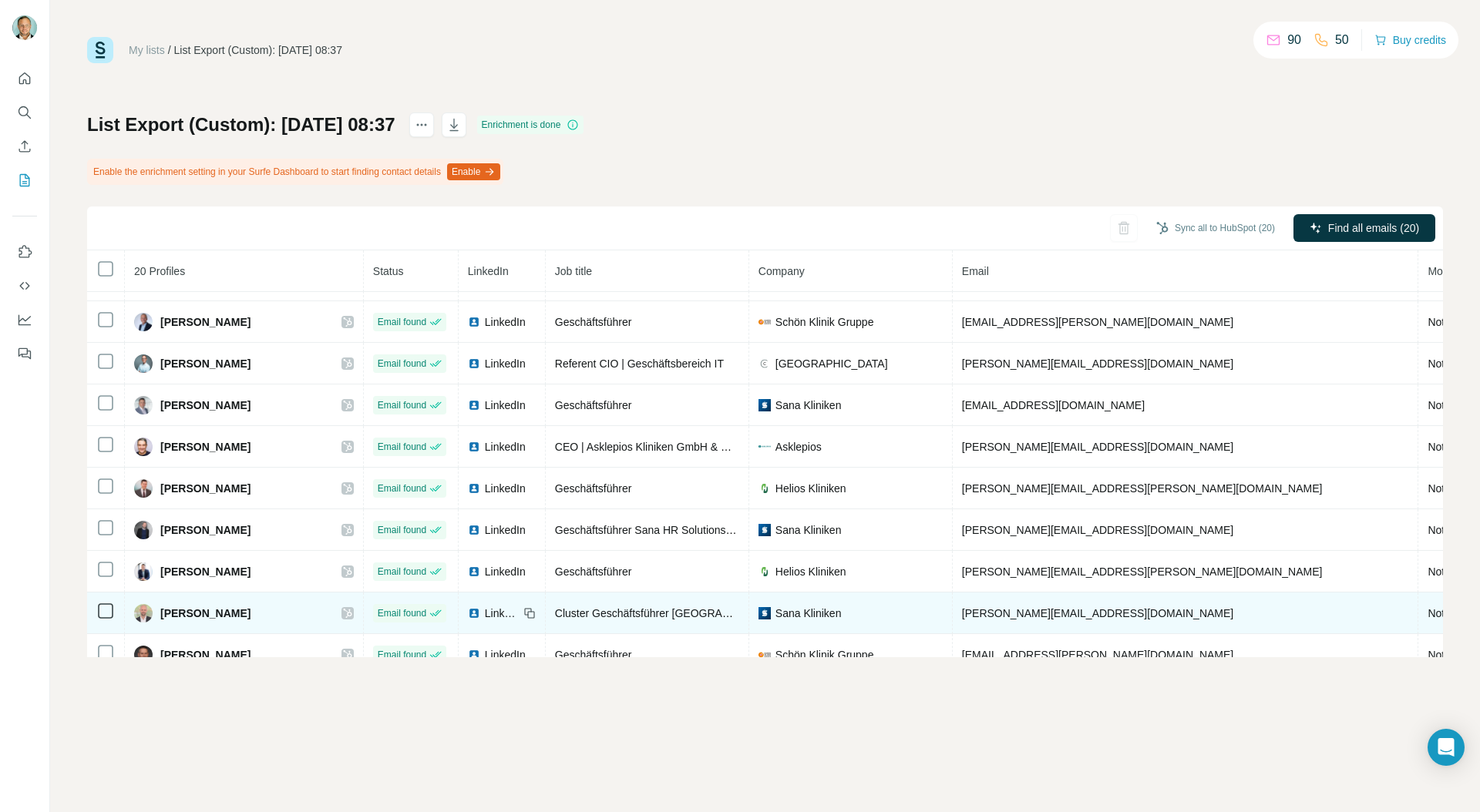
scroll to position [200, 0]
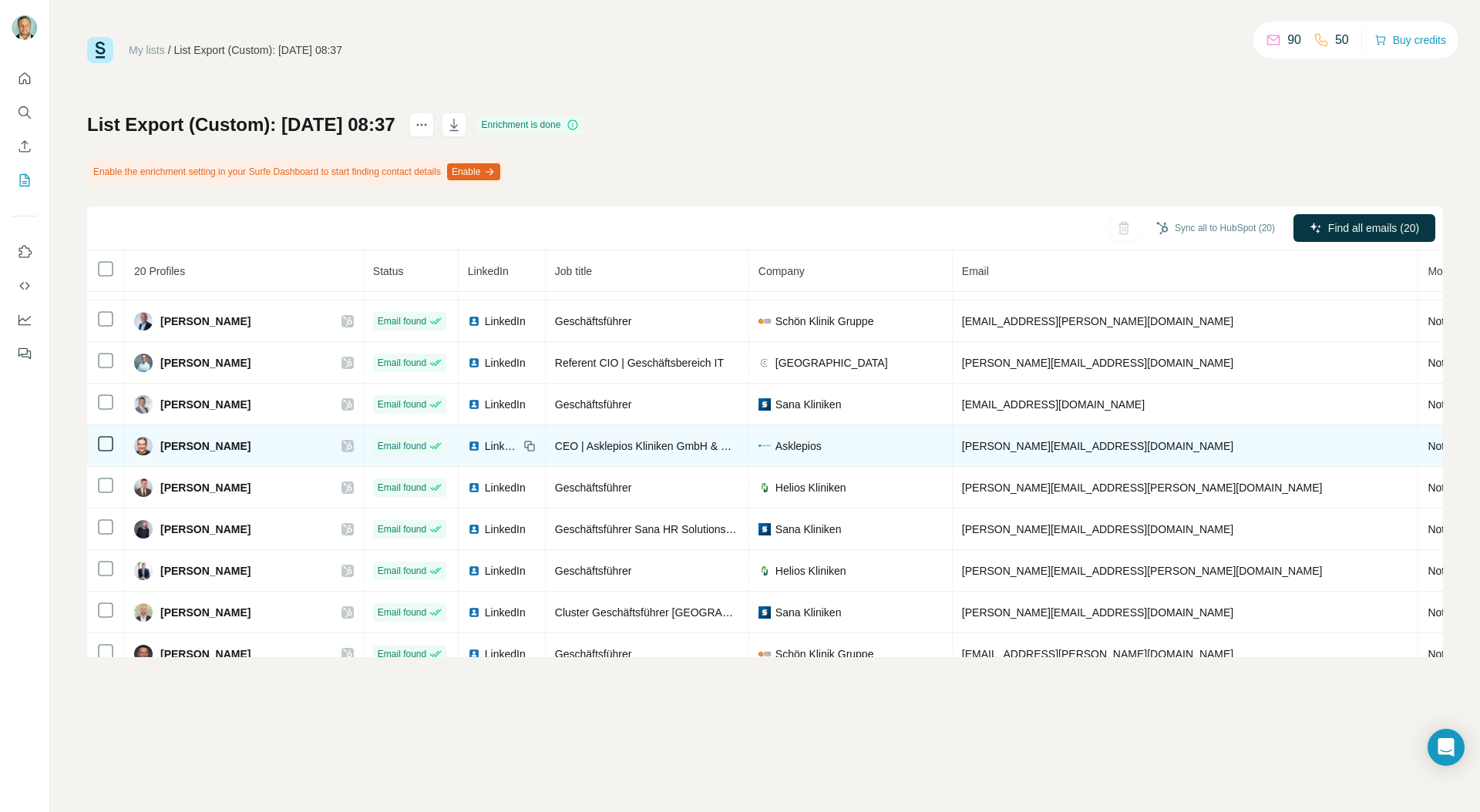
click at [343, 445] on icon at bounding box center [347, 446] width 9 height 12
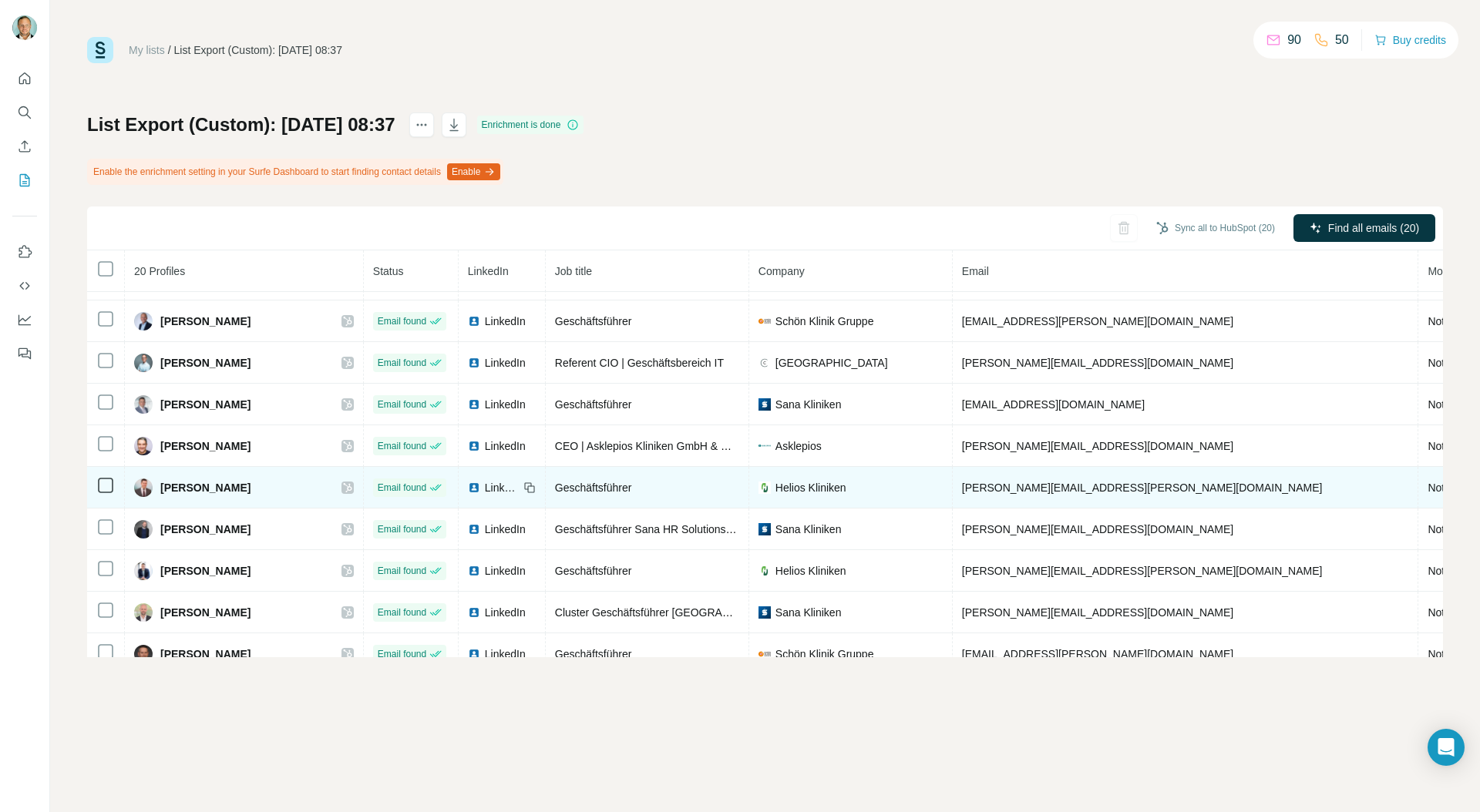
click at [343, 487] on icon at bounding box center [347, 488] width 9 height 12
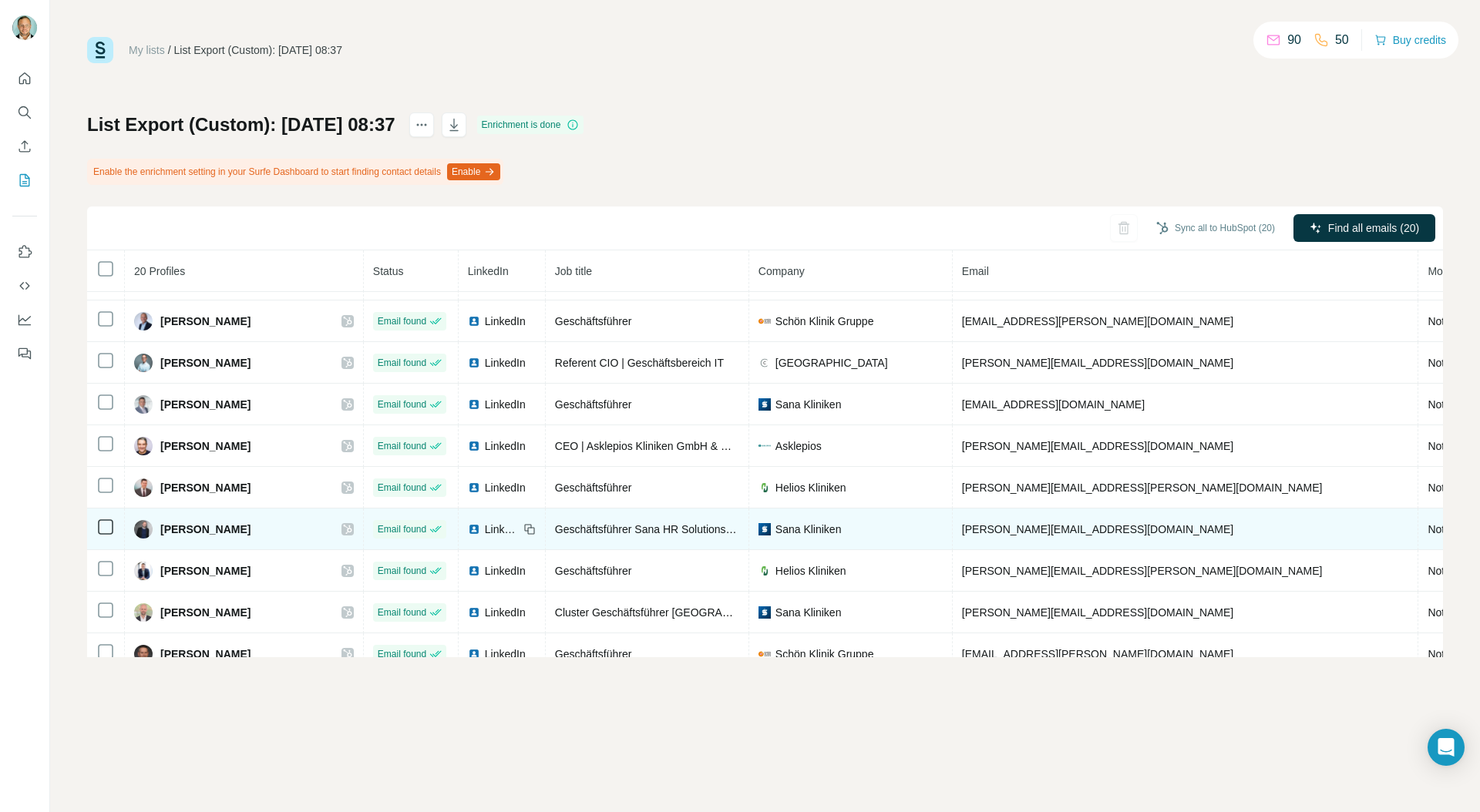
click at [343, 531] on icon at bounding box center [347, 529] width 9 height 12
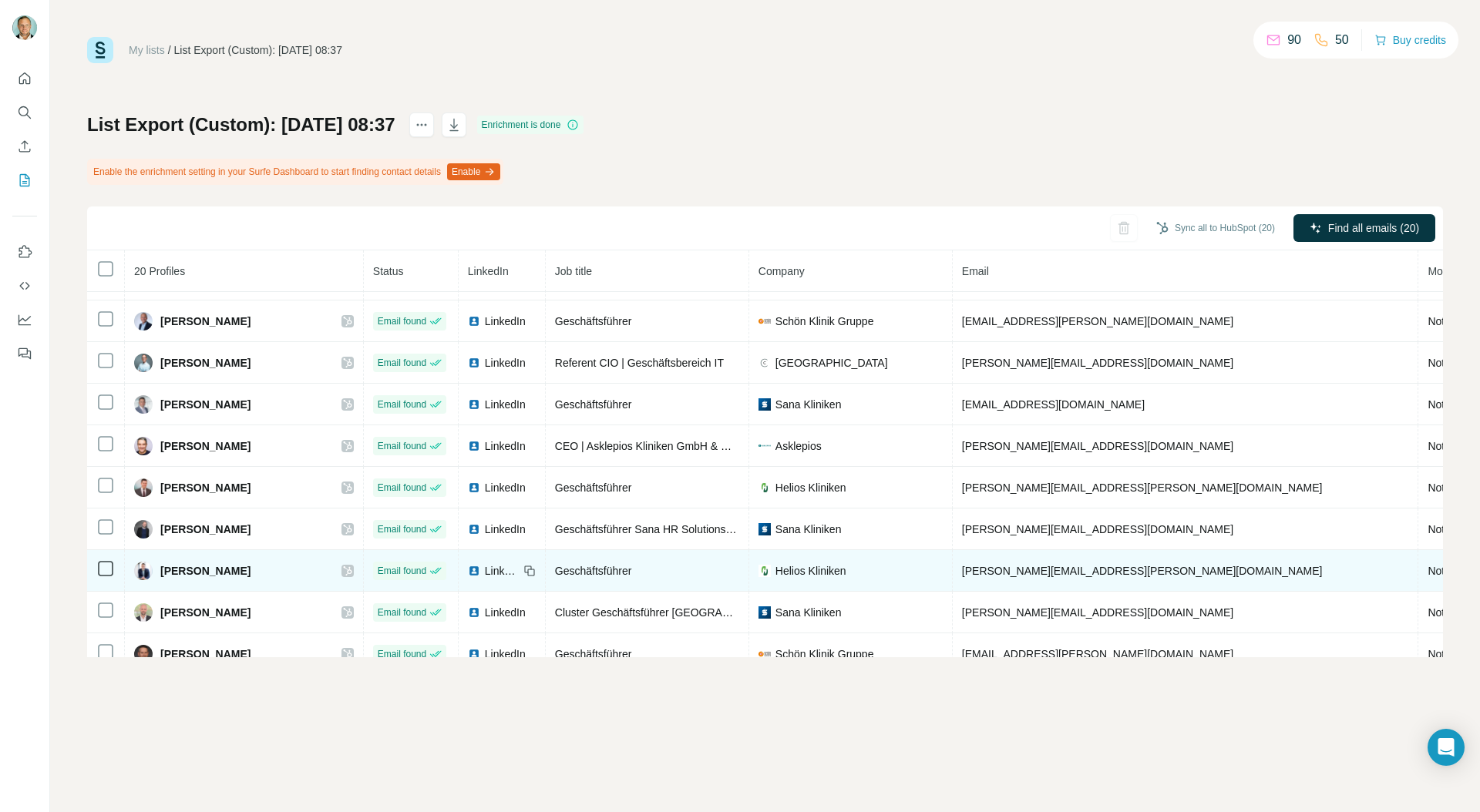
click at [343, 570] on icon at bounding box center [347, 571] width 8 height 9
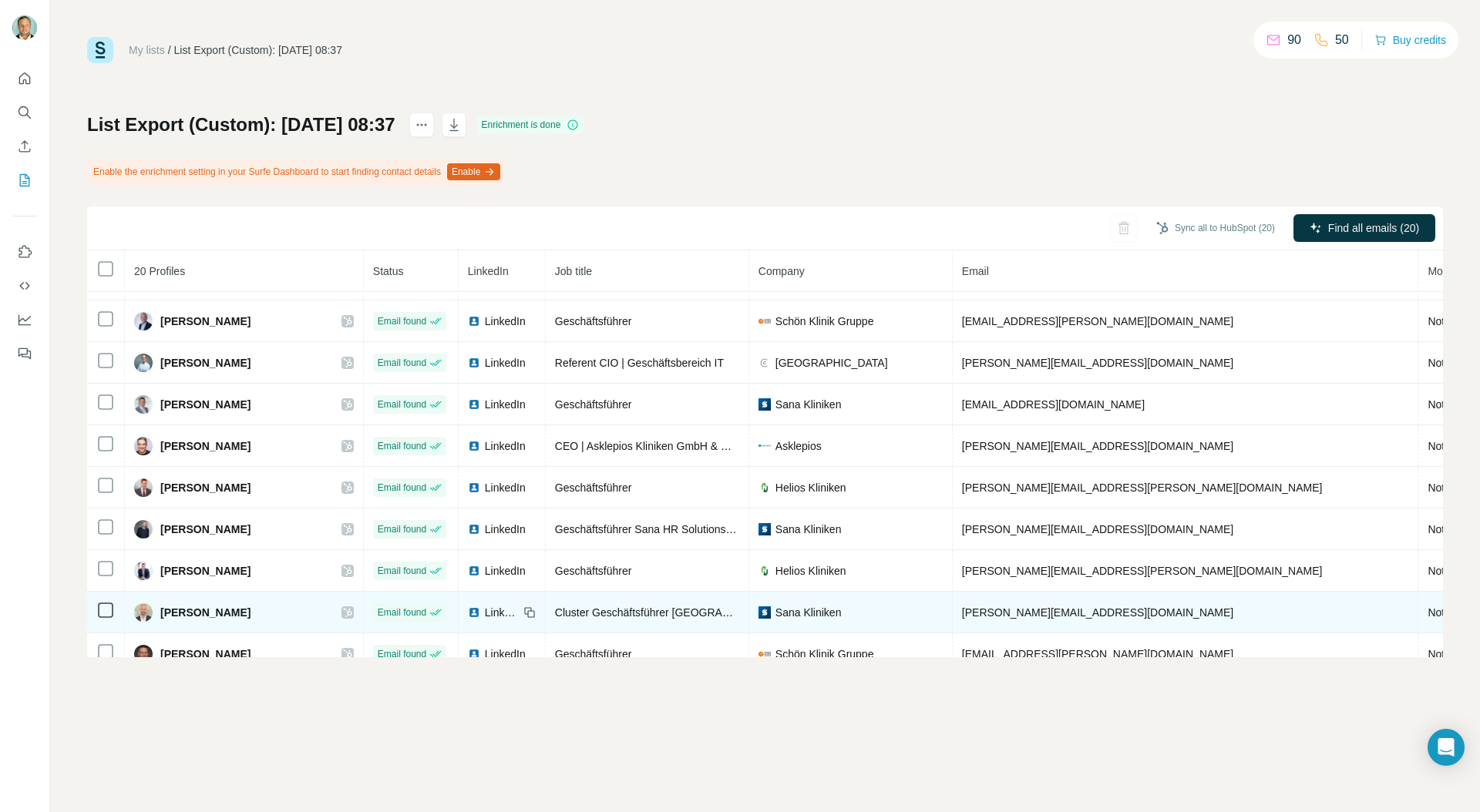
click at [343, 611] on icon at bounding box center [347, 612] width 8 height 9
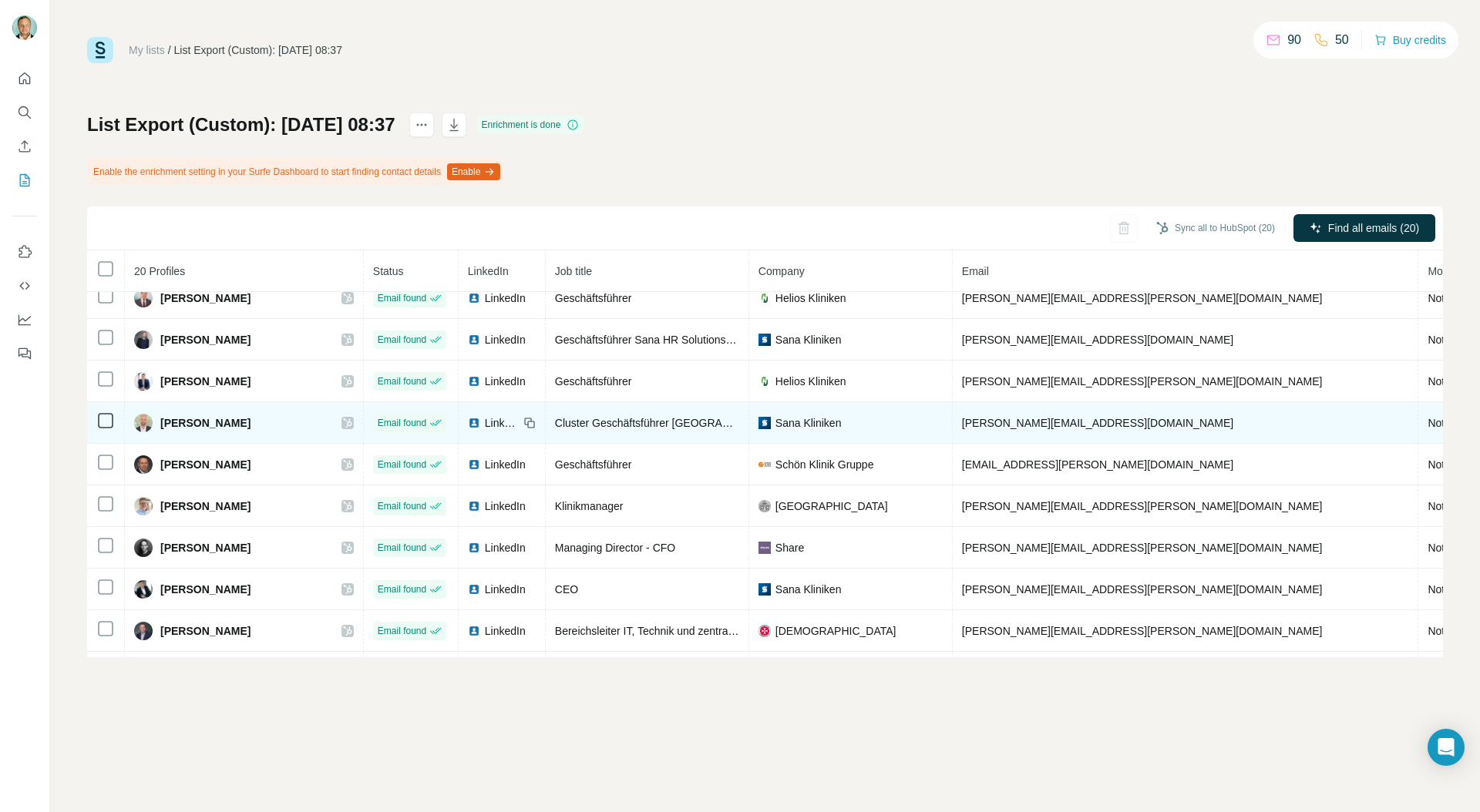
scroll to position [391, 0]
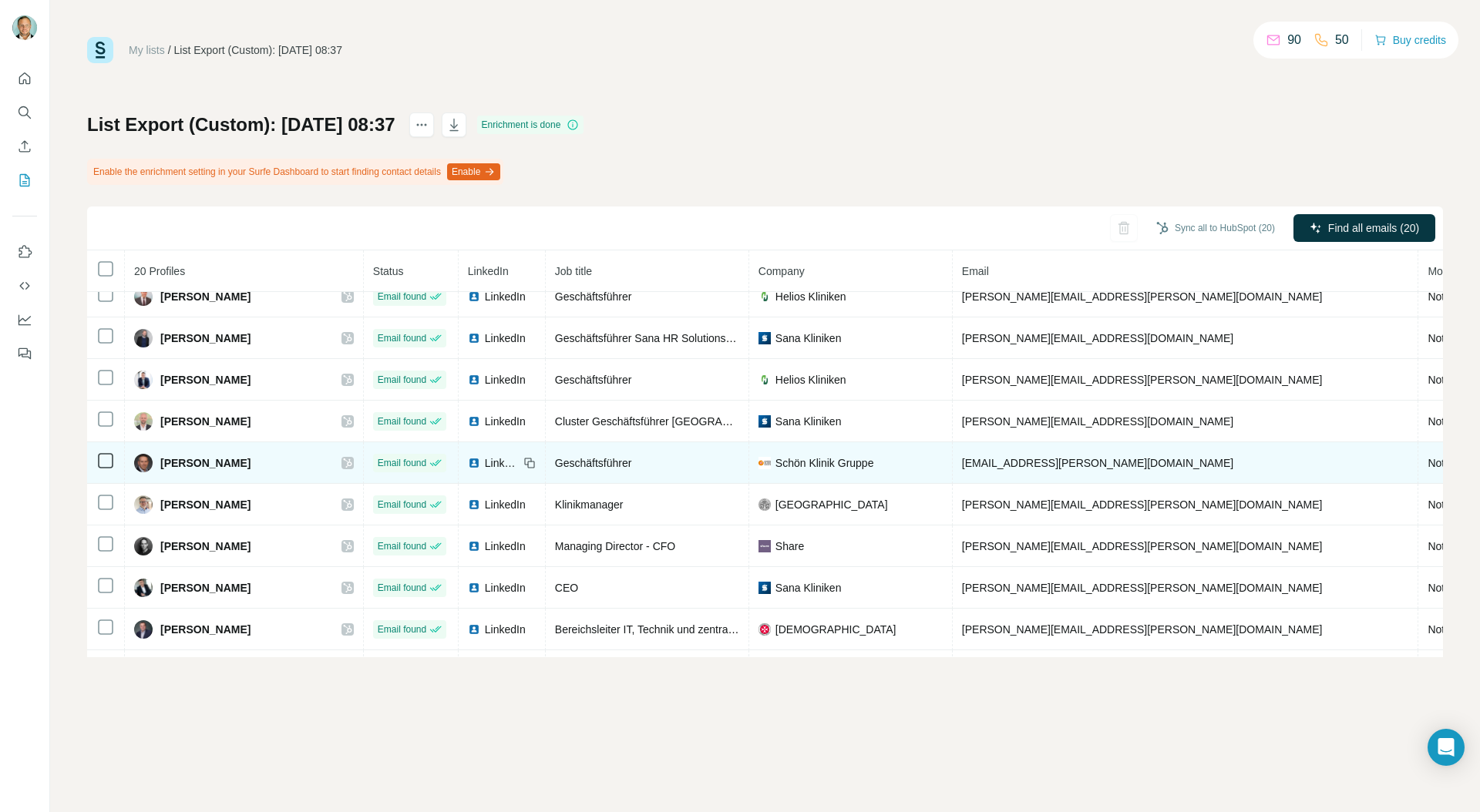
click at [343, 459] on icon at bounding box center [347, 463] width 9 height 12
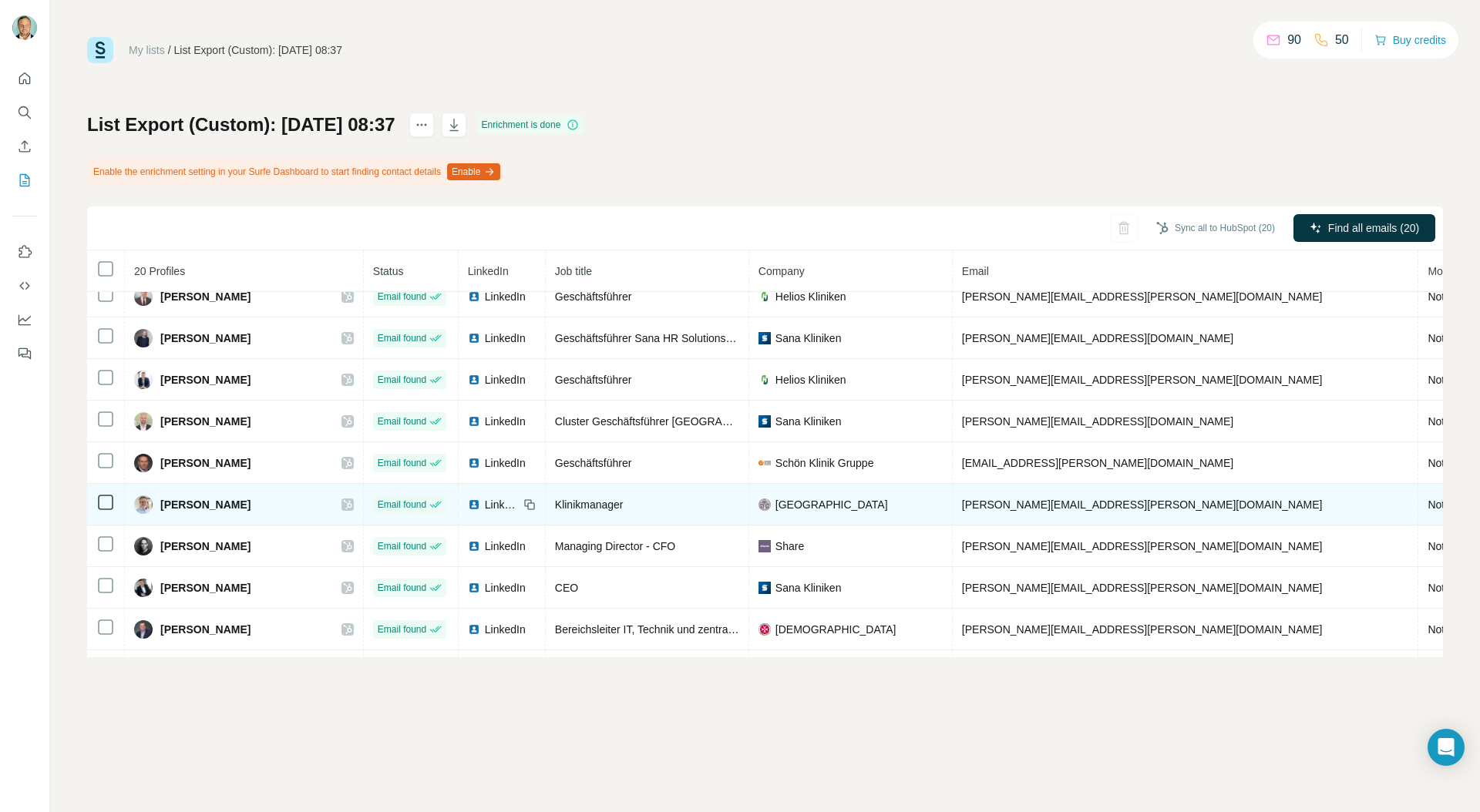
click at [343, 506] on icon at bounding box center [347, 504] width 9 height 12
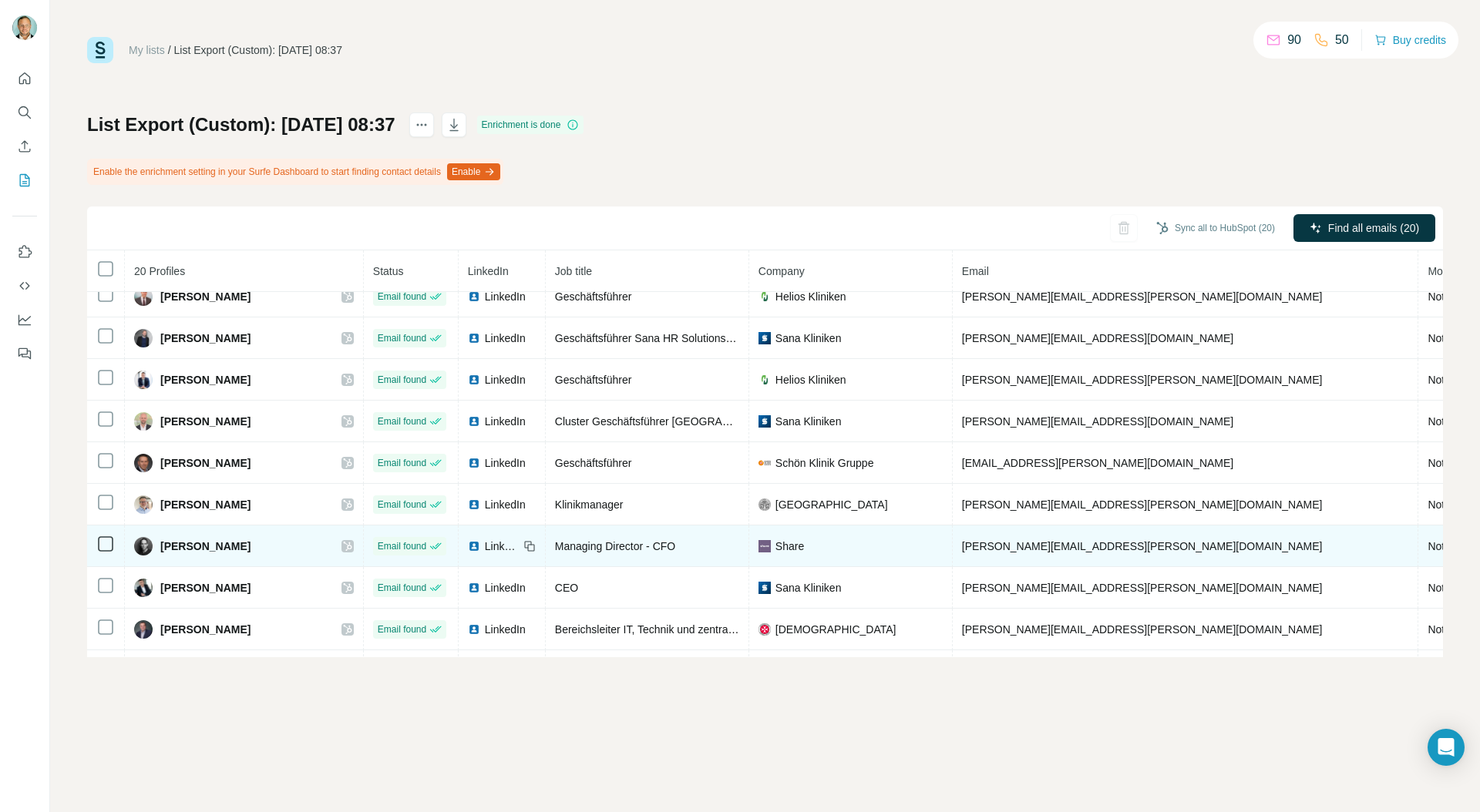
click at [343, 551] on icon at bounding box center [347, 546] width 9 height 12
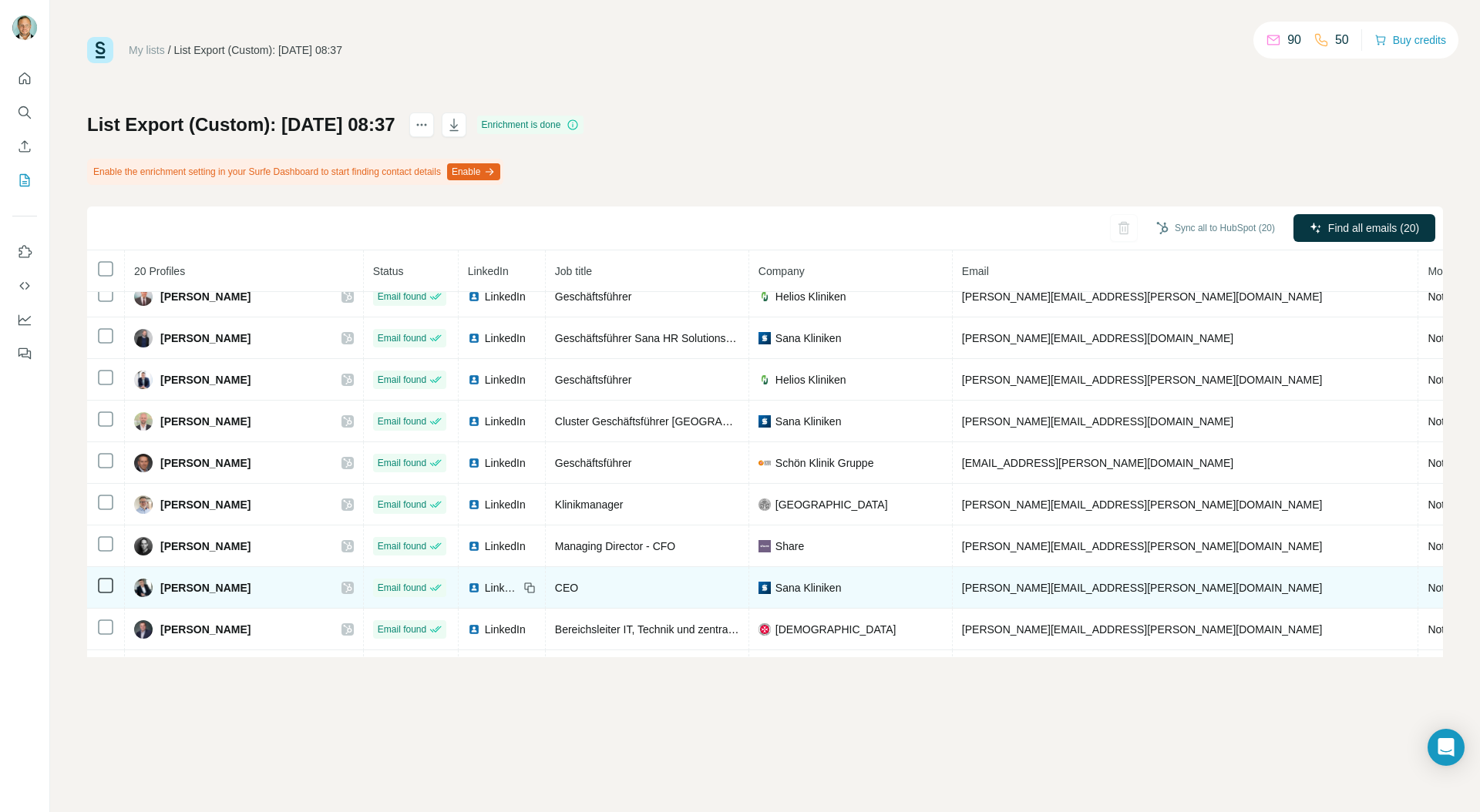
click at [343, 588] on icon at bounding box center [347, 587] width 9 height 12
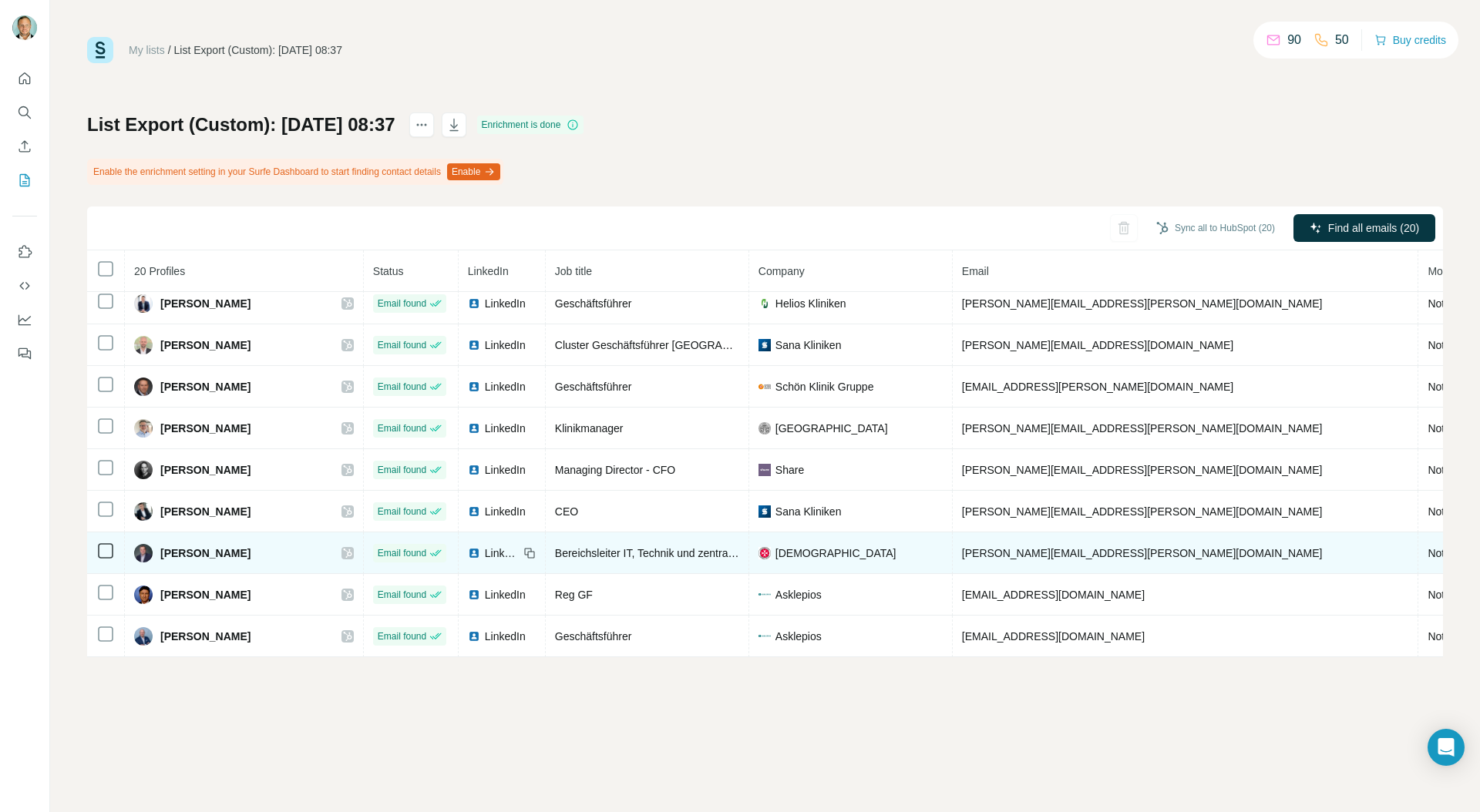
click at [343, 550] on icon at bounding box center [347, 553] width 9 height 12
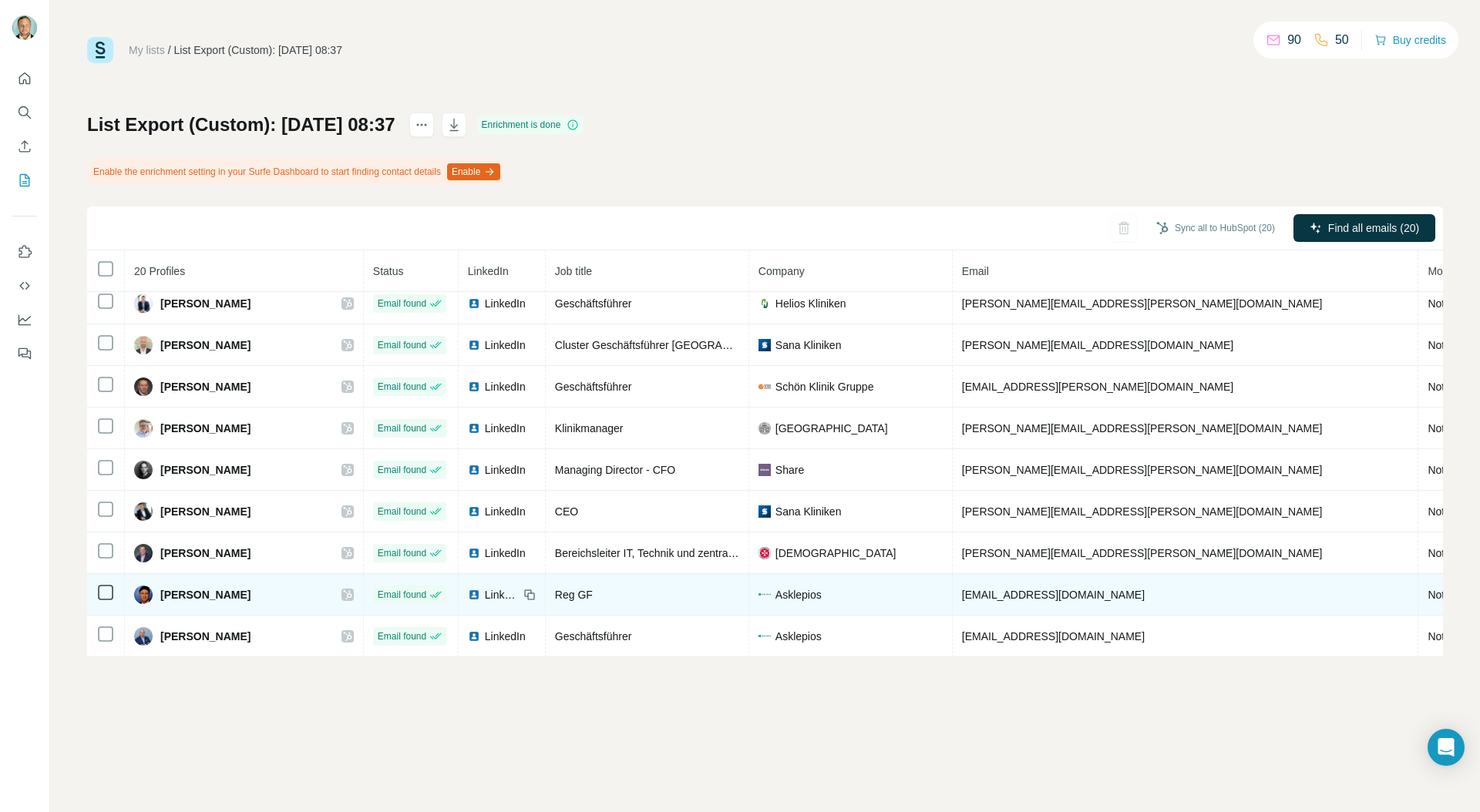
click at [343, 590] on icon at bounding box center [347, 595] width 9 height 12
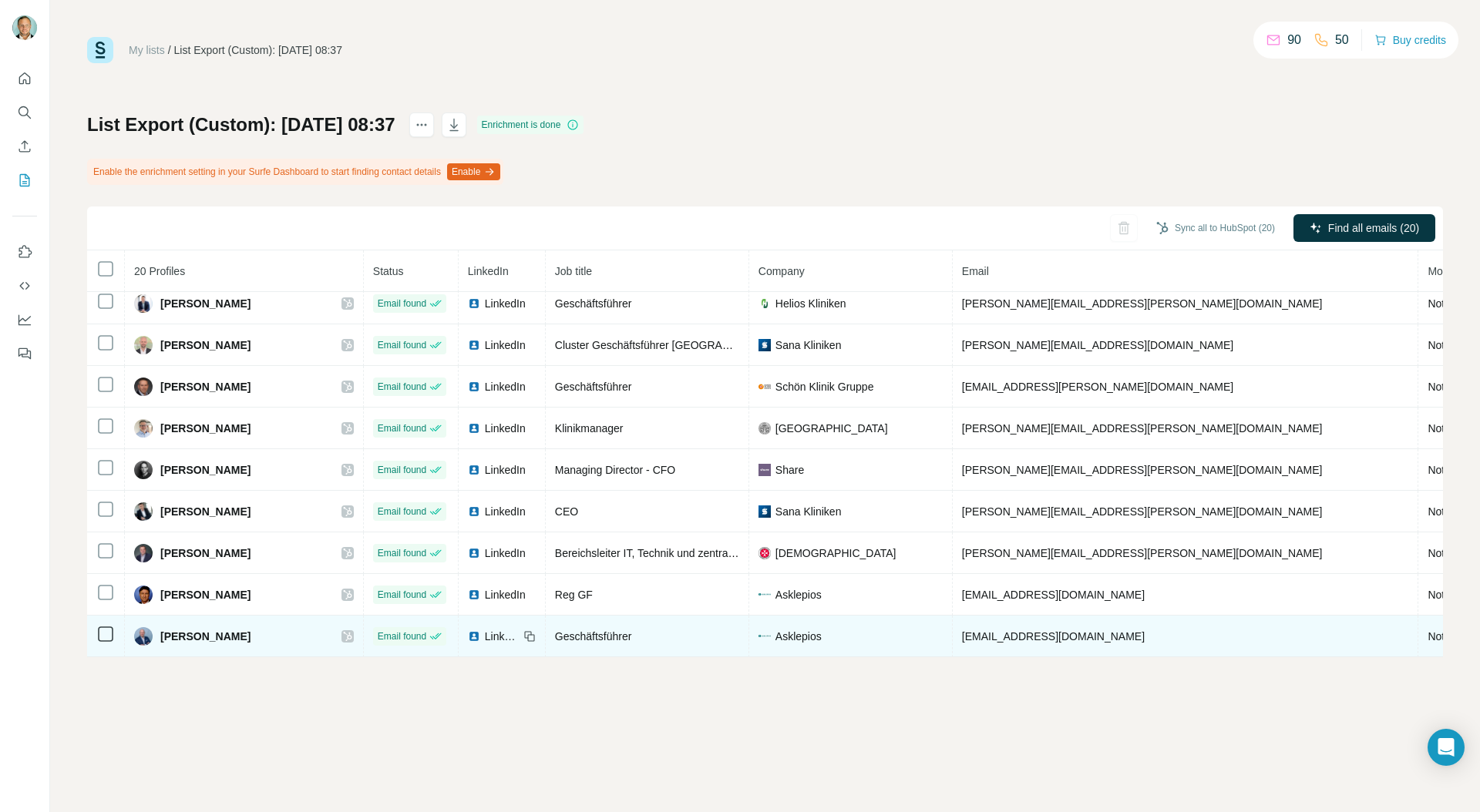
click at [281, 643] on div "Wim Strijker" at bounding box center [244, 637] width 220 height 18
click at [343, 631] on icon at bounding box center [347, 636] width 9 height 12
